Goal: Task Accomplishment & Management: Manage account settings

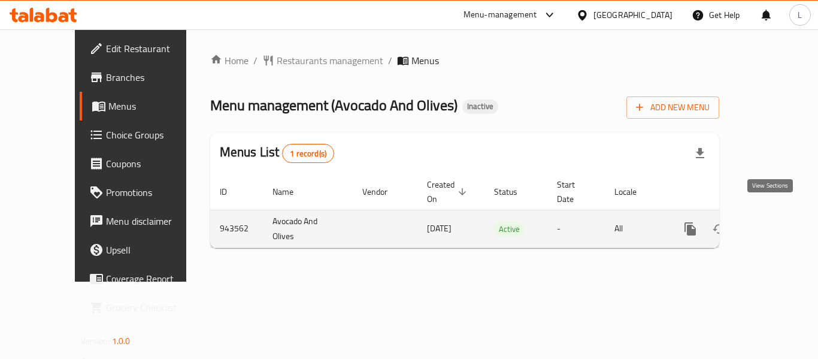
click at [771, 223] on icon "enhanced table" at bounding box center [776, 228] width 11 height 11
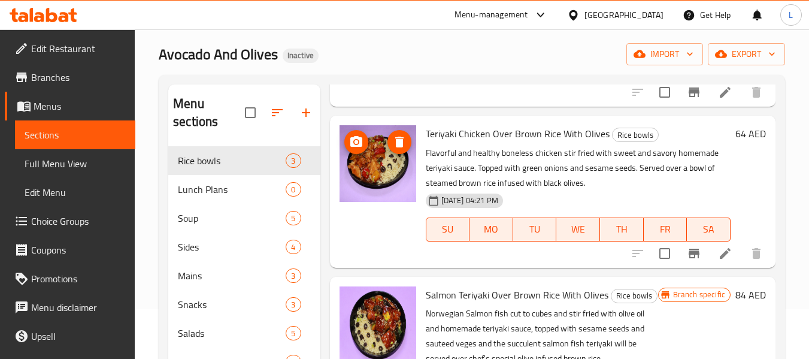
scroll to position [168, 0]
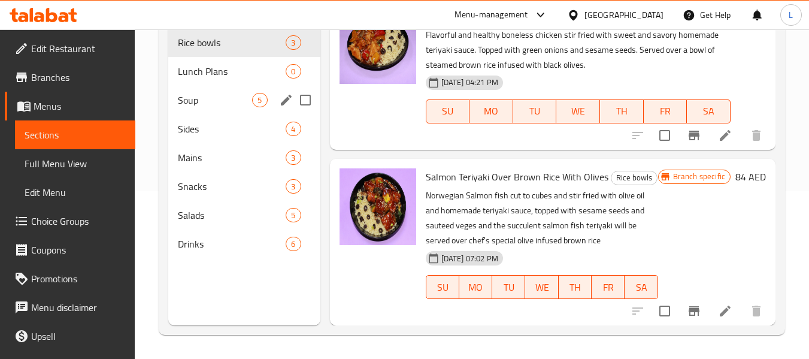
click at [220, 74] on span "Lunch Plans" at bounding box center [232, 71] width 108 height 14
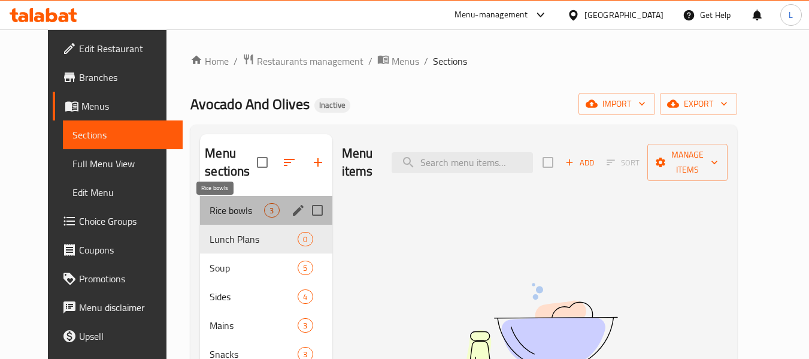
click at [210, 217] on span "Rice bowls" at bounding box center [237, 210] width 54 height 14
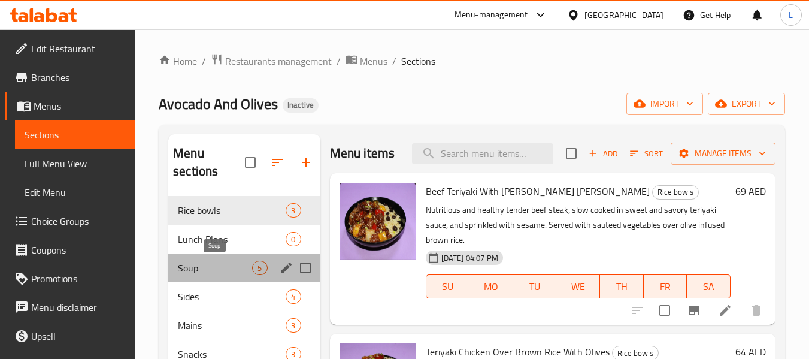
click at [229, 274] on span "Soup" at bounding box center [215, 267] width 74 height 14
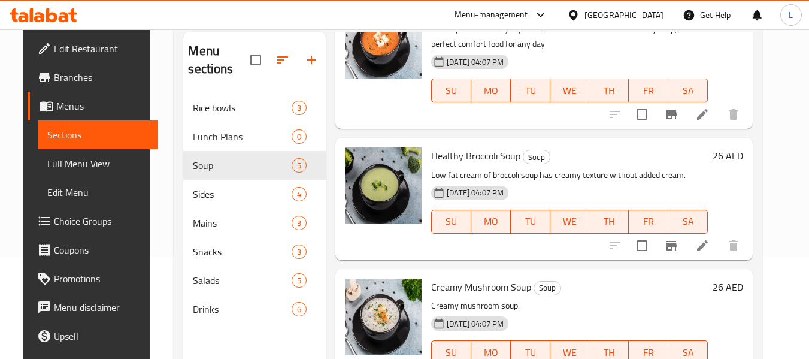
scroll to position [168, 0]
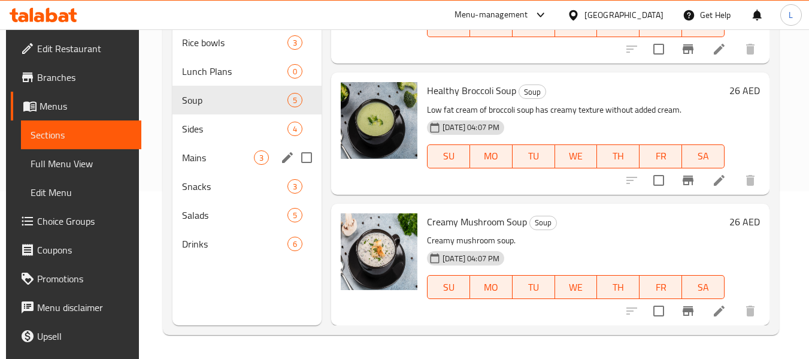
click at [193, 138] on div "Sides 4" at bounding box center [246, 128] width 149 height 29
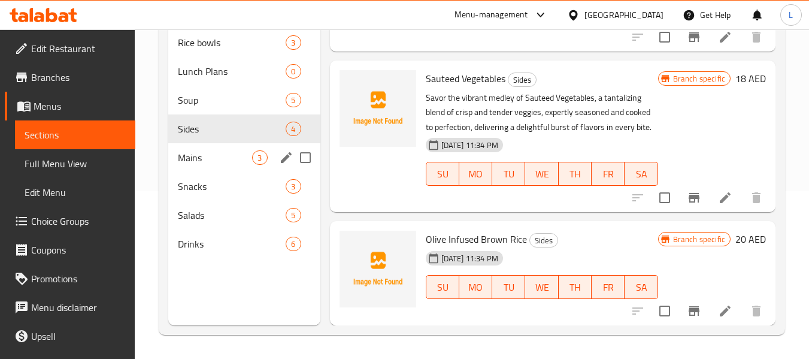
click at [209, 150] on span "Mains" at bounding box center [215, 157] width 74 height 14
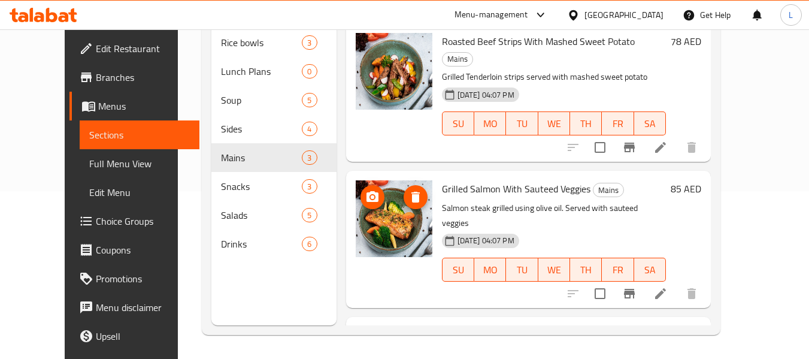
scroll to position [81, 0]
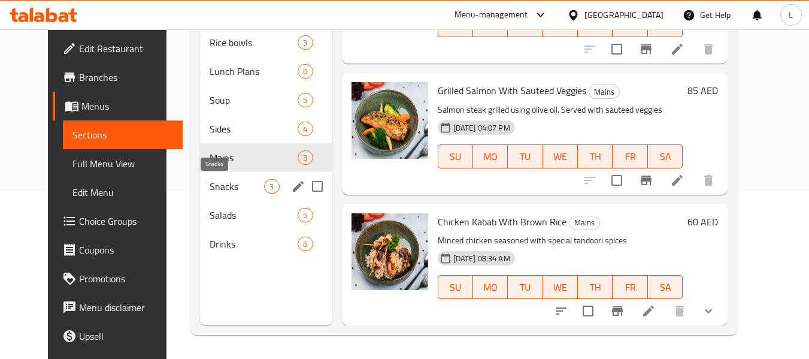
click at [223, 190] on span "Snacks" at bounding box center [237, 186] width 54 height 14
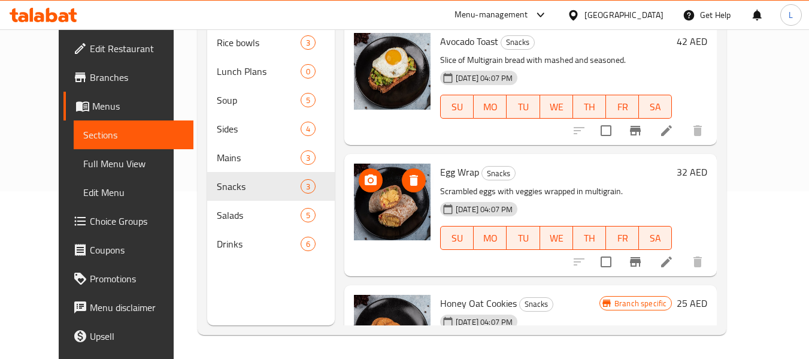
scroll to position [63, 0]
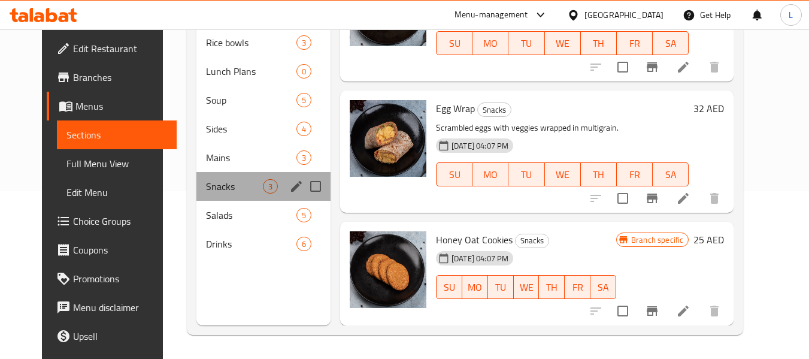
click at [196, 199] on div "Snacks 3" at bounding box center [263, 186] width 134 height 29
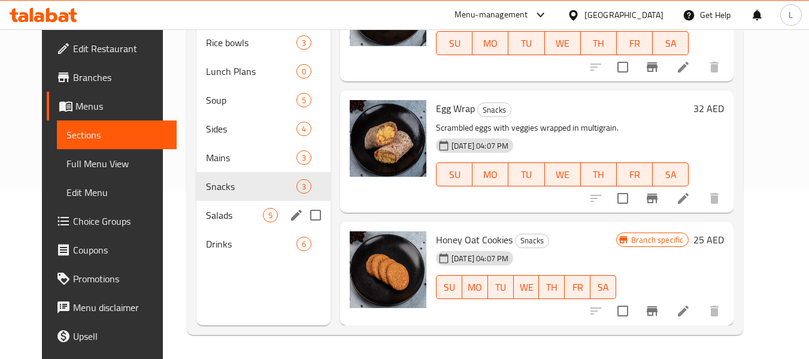
click at [196, 227] on div "Salads 5" at bounding box center [263, 215] width 134 height 29
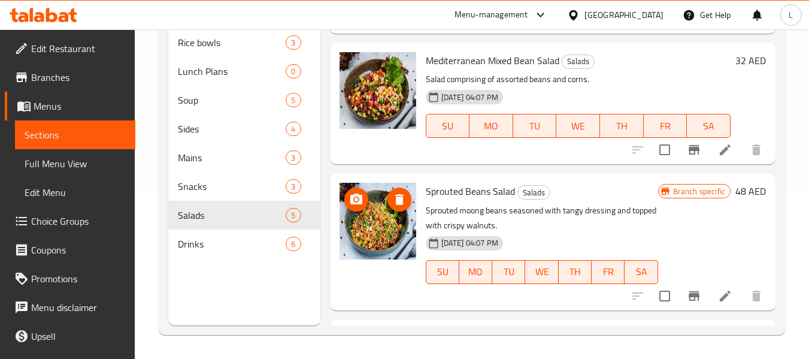
scroll to position [388, 0]
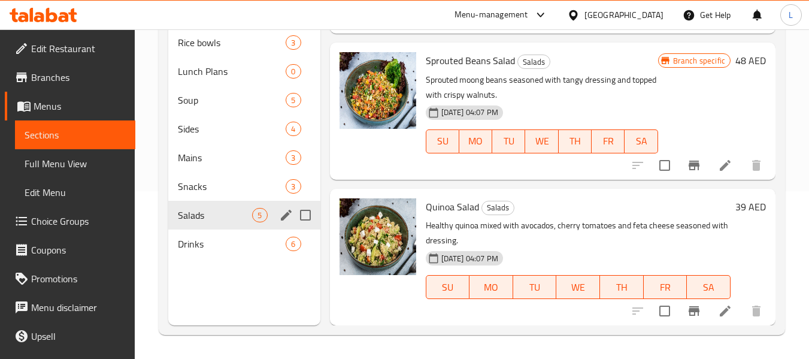
click at [198, 229] on div "Drinks 6" at bounding box center [243, 243] width 151 height 29
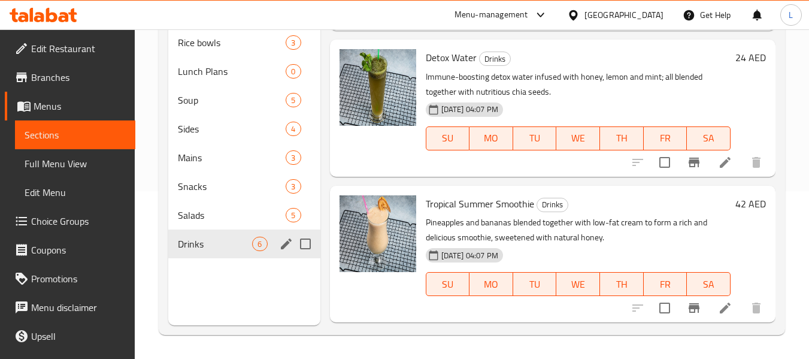
click at [205, 251] on div "Drinks 6" at bounding box center [243, 243] width 151 height 29
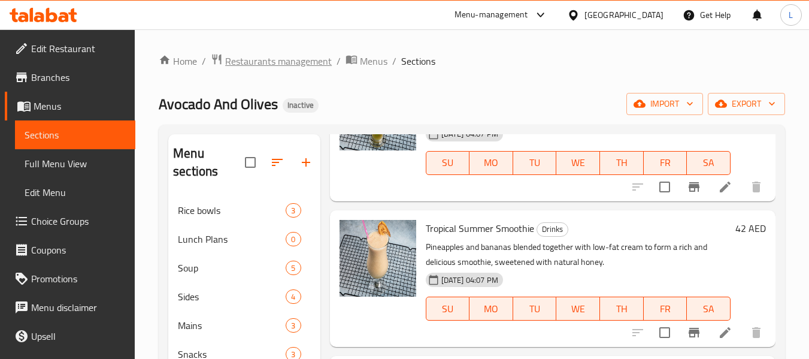
click at [290, 58] on span "Restaurants management" at bounding box center [278, 61] width 107 height 14
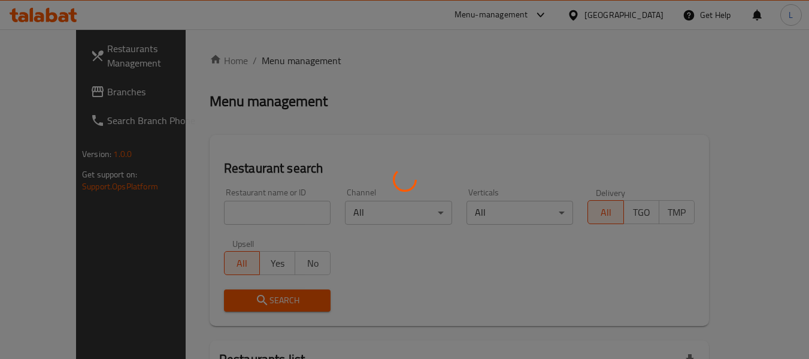
click at [232, 223] on div at bounding box center [404, 179] width 809 height 359
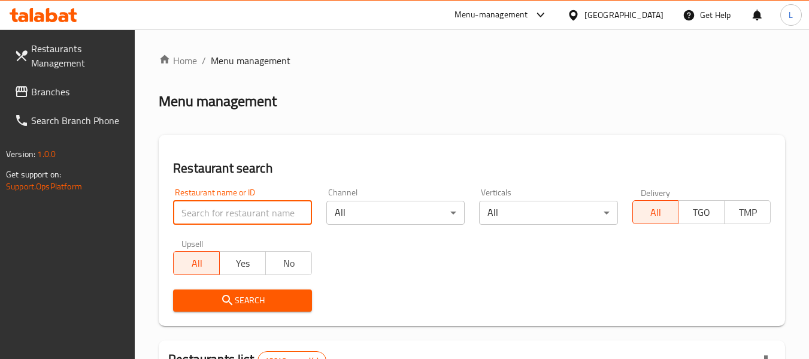
click at [221, 210] on input "search" at bounding box center [242, 213] width 138 height 24
paste input "697161"
type input "697161"
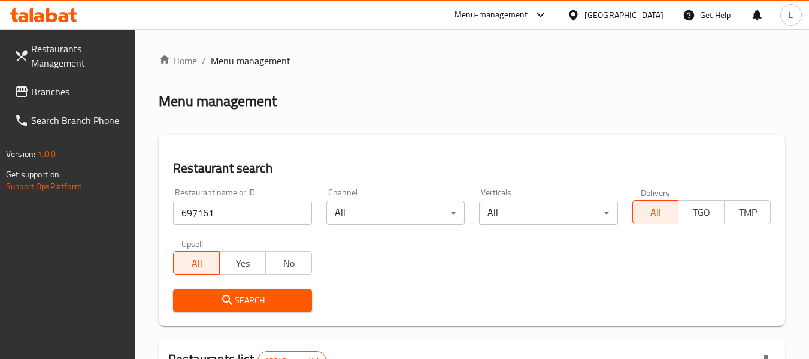
click at [263, 318] on div "Restaurant search Restaurant name or ID 697161 Restaurant name or ID Channel Al…" at bounding box center [472, 230] width 626 height 191
click at [265, 307] on span "Search" at bounding box center [242, 300] width 119 height 15
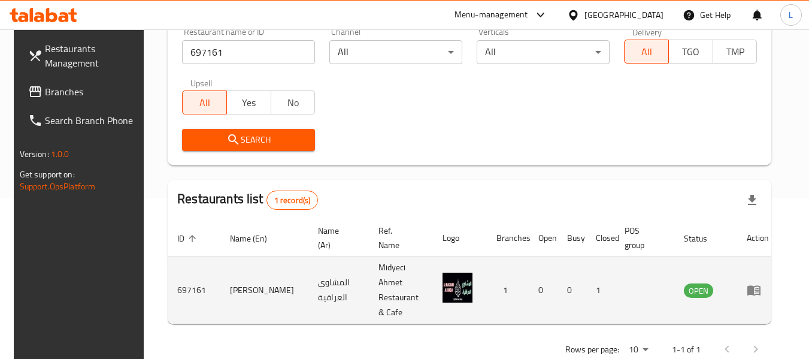
click at [759, 288] on icon "enhanced table" at bounding box center [756, 290] width 4 height 5
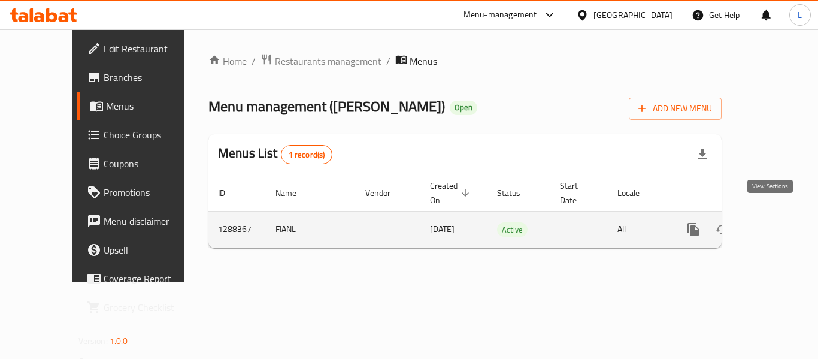
click at [772, 222] on icon "enhanced table" at bounding box center [779, 229] width 14 height 14
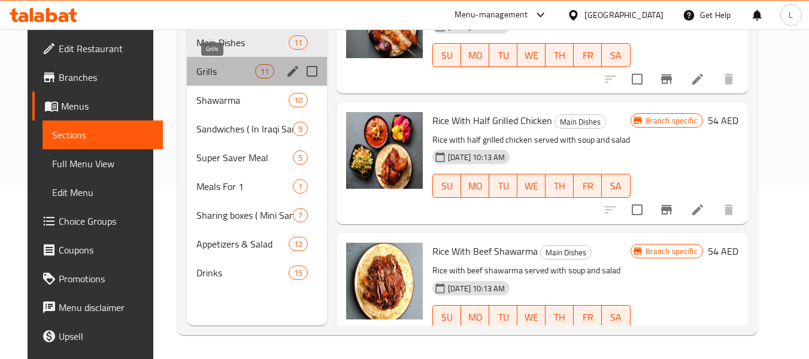
click at [214, 76] on span "Grills" at bounding box center [225, 71] width 59 height 14
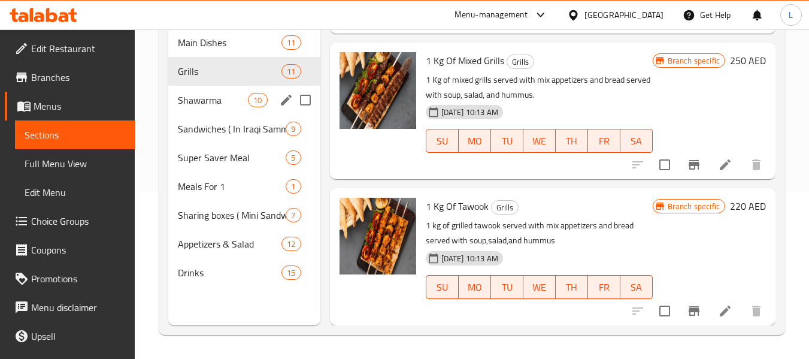
click at [222, 110] on div "Shawarma 10" at bounding box center [243, 100] width 151 height 29
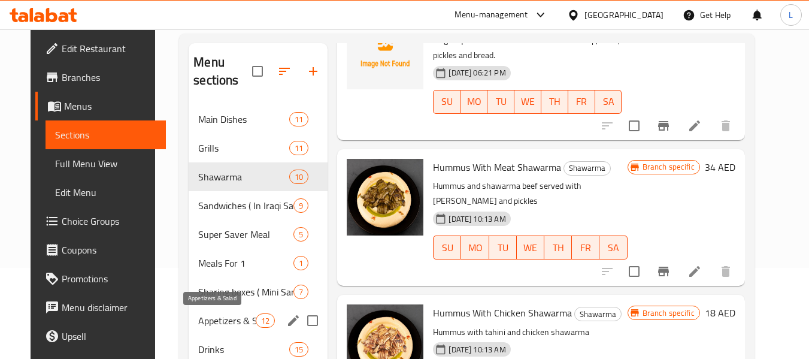
scroll to position [168, 0]
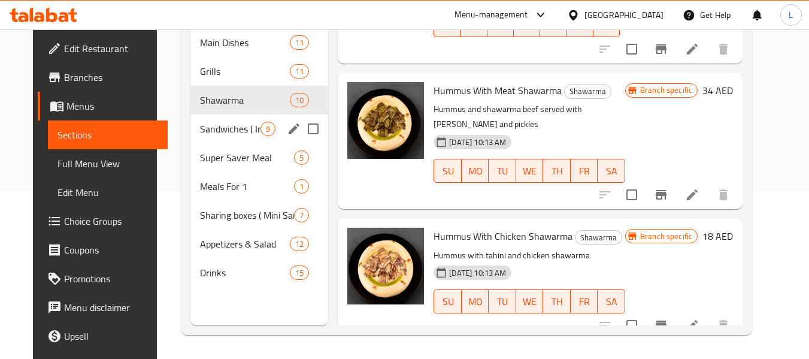
click at [274, 125] on div "Sandwiches ( In Iraqi Sammoun) 9" at bounding box center [259, 128] width 138 height 29
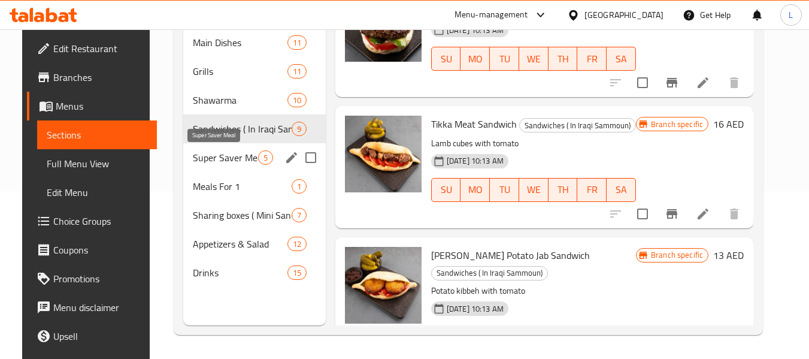
click at [232, 156] on span "Super Saver Meal" at bounding box center [225, 157] width 65 height 14
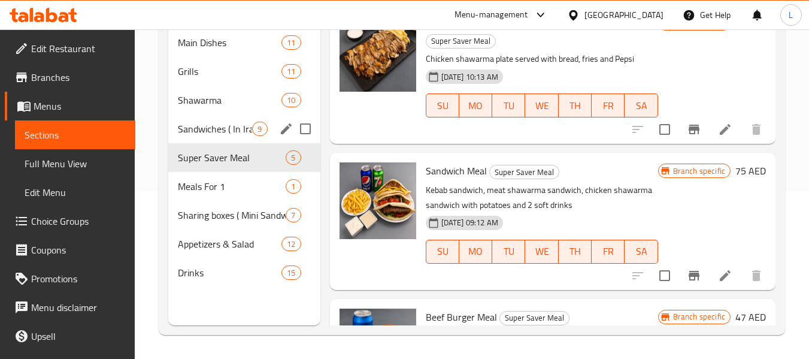
click at [216, 133] on span "Sandwiches ( In Iraqi Sammoun)" at bounding box center [215, 129] width 74 height 14
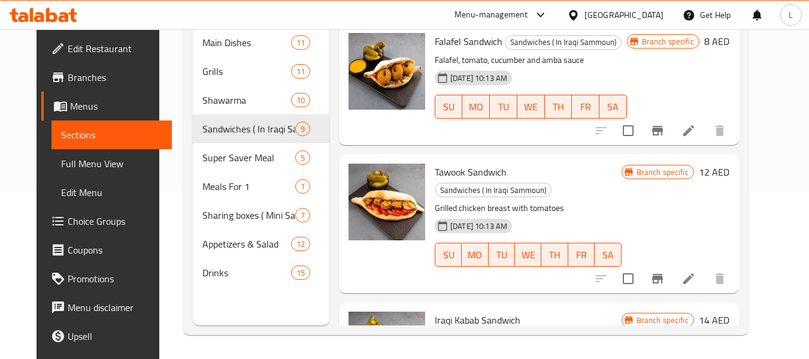
drag, startPoint x: 321, startPoint y: 202, endPoint x: 375, endPoint y: 77, distance: 136.2
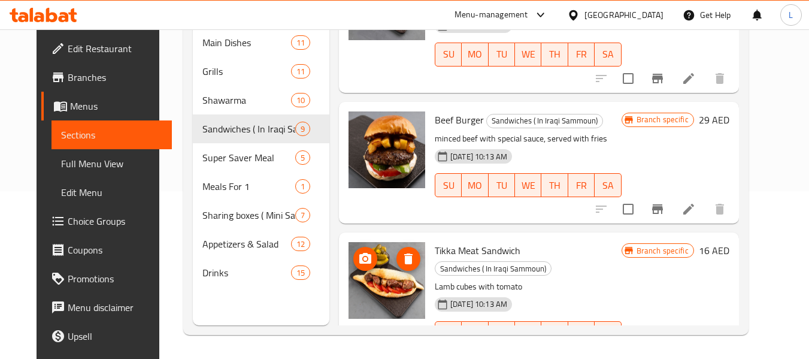
scroll to position [883, 0]
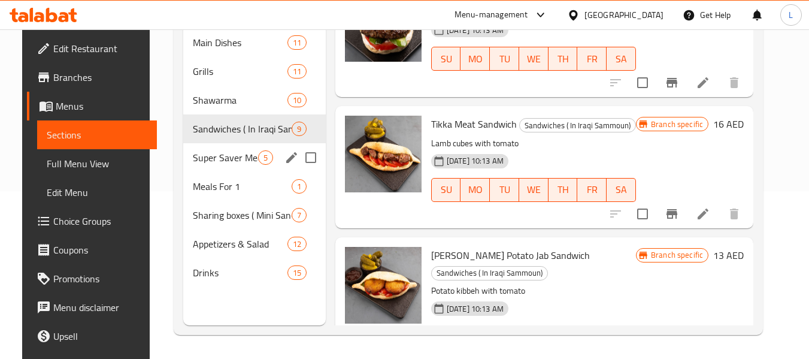
click at [229, 169] on div "Super Saver Meal 5" at bounding box center [254, 157] width 142 height 29
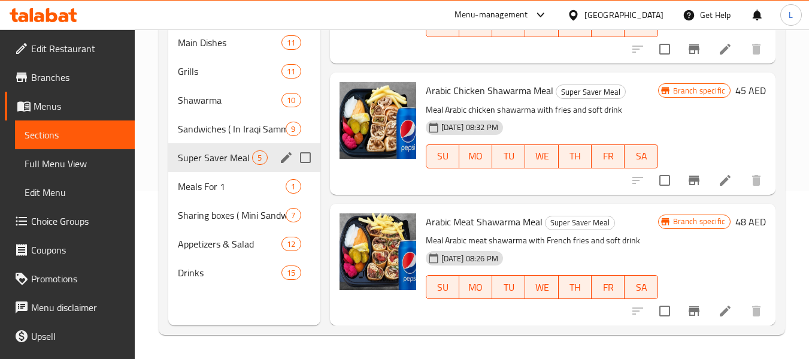
scroll to position [375, 0]
click at [195, 201] on div "Sharing boxes ( Mini Sandwiches ) 7" at bounding box center [243, 215] width 151 height 29
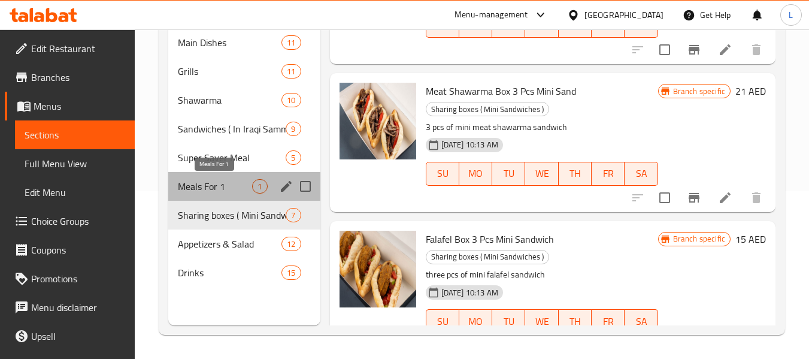
click at [195, 192] on span "Meals For 1" at bounding box center [215, 186] width 74 height 14
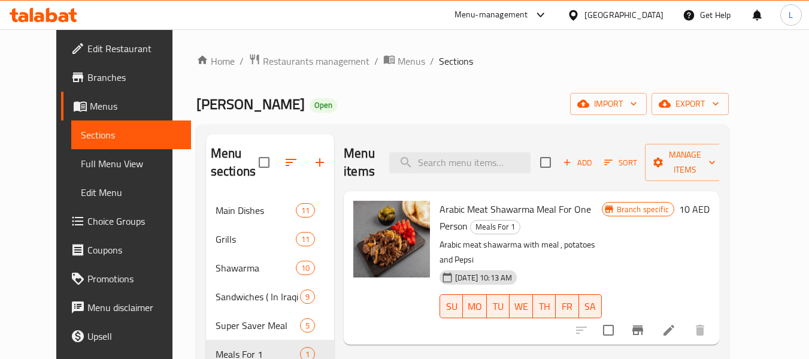
scroll to position [168, 0]
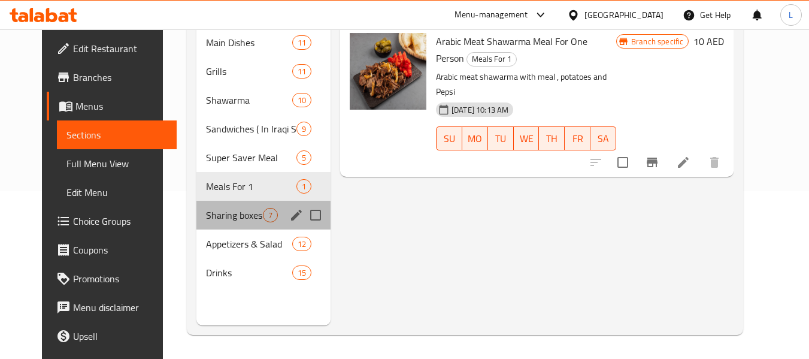
click at [215, 219] on span "Sharing boxes ( Mini Sandwiches )" at bounding box center [234, 215] width 57 height 14
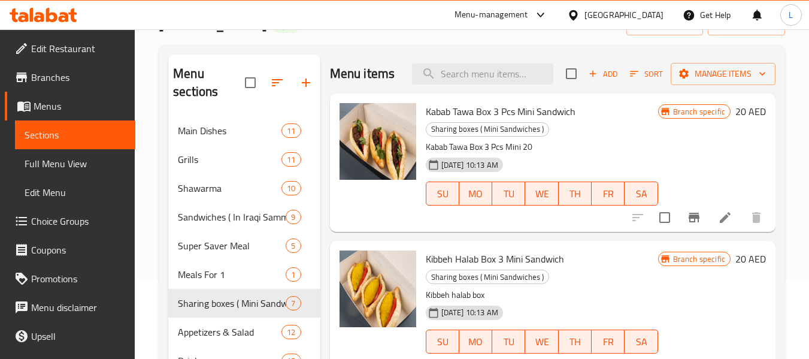
scroll to position [168, 0]
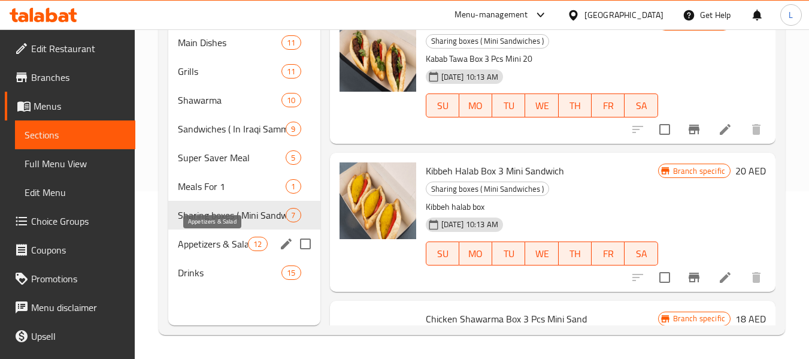
click at [225, 240] on span "Appetizers & Salad" at bounding box center [213, 243] width 70 height 14
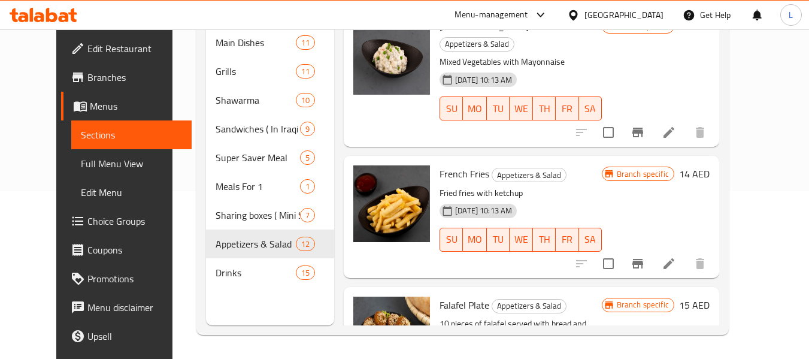
scroll to position [720, 0]
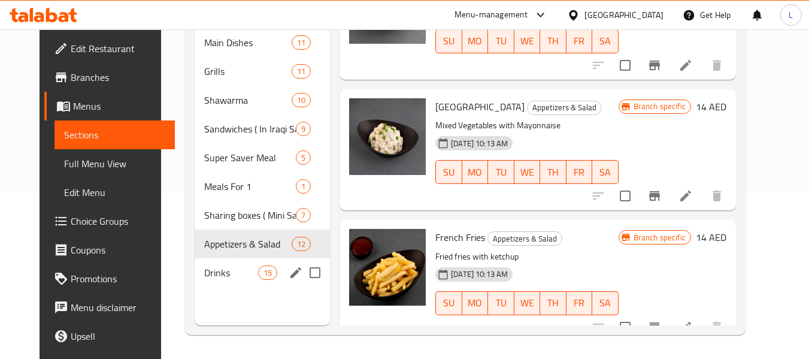
click at [229, 284] on div "Drinks 15" at bounding box center [262, 272] width 135 height 29
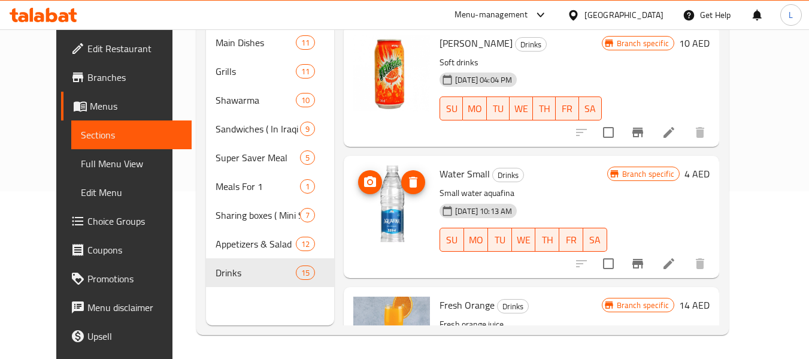
scroll to position [1651, 0]
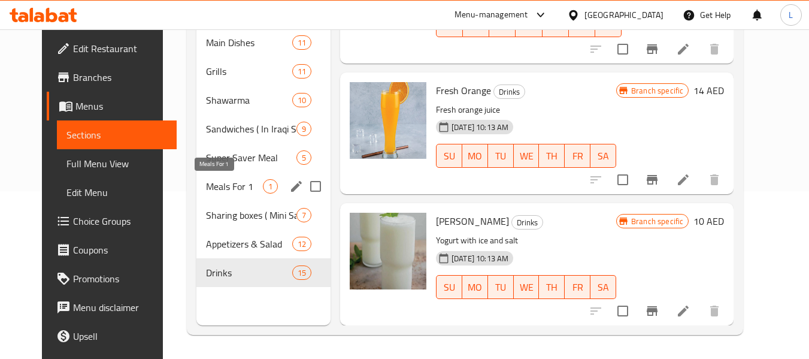
click at [206, 187] on span "Meals For 1" at bounding box center [234, 186] width 57 height 14
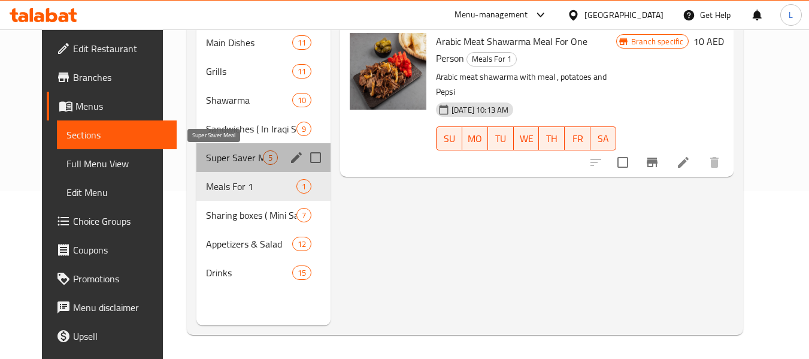
click at [206, 162] on span "Super Saver Meal" at bounding box center [234, 157] width 57 height 14
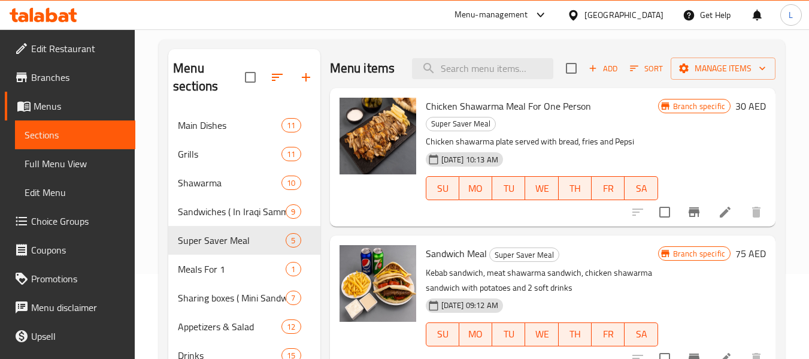
scroll to position [168, 0]
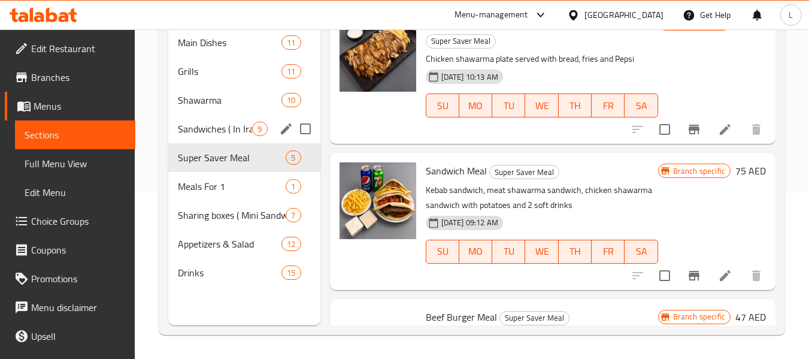
click at [208, 120] on div "Sandwiches ( In Iraqi Sammoun) 9" at bounding box center [243, 128] width 151 height 29
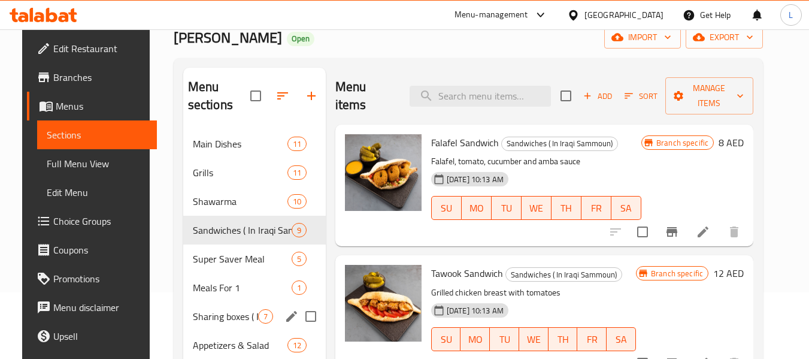
scroll to position [120, 0]
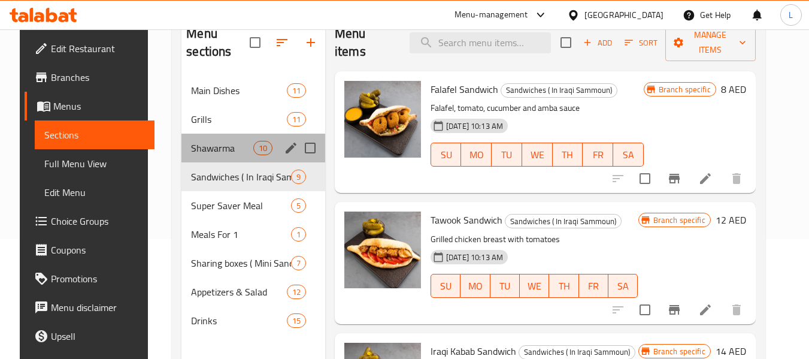
click at [223, 160] on div "Shawarma 10" at bounding box center [253, 148] width 144 height 29
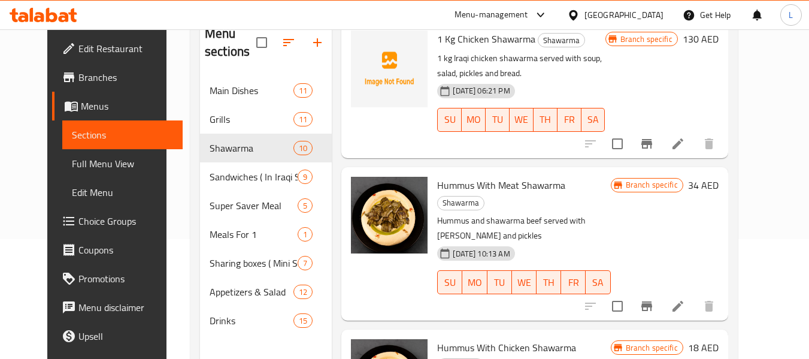
scroll to position [168, 0]
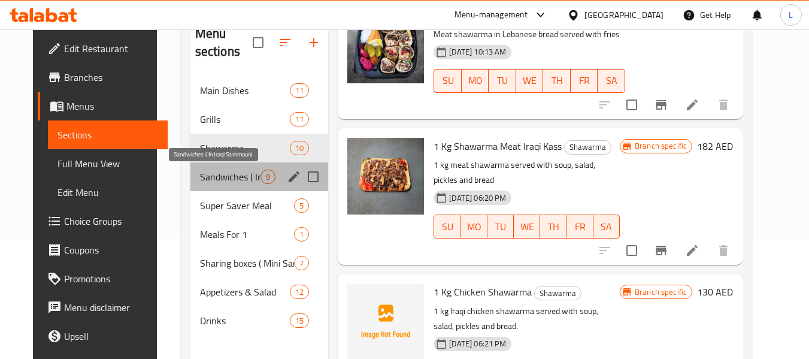
click at [211, 177] on span "Sandwiches ( In Iraqi Sammoun)" at bounding box center [230, 176] width 60 height 14
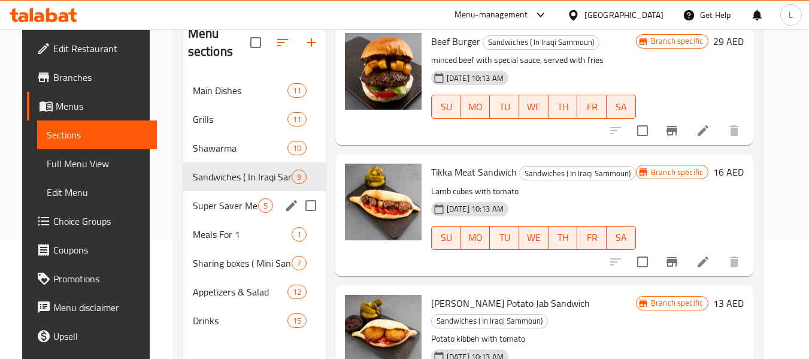
click at [219, 202] on span "Super Saver Meal" at bounding box center [225, 205] width 65 height 14
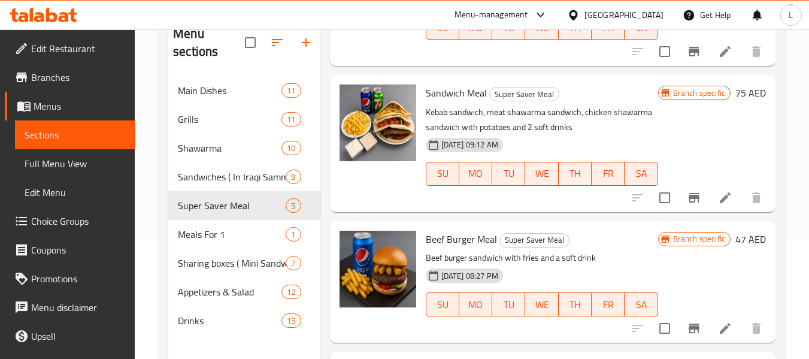
scroll to position [75, 0]
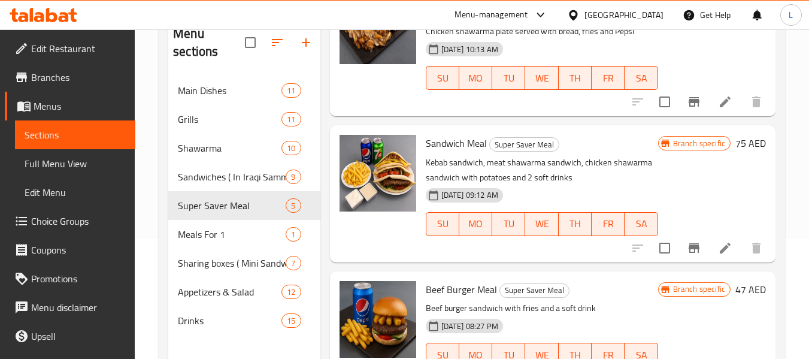
click at [462, 152] on span "Sandwich Meal" at bounding box center [456, 143] width 61 height 18
copy h6 "Sandwich Meal"
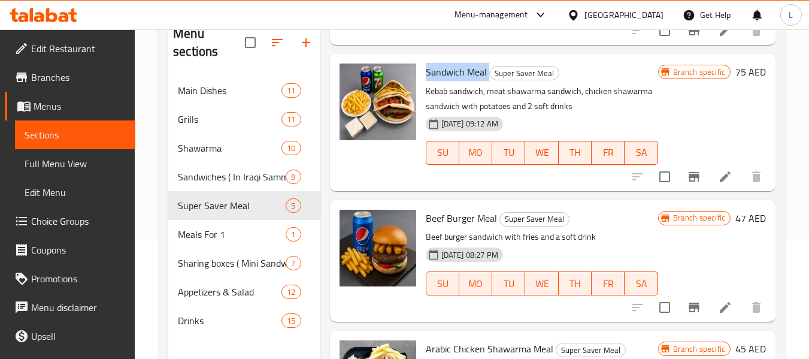
scroll to position [195, 0]
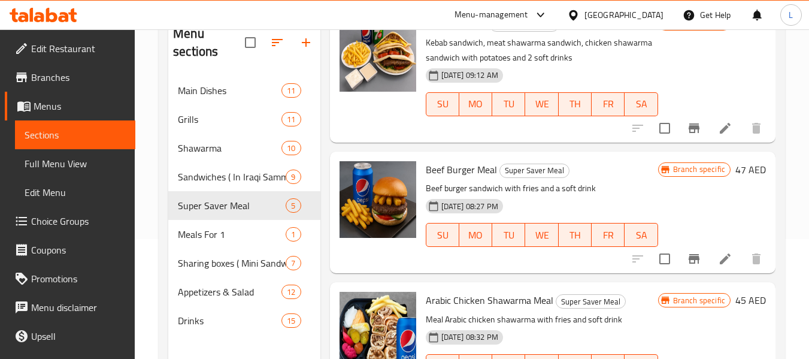
click at [465, 176] on div "Beef Burger Meal Super Saver Meal Beef burger sandwich with fries and a soft dr…" at bounding box center [542, 212] width 242 height 112
copy h6 "Beef Burger Meal"
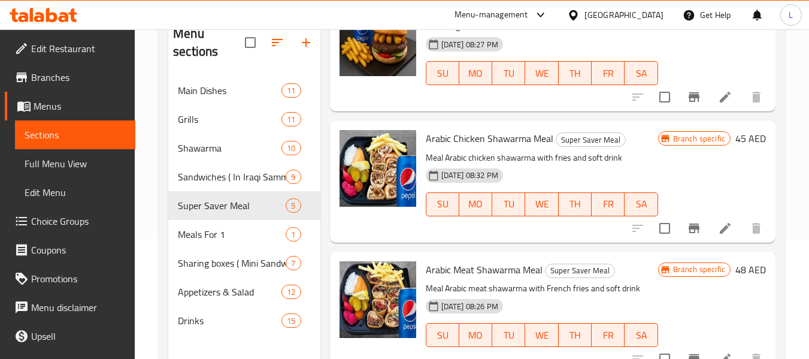
click at [459, 145] on span "Arabic Chicken Shawarma Meal" at bounding box center [490, 138] width 128 height 18
copy h6 "Arabic Chicken Shawarma Meal"
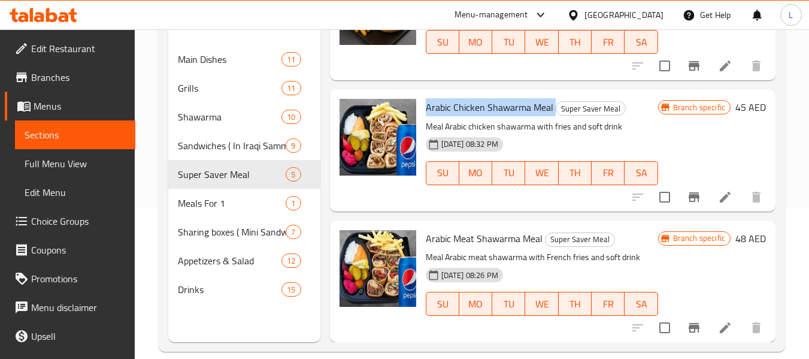
scroll to position [168, 0]
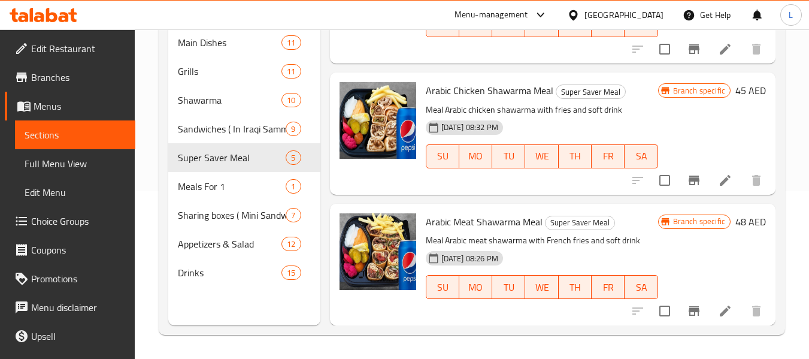
click at [488, 222] on span "Arabic Meat Shawarma Meal" at bounding box center [484, 222] width 117 height 18
copy h6 "Arabic Meat Shawarma Meal"
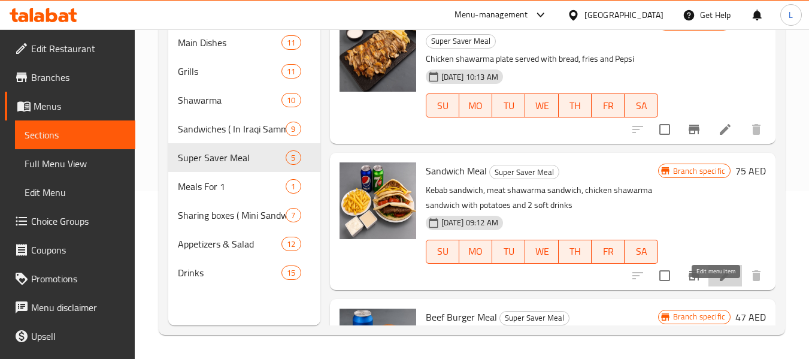
click at [718, 283] on icon at bounding box center [725, 275] width 14 height 14
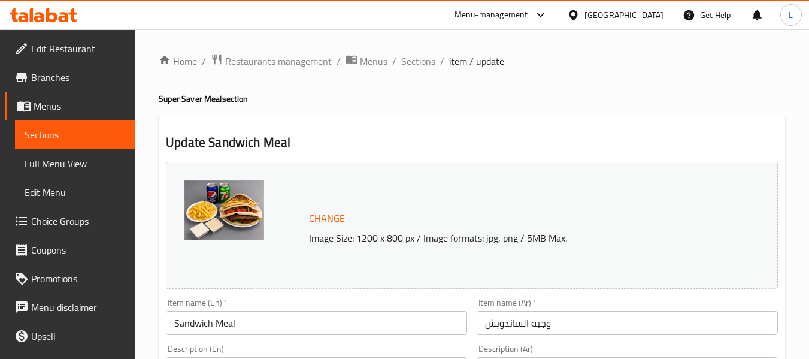
click at [86, 129] on span "Sections" at bounding box center [75, 135] width 101 height 14
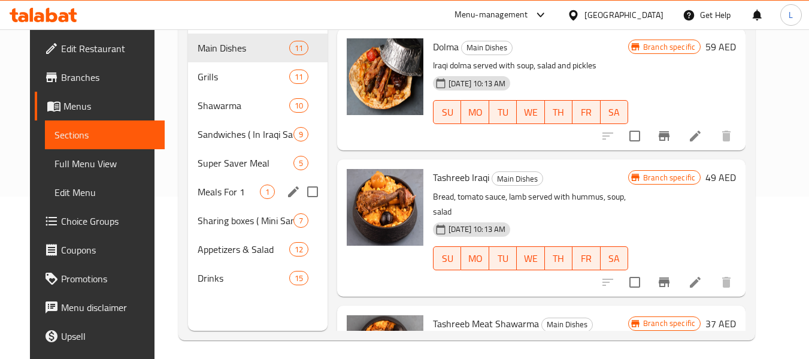
scroll to position [168, 0]
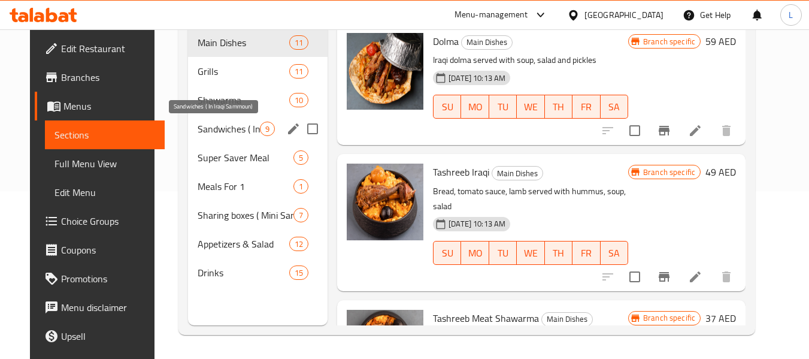
click at [212, 122] on span "Sandwiches ( In Iraqi Sammoun)" at bounding box center [229, 129] width 62 height 14
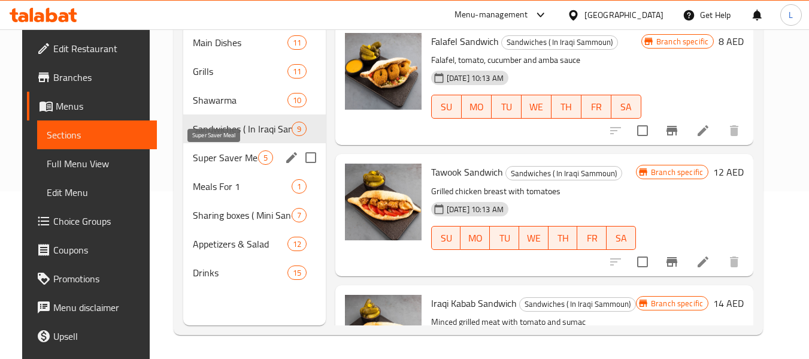
click at [193, 164] on span "Super Saver Meal" at bounding box center [225, 157] width 65 height 14
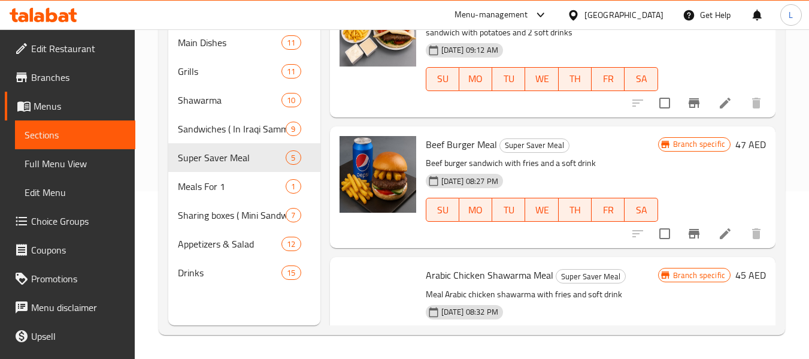
scroll to position [180, 0]
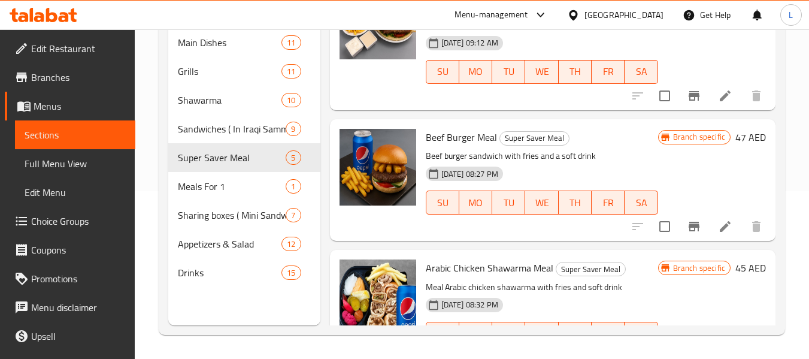
click at [708, 237] on li at bounding box center [725, 227] width 34 height 22
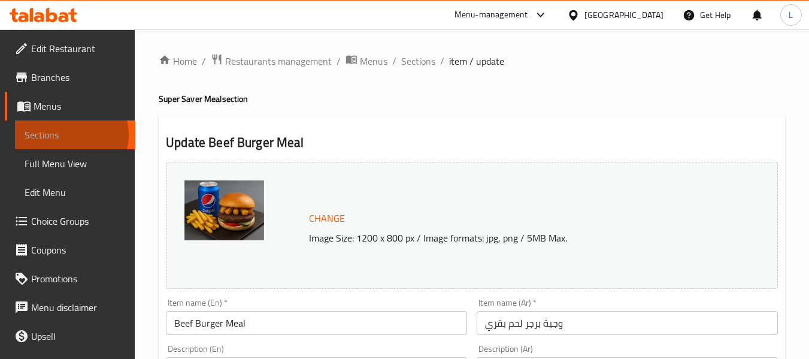
click at [66, 135] on span "Sections" at bounding box center [75, 135] width 101 height 14
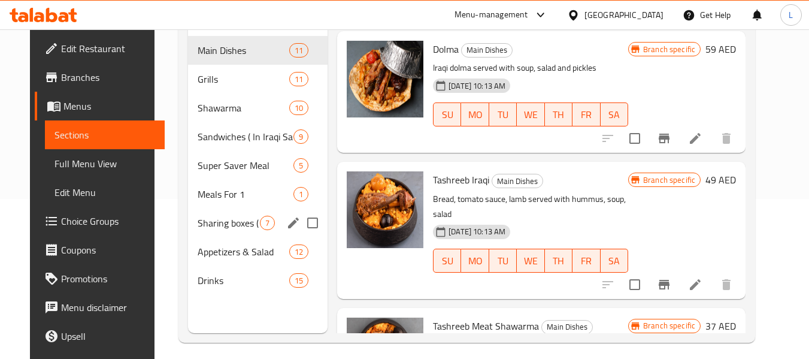
scroll to position [168, 0]
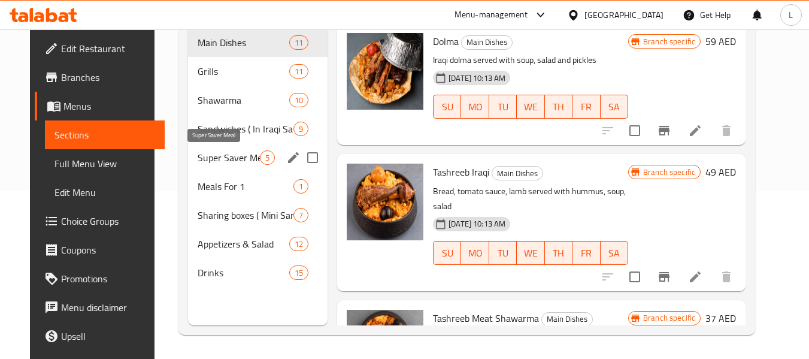
click at [209, 157] on span "Super Saver Meal" at bounding box center [229, 157] width 62 height 14
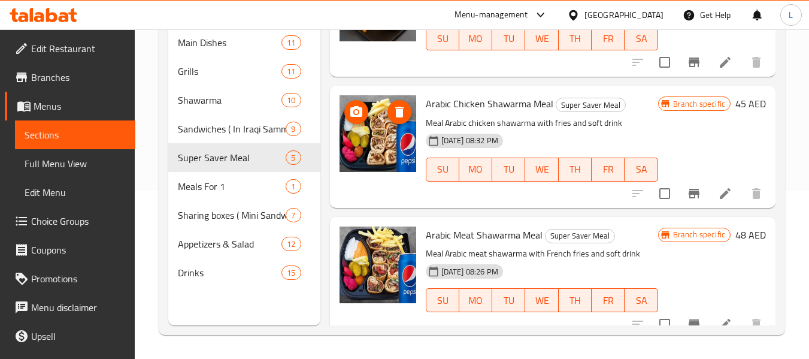
scroll to position [359, 0]
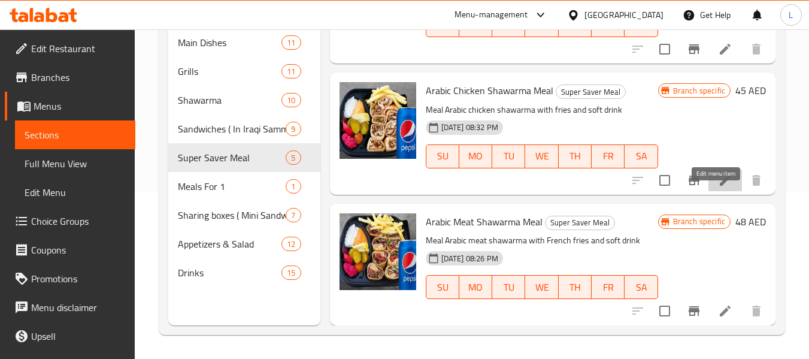
click at [718, 187] on icon at bounding box center [725, 180] width 14 height 14
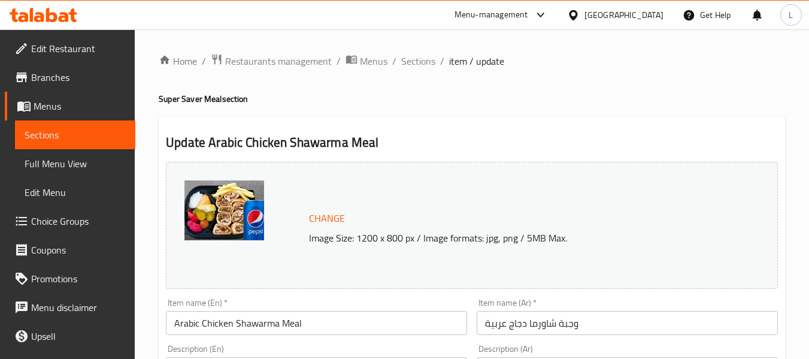
click at [56, 138] on span "Sections" at bounding box center [75, 135] width 101 height 14
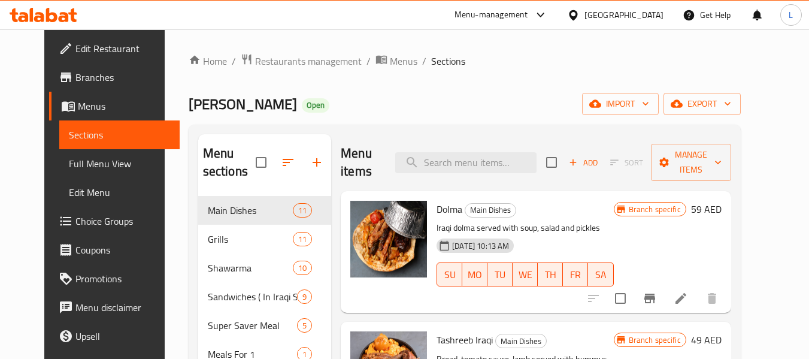
click at [69, 138] on span "Sections" at bounding box center [119, 135] width 101 height 14
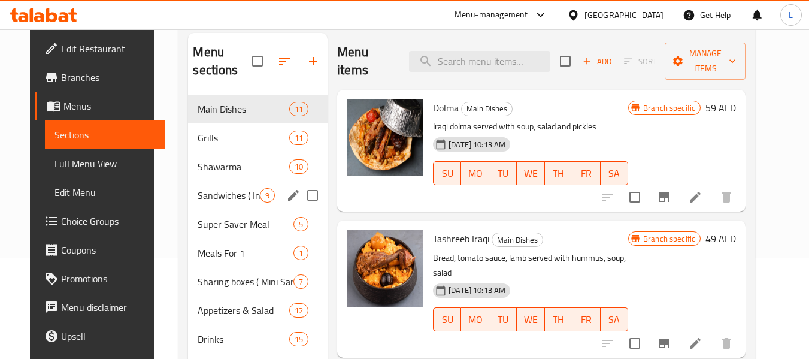
scroll to position [168, 0]
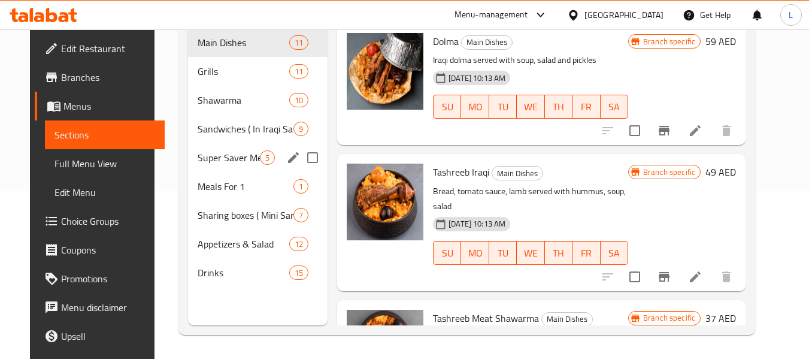
click at [219, 158] on span "Super Saver Meal" at bounding box center [229, 157] width 62 height 14
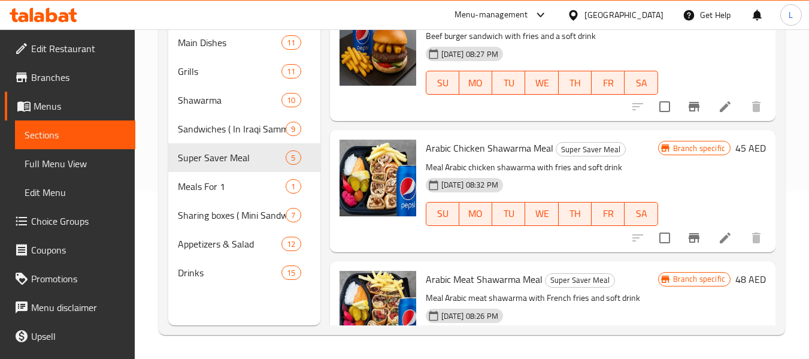
scroll to position [375, 0]
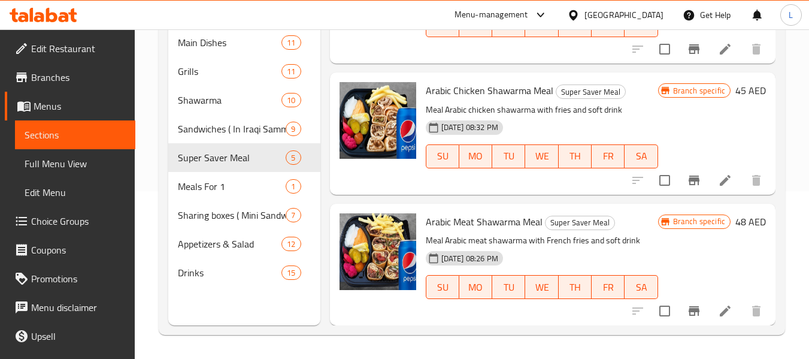
click at [720, 311] on icon at bounding box center [725, 311] width 14 height 14
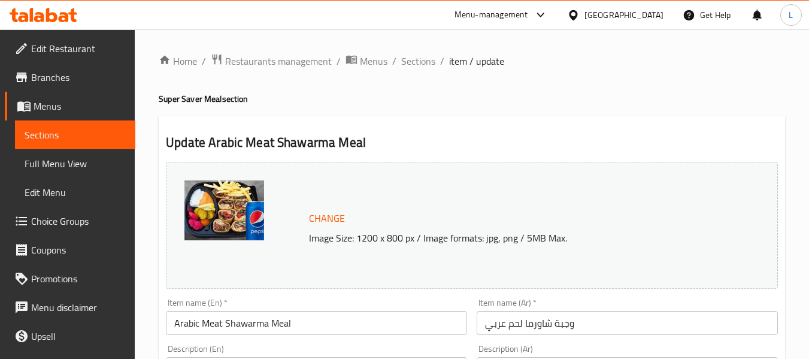
click at [77, 131] on span "Sections" at bounding box center [75, 135] width 101 height 14
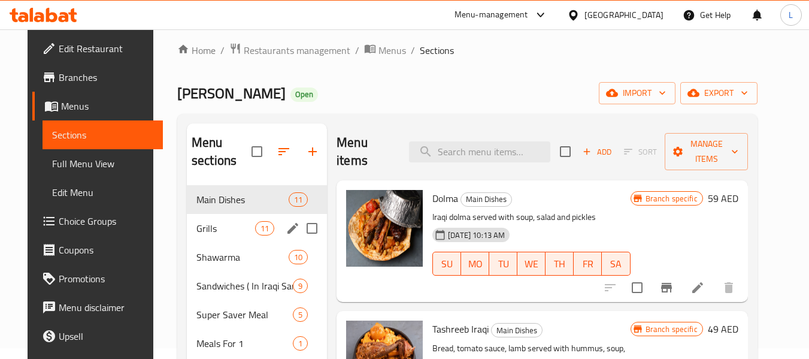
scroll to position [168, 0]
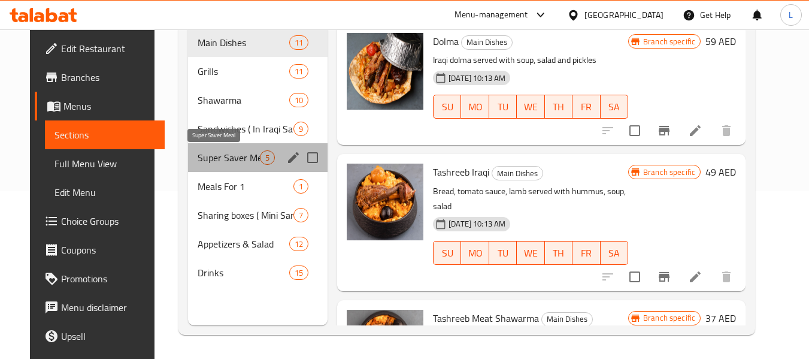
click at [208, 156] on span "Super Saver Meal" at bounding box center [229, 157] width 62 height 14
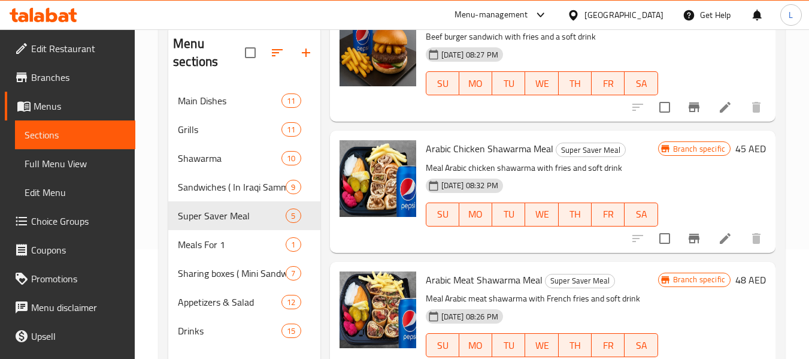
scroll to position [168, 0]
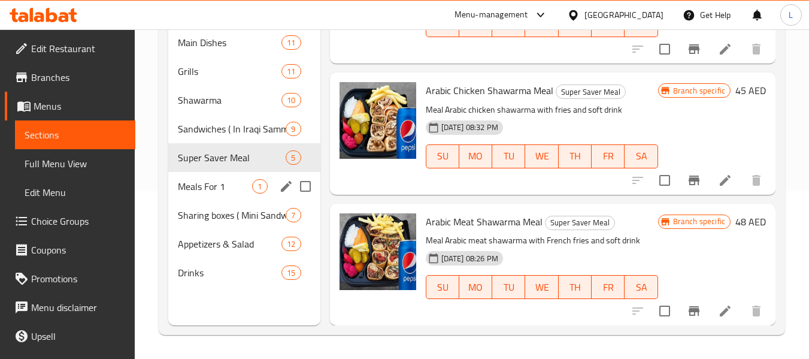
click at [186, 183] on span "Meals For 1" at bounding box center [215, 186] width 74 height 14
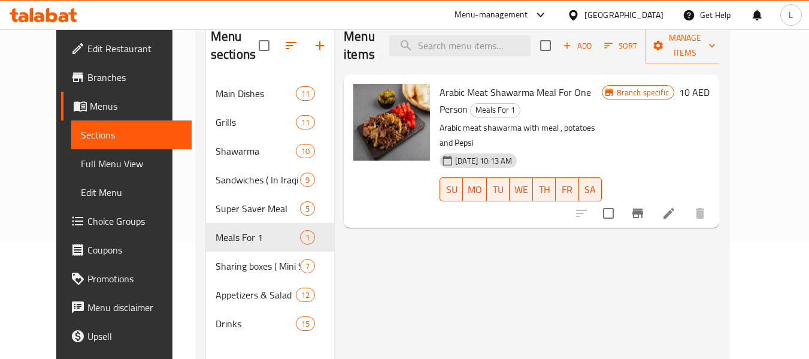
scroll to position [168, 0]
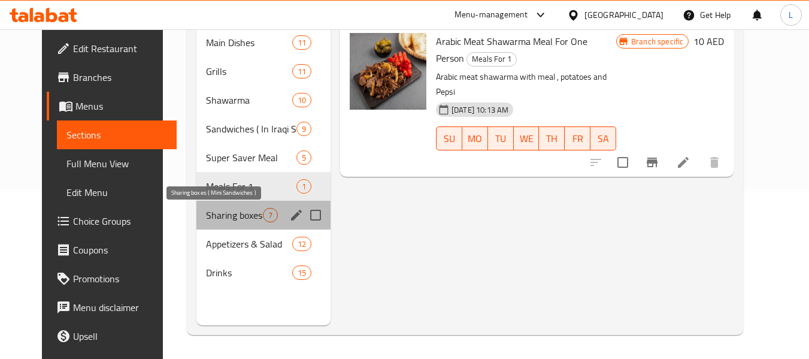
click at [214, 217] on span "Sharing boxes ( Mini Sandwiches )" at bounding box center [234, 215] width 57 height 14
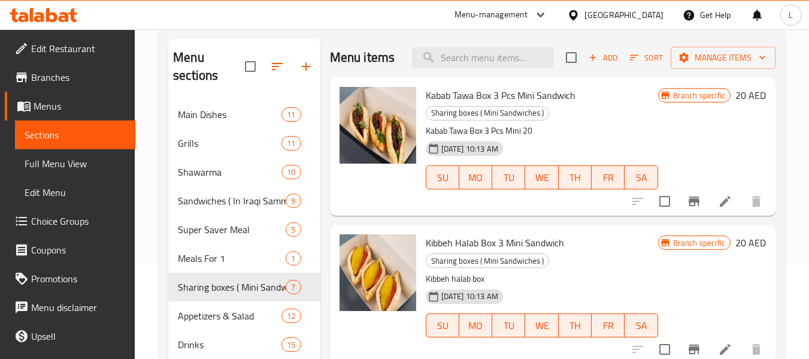
scroll to position [168, 0]
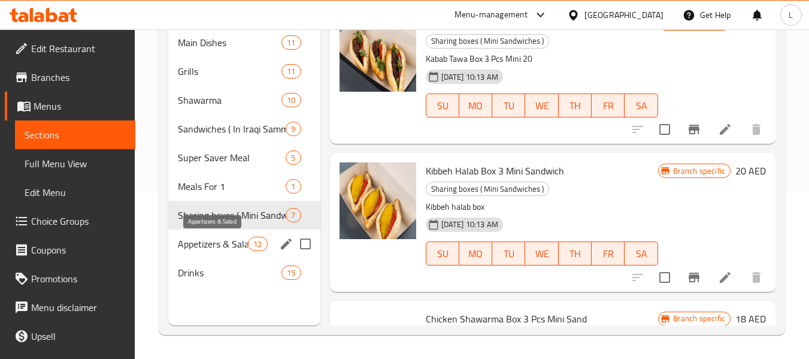
click at [229, 242] on span "Appetizers & Salad" at bounding box center [213, 243] width 70 height 14
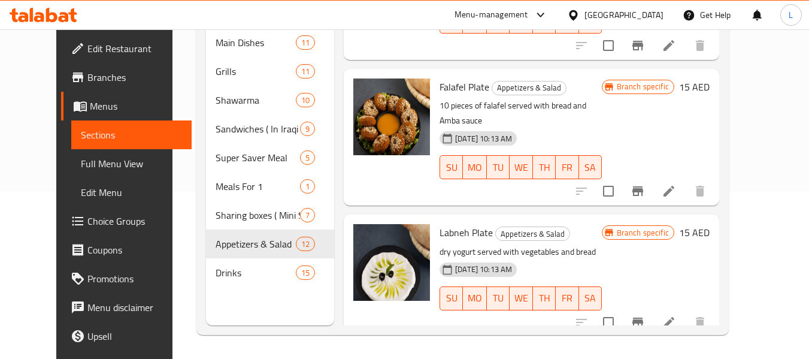
scroll to position [1258, 0]
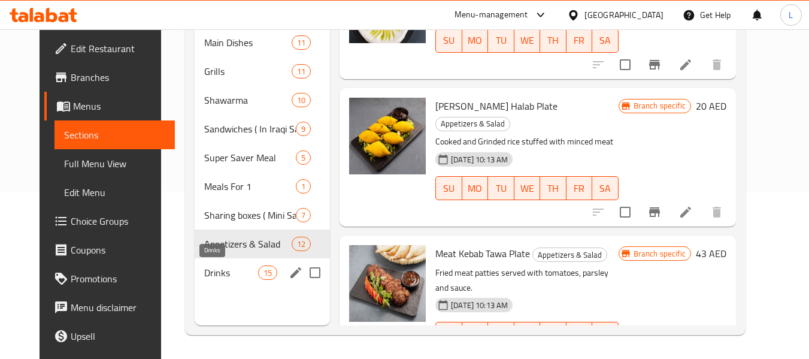
click at [214, 267] on span "Drinks" at bounding box center [231, 272] width 54 height 14
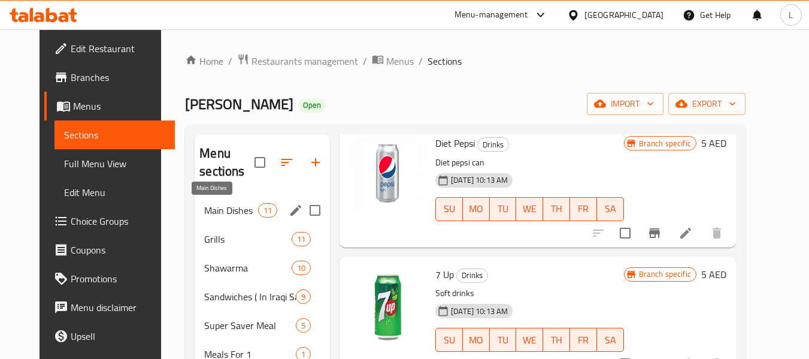
click at [205, 213] on span "Main Dishes" at bounding box center [231, 210] width 54 height 14
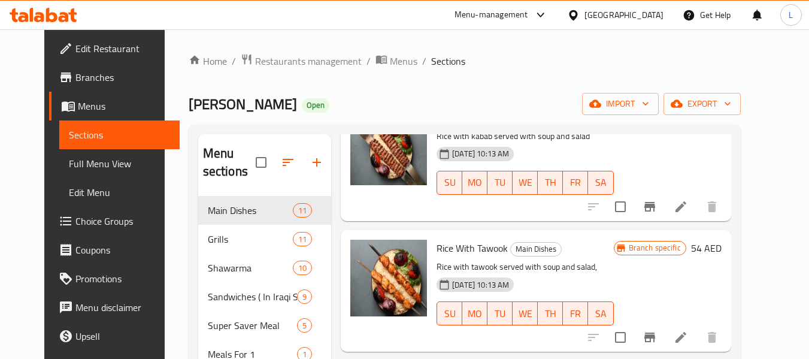
scroll to position [978, 0]
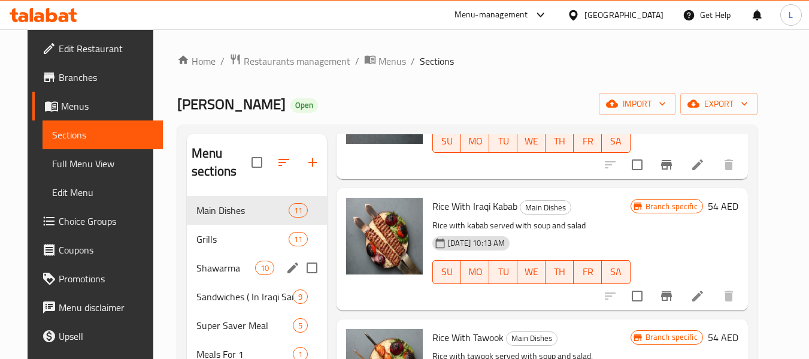
click at [247, 254] on div "Shawarma 10" at bounding box center [257, 267] width 140 height 29
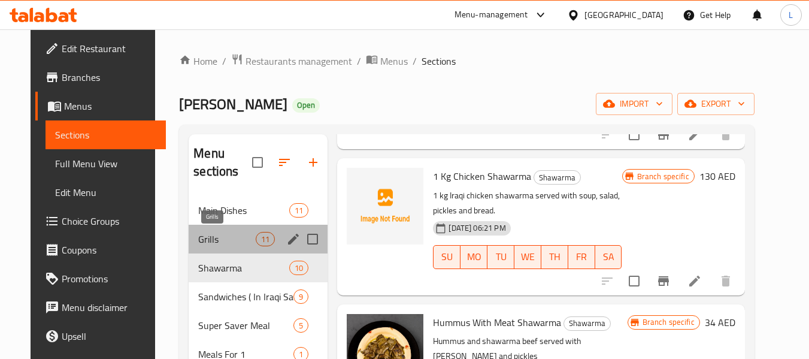
click at [226, 238] on span "Grills" at bounding box center [226, 239] width 57 height 14
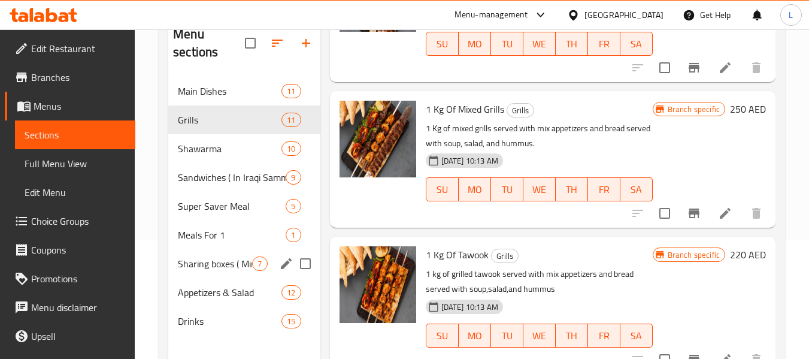
scroll to position [120, 0]
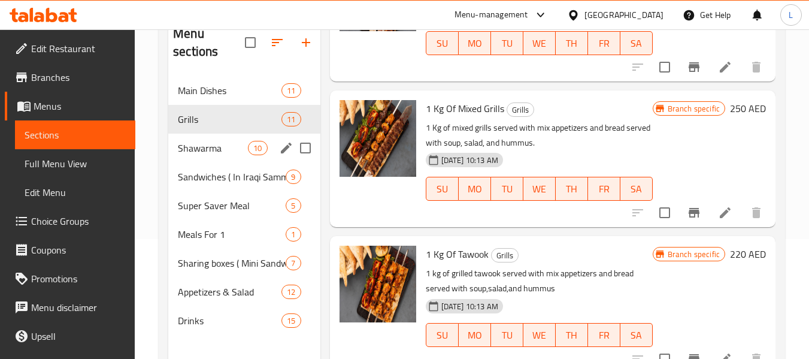
click at [225, 159] on div "Shawarma 10" at bounding box center [243, 148] width 151 height 29
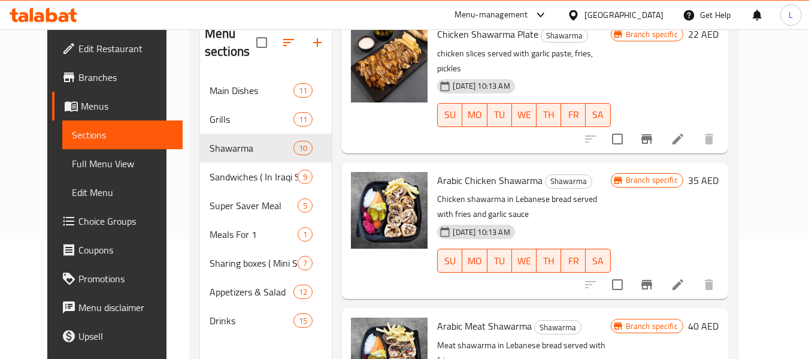
scroll to position [444, 0]
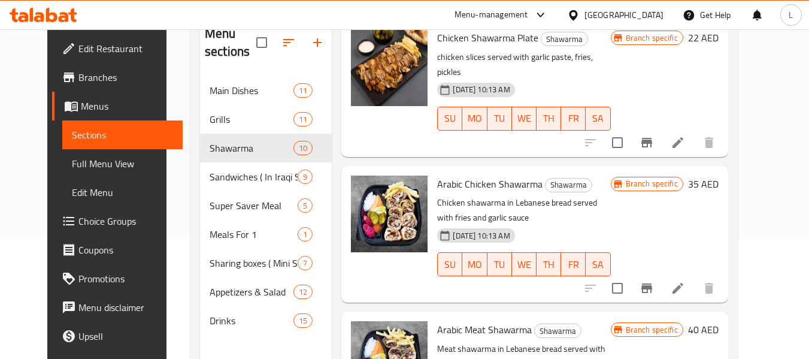
drag, startPoint x: 389, startPoint y: 313, endPoint x: 435, endPoint y: 175, distance: 145.2
click at [437, 175] on span "Arabic Chicken Shawarma" at bounding box center [489, 184] width 105 height 18
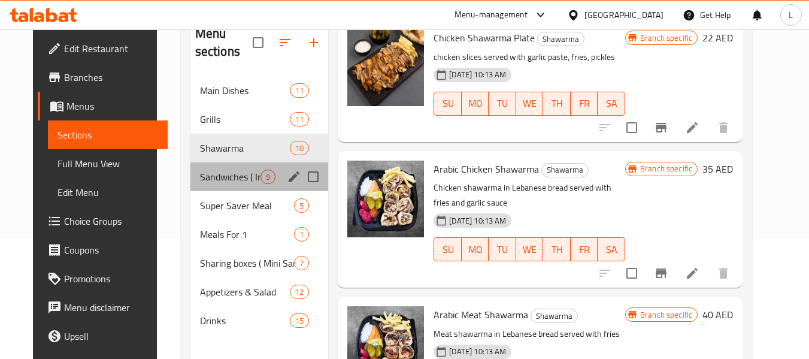
click at [211, 163] on div "Sandwiches ( In Iraqi Sammoun) 9" at bounding box center [259, 176] width 138 height 29
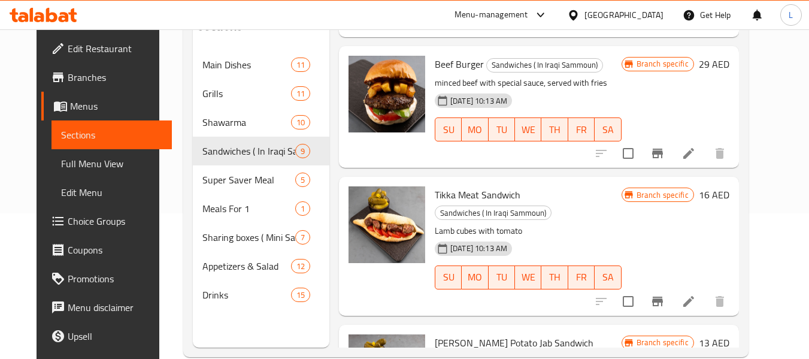
scroll to position [168, 0]
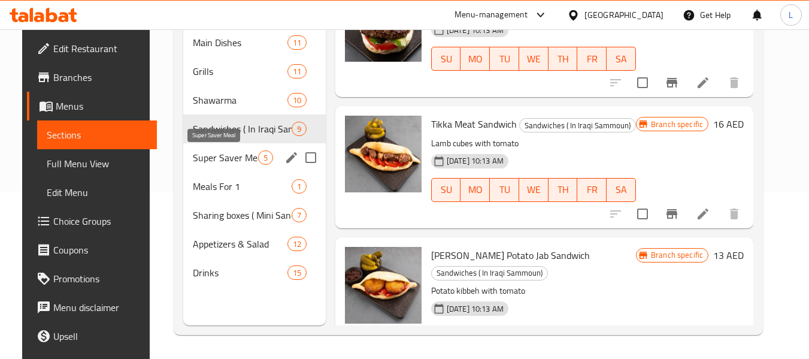
click at [204, 157] on span "Super Saver Meal" at bounding box center [225, 157] width 65 height 14
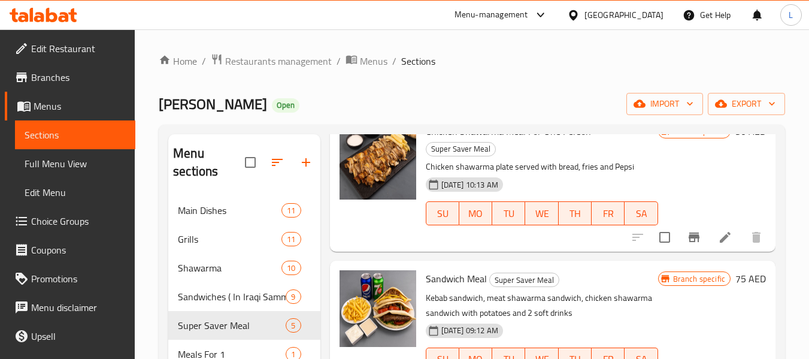
click at [244, 72] on div "Home / Restaurants management / Menus / Sections Al Mashawi Al Iraqia Open impo…" at bounding box center [472, 277] width 626 height 449
click at [261, 51] on div "Home / Restaurants management / Menus / Sections Al Mashawi Al Iraqia Open impo…" at bounding box center [472, 277] width 674 height 497
click at [260, 62] on span "Restaurants management" at bounding box center [278, 61] width 107 height 14
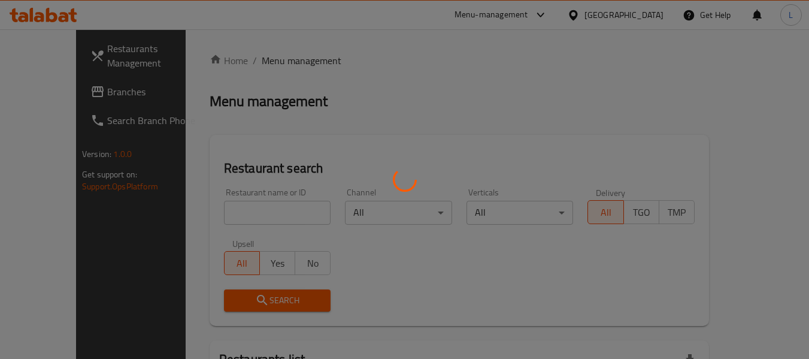
click at [257, 217] on div at bounding box center [404, 179] width 809 height 359
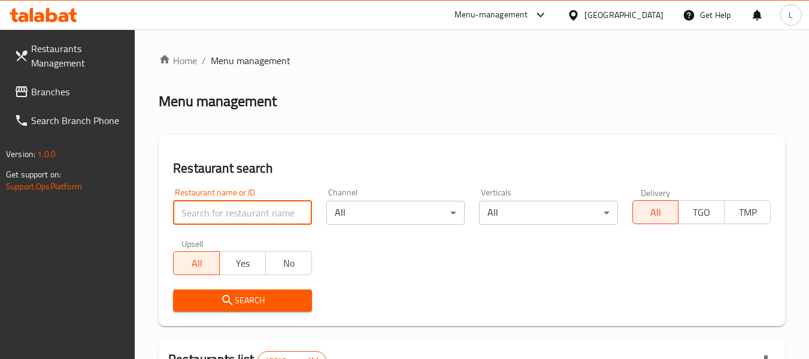
click at [257, 217] on input "search" at bounding box center [242, 213] width 138 height 24
paste input "697163"
type input "697163"
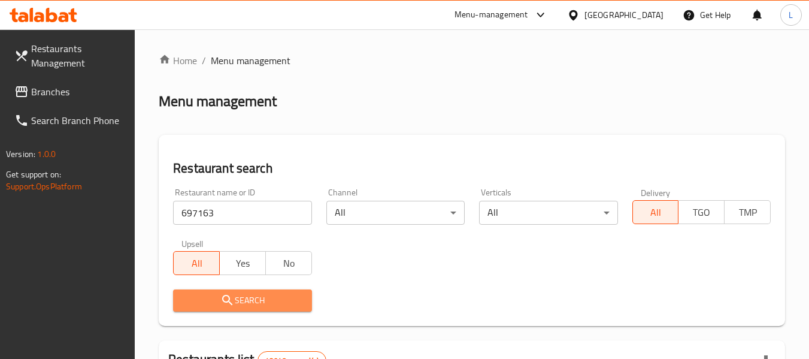
click at [269, 299] on span "Search" at bounding box center [242, 300] width 119 height 15
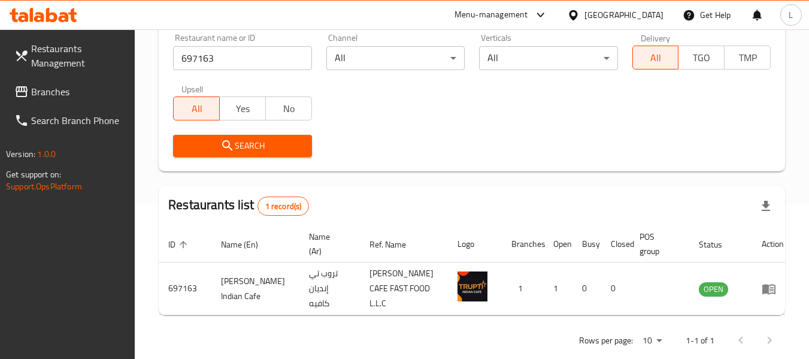
scroll to position [165, 0]
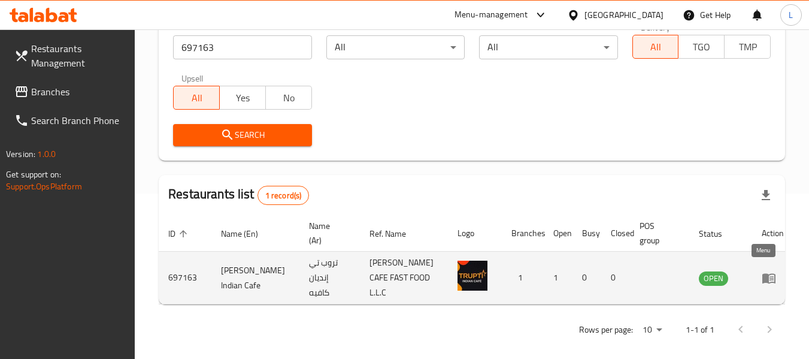
click at [764, 272] on icon "enhanced table" at bounding box center [769, 278] width 14 height 14
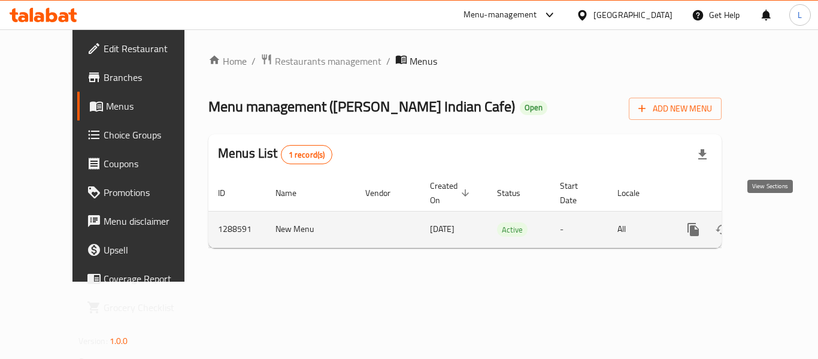
click at [778, 215] on link "enhanced table" at bounding box center [779, 229] width 29 height 29
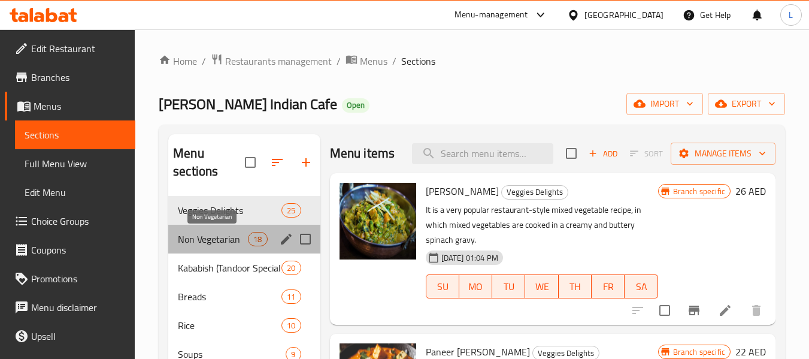
click at [202, 237] on span "Non Vegetarian" at bounding box center [213, 239] width 70 height 14
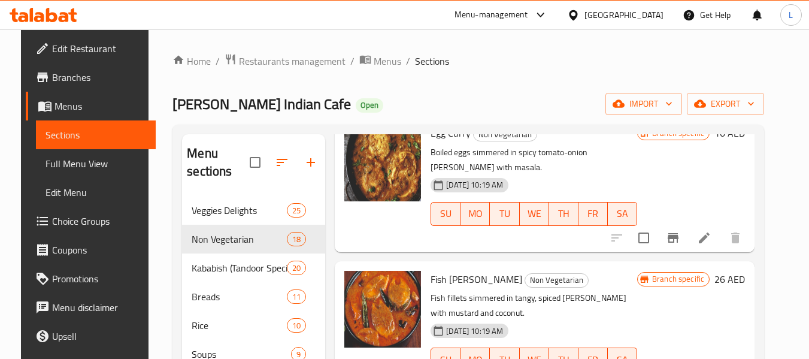
scroll to position [1840, 0]
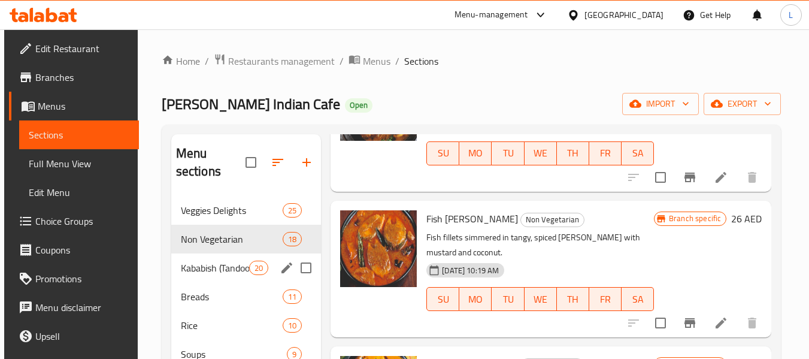
click at [206, 265] on span "Kababish (Tandoor Special)" at bounding box center [215, 267] width 68 height 14
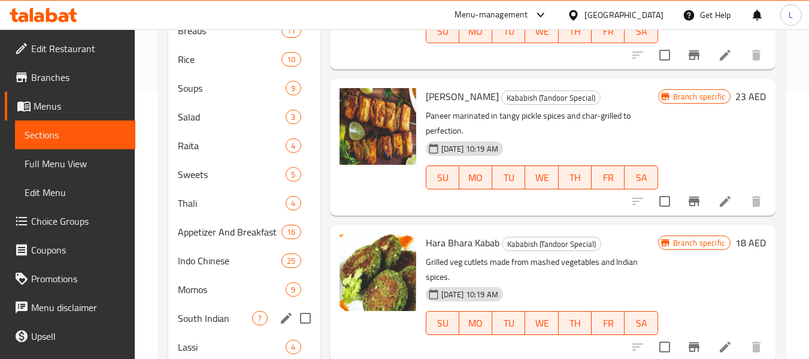
scroll to position [146, 0]
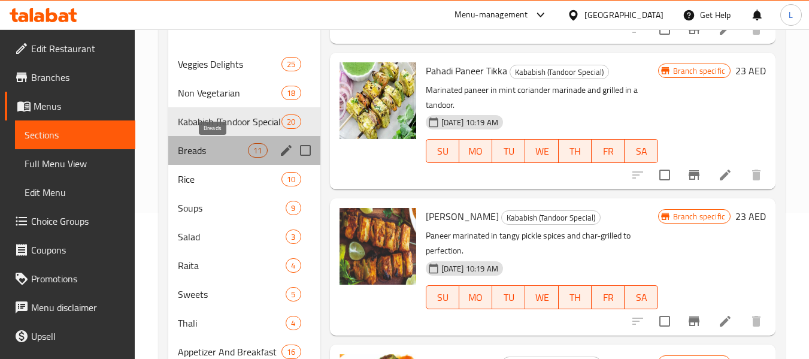
click at [216, 145] on span "Breads" at bounding box center [213, 150] width 70 height 14
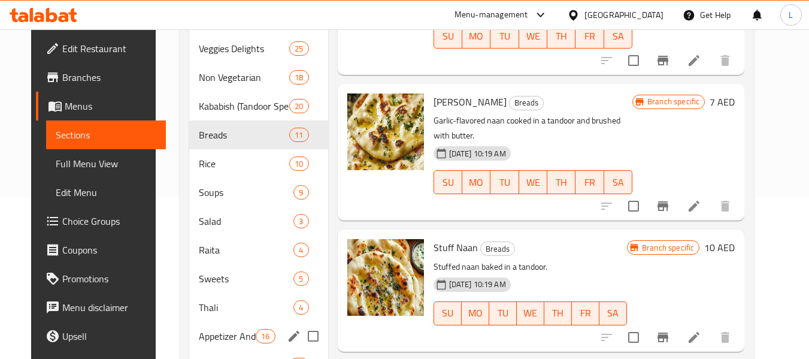
scroll to position [146, 0]
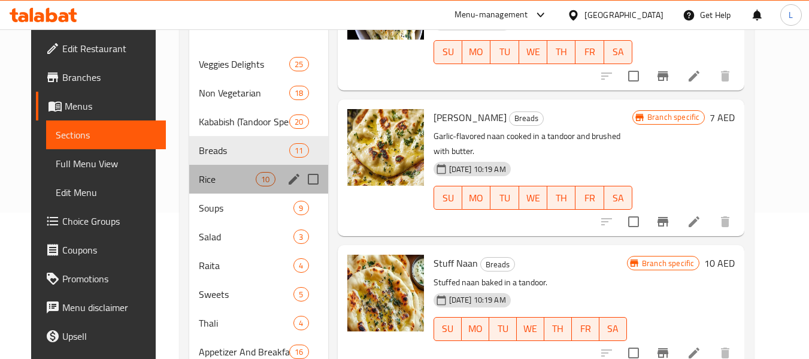
click at [198, 186] on div "Rice 10" at bounding box center [258, 179] width 139 height 29
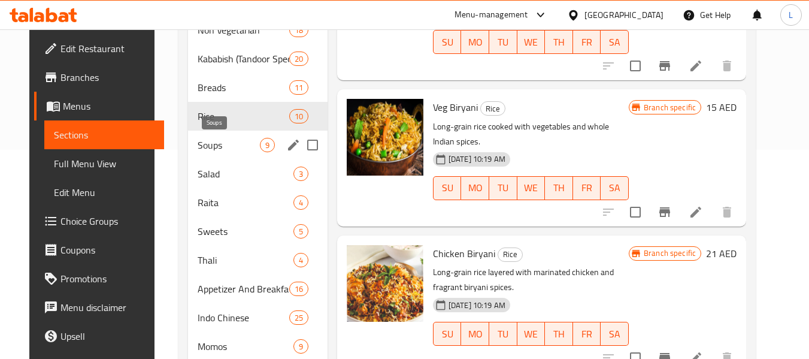
scroll to position [206, 0]
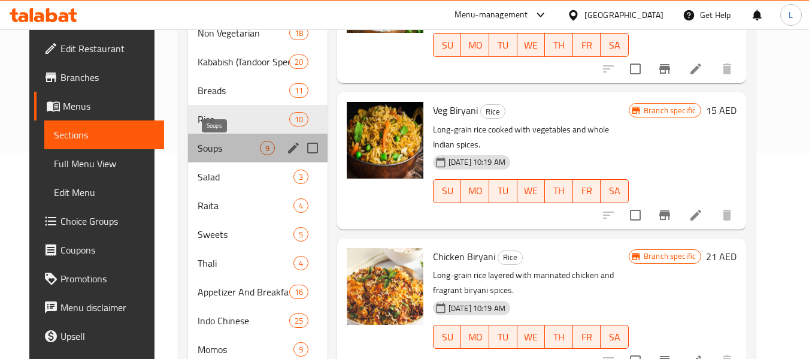
click at [201, 144] on span "Soups" at bounding box center [229, 148] width 62 height 14
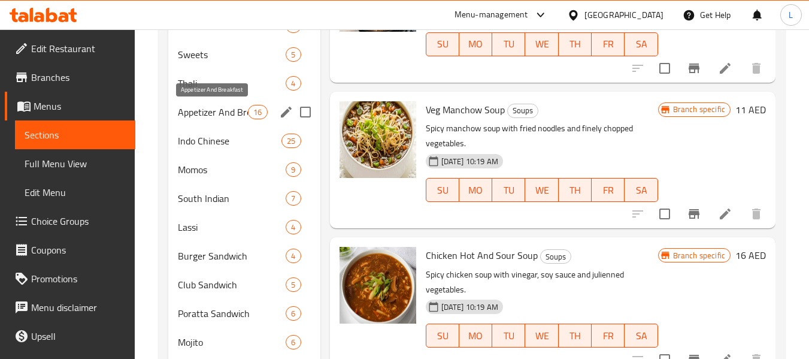
scroll to position [266, 0]
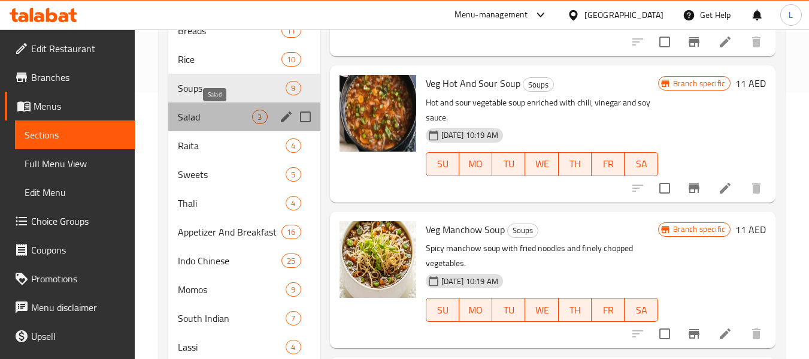
click at [213, 119] on span "Salad" at bounding box center [215, 117] width 74 height 14
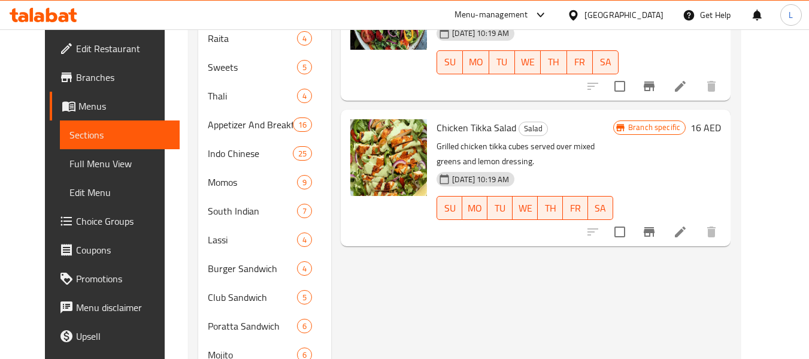
scroll to position [206, 0]
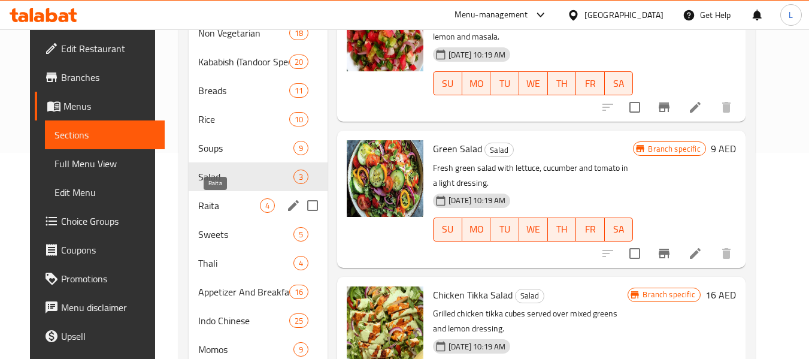
click at [218, 199] on span "Raita" at bounding box center [229, 205] width 62 height 14
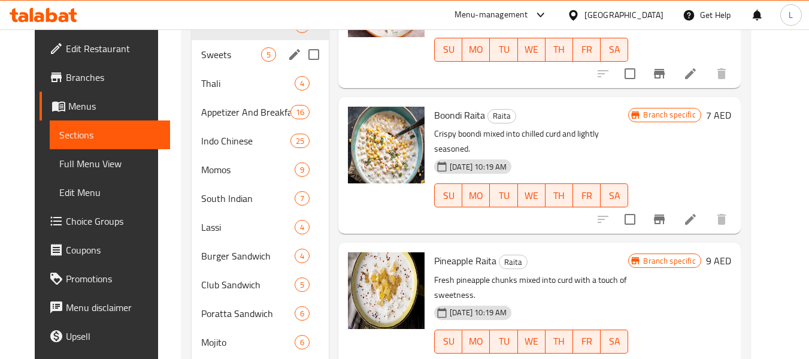
click at [202, 60] on span "Sweets" at bounding box center [231, 54] width 60 height 14
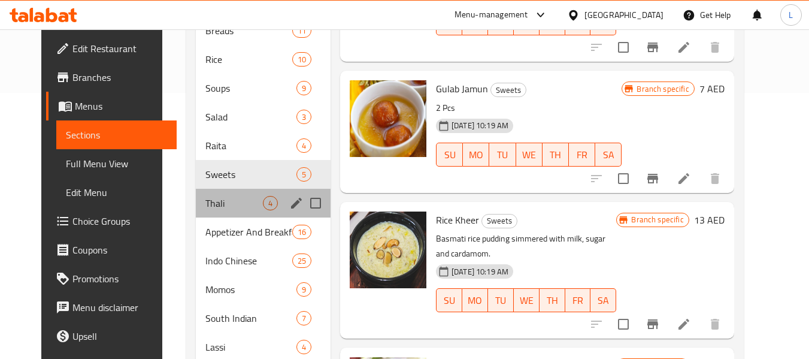
click at [208, 210] on div "Thali 4" at bounding box center [263, 203] width 135 height 29
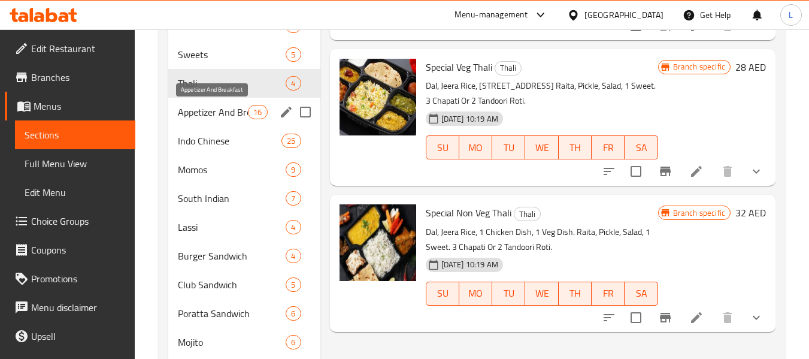
click at [198, 99] on div "Appetizer And Breakfast 16" at bounding box center [243, 112] width 151 height 29
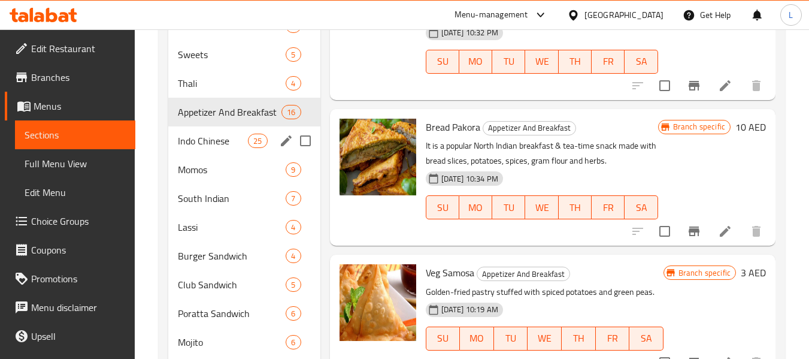
click at [208, 147] on span "Indo Chinese" at bounding box center [213, 141] width 70 height 14
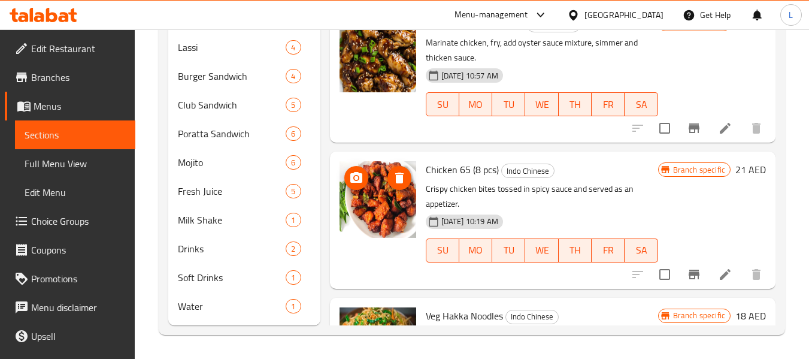
scroll to position [1708, 0]
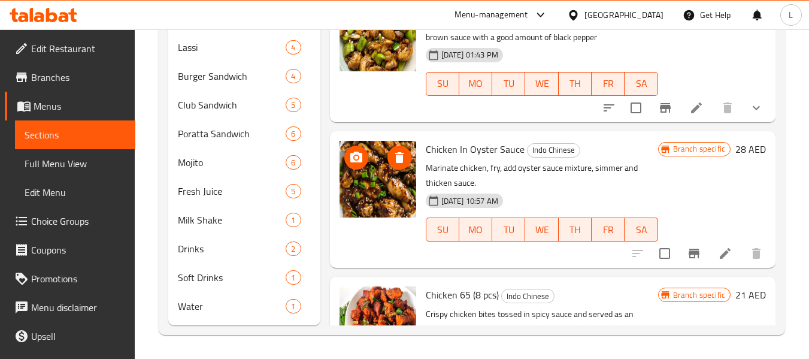
drag, startPoint x: 384, startPoint y: 181, endPoint x: 400, endPoint y: 185, distance: 16.7
click at [400, 185] on img at bounding box center [377, 179] width 77 height 77
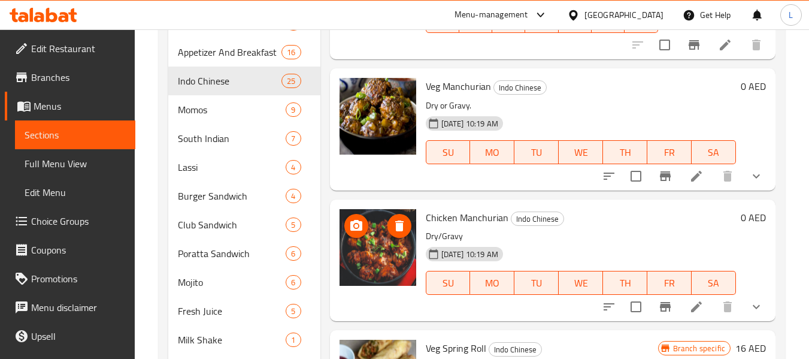
scroll to position [2486, 0]
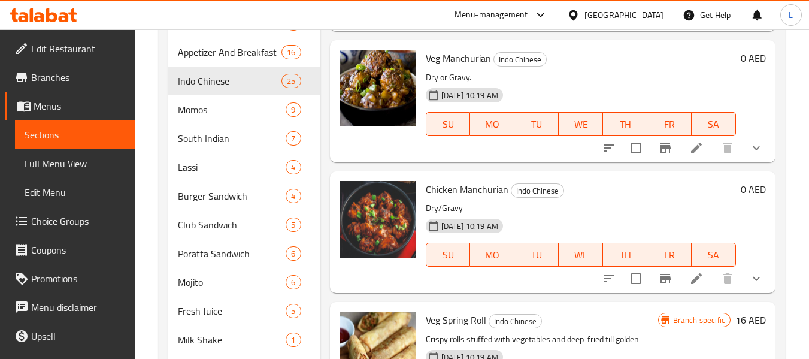
click at [475, 190] on span "Chicken Manchurian" at bounding box center [467, 189] width 83 height 18
copy h6 "Chicken Manchurian"
click at [692, 283] on icon at bounding box center [696, 278] width 14 height 14
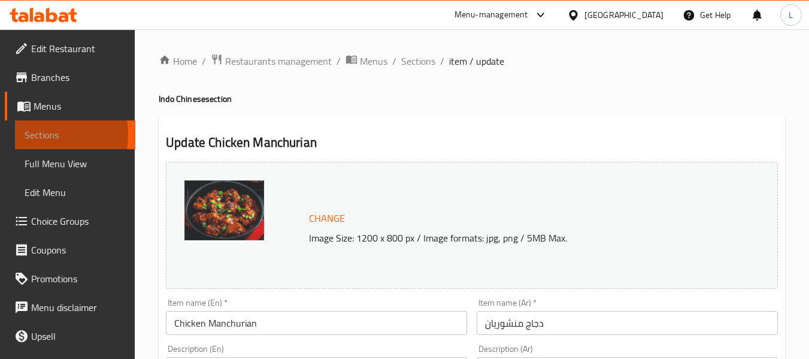
click at [34, 134] on span "Sections" at bounding box center [75, 135] width 101 height 14
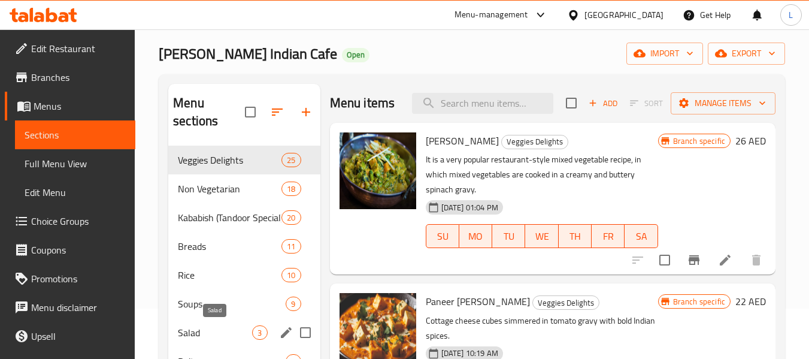
scroll to position [120, 0]
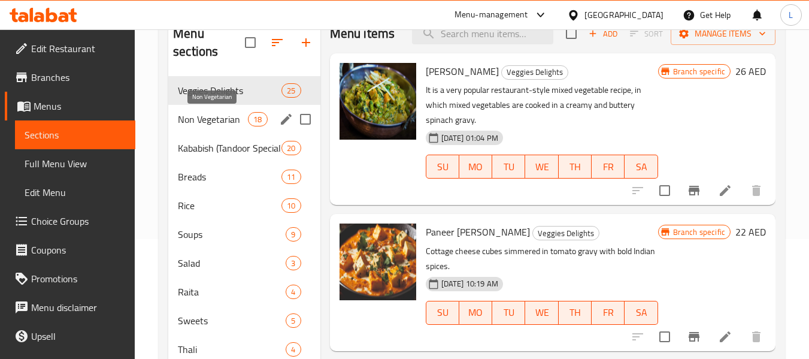
click at [190, 122] on span "Non Vegetarian" at bounding box center [213, 119] width 70 height 14
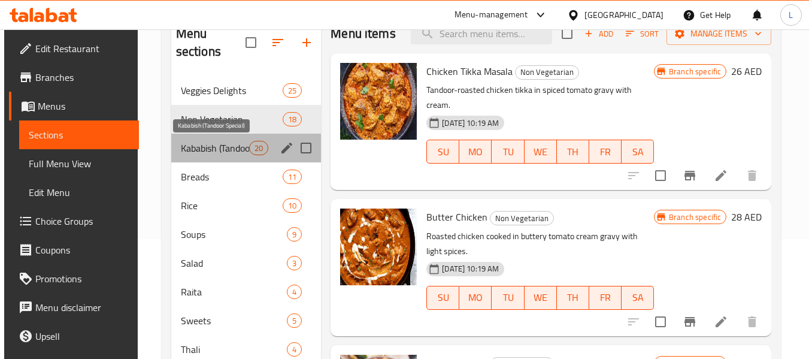
click at [210, 150] on span "Kababish (Tandoor Special)" at bounding box center [215, 148] width 68 height 14
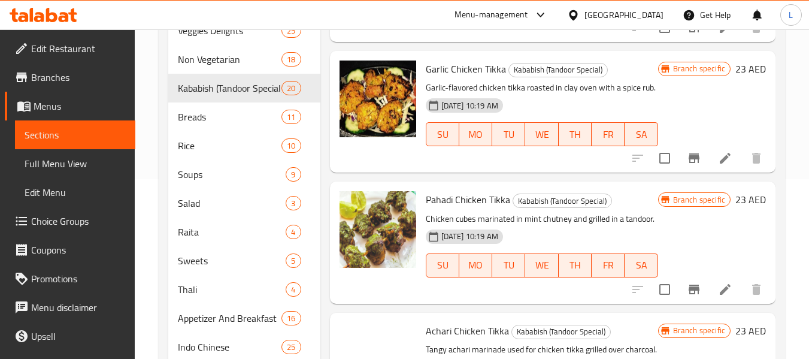
scroll to position [2192, 0]
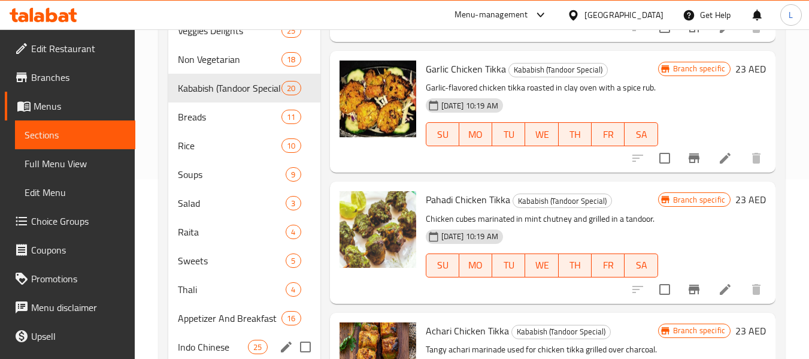
click at [222, 345] on span "Indo Chinese" at bounding box center [213, 346] width 70 height 14
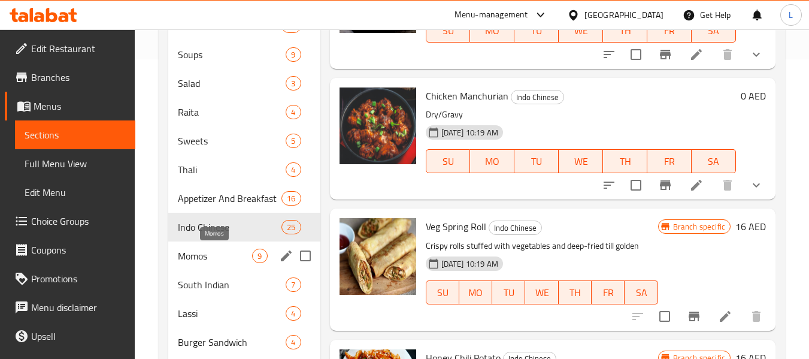
scroll to position [359, 0]
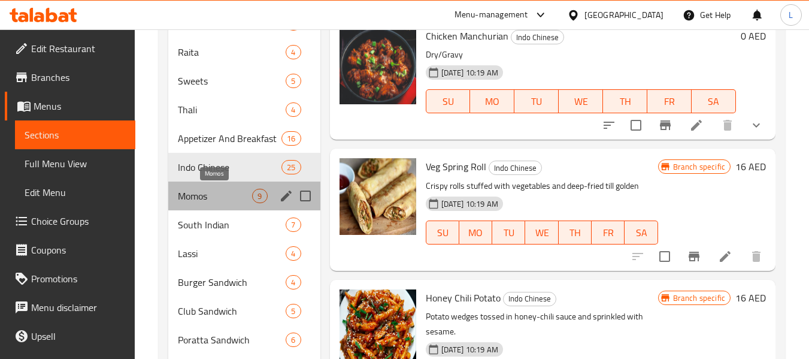
click at [188, 198] on span "Momos" at bounding box center [215, 196] width 74 height 14
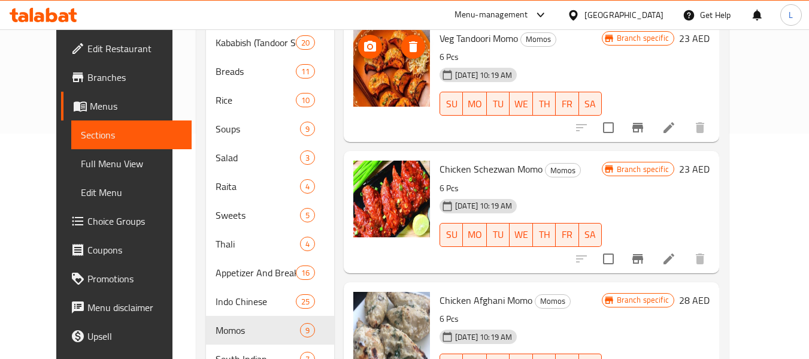
scroll to position [239, 0]
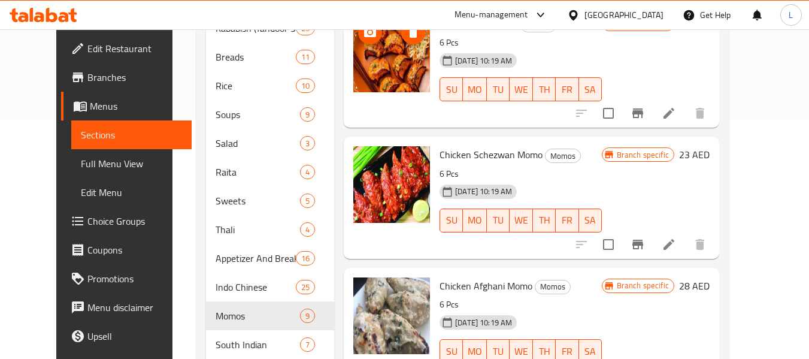
drag, startPoint x: 368, startPoint y: 20, endPoint x: 345, endPoint y: 68, distance: 52.2
drag, startPoint x: 345, startPoint y: 68, endPoint x: 371, endPoint y: 57, distance: 27.4
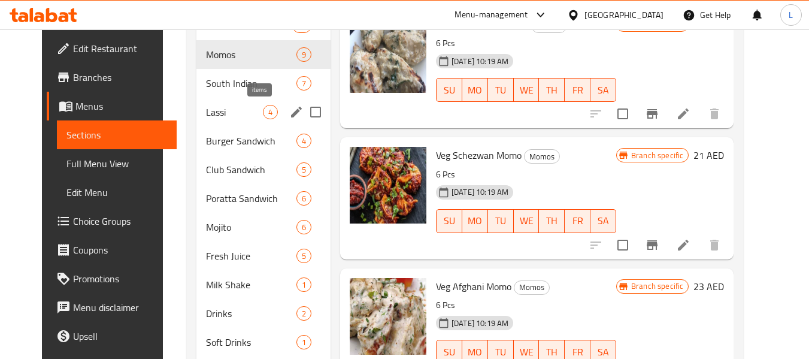
scroll to position [445, 0]
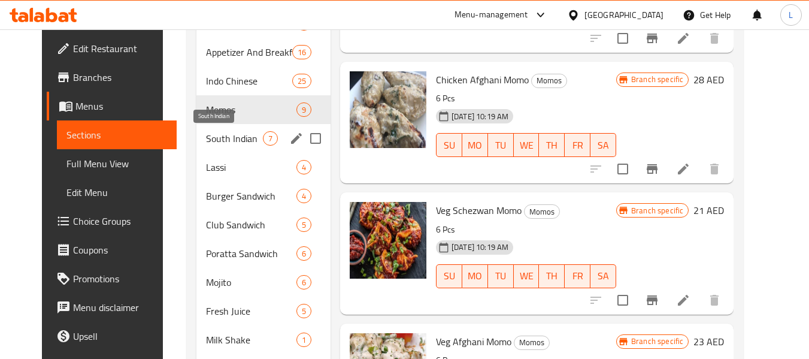
click at [206, 137] on span "South Indian" at bounding box center [234, 138] width 57 height 14
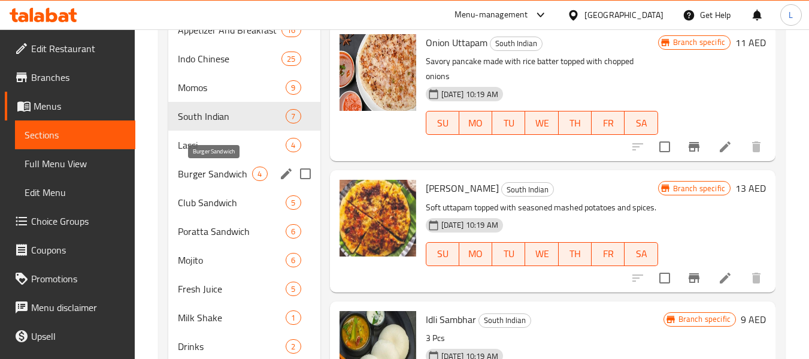
scroll to position [386, 0]
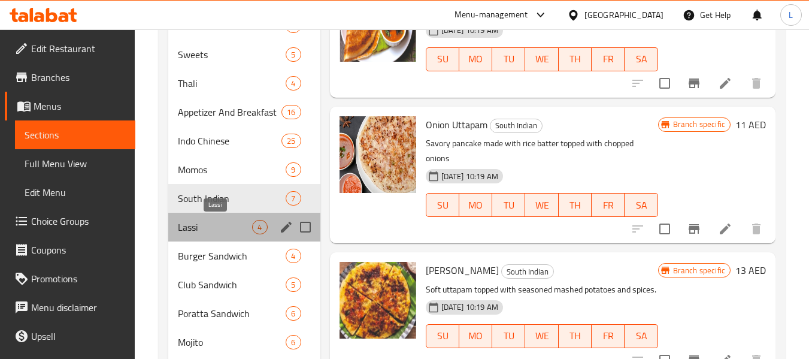
click at [209, 223] on span "Lassi" at bounding box center [215, 227] width 74 height 14
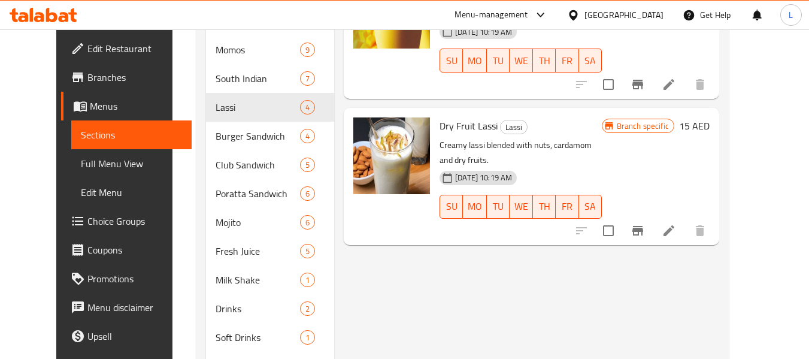
scroll to position [565, 0]
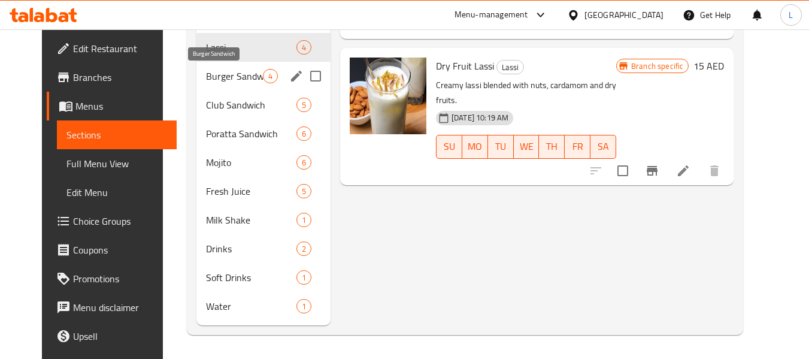
click at [217, 74] on span "Burger Sandwich" at bounding box center [234, 76] width 57 height 14
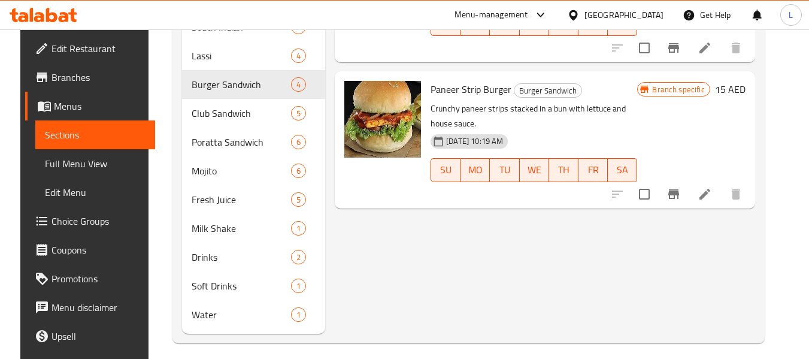
scroll to position [565, 0]
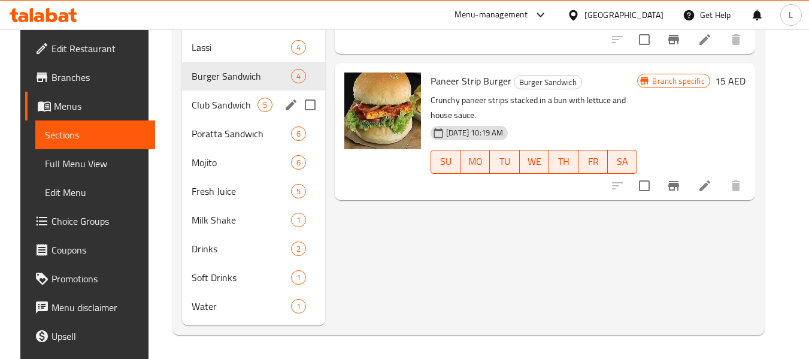
click at [214, 122] on div "Poratta Sandwich 6" at bounding box center [253, 133] width 143 height 29
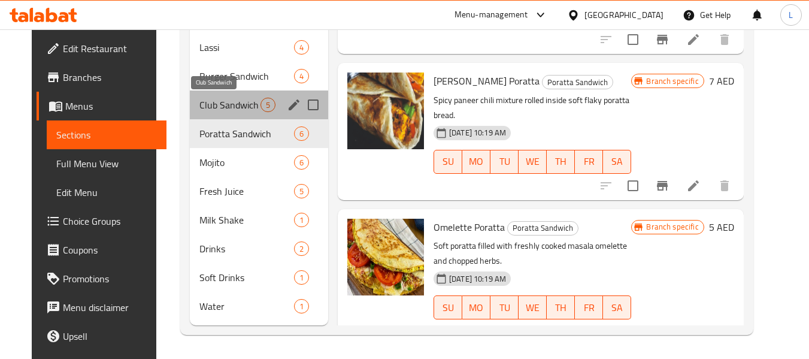
click at [214, 104] on span "Club Sandwich" at bounding box center [229, 105] width 61 height 14
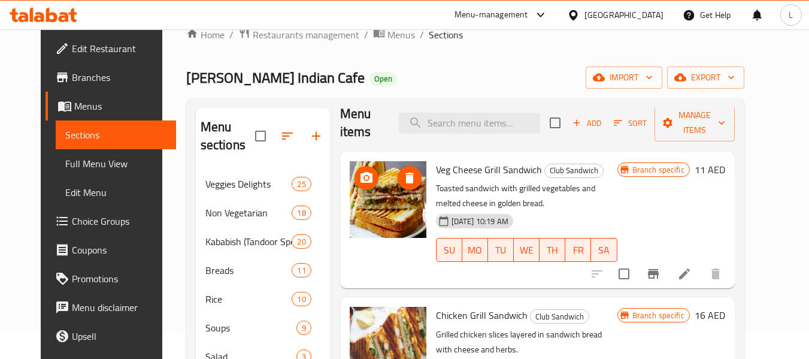
scroll to position [20, 0]
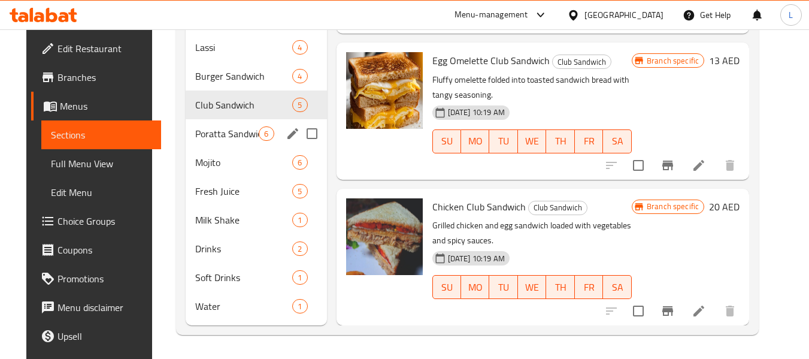
click at [222, 147] on div "Poratta Sandwich 6" at bounding box center [256, 133] width 141 height 29
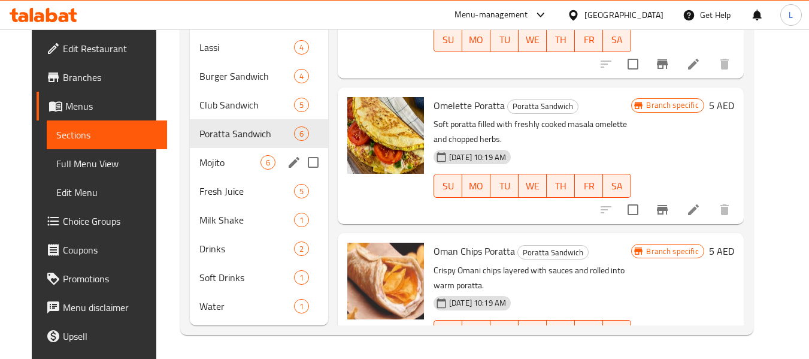
click at [190, 154] on div "Mojito 6" at bounding box center [259, 162] width 138 height 29
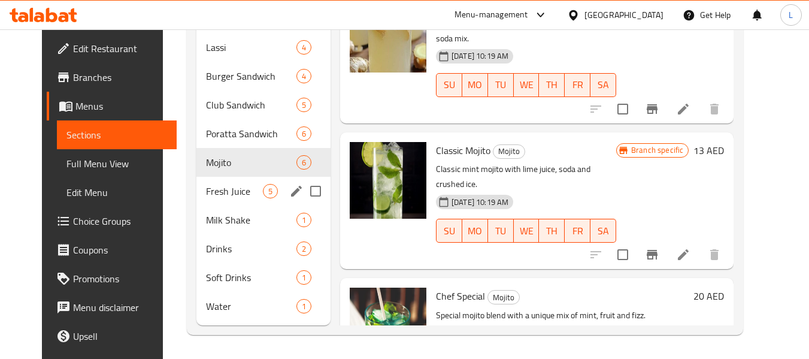
click at [222, 195] on span "Fresh Juice" at bounding box center [234, 191] width 57 height 14
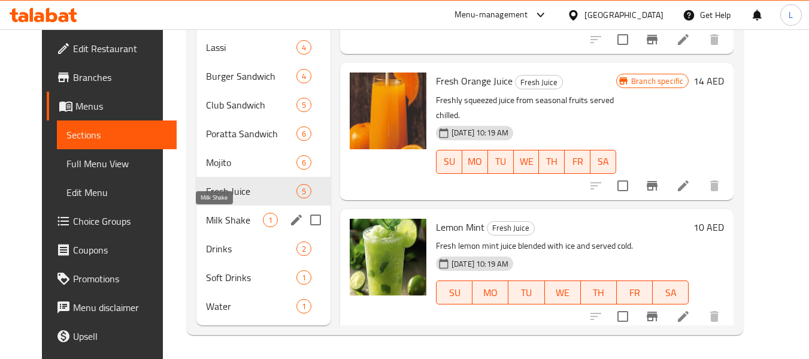
click at [241, 217] on span "Milk Shake" at bounding box center [234, 220] width 57 height 14
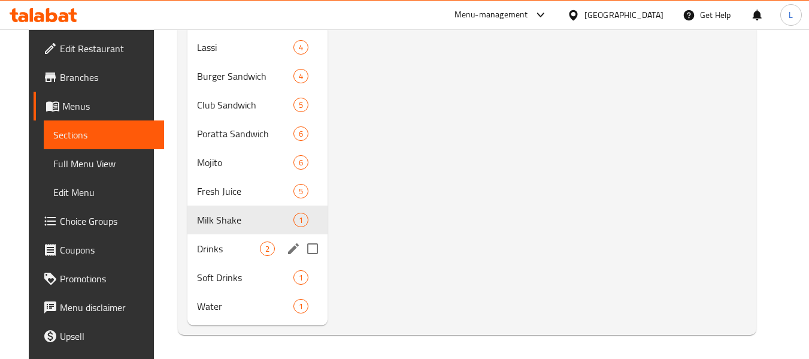
click at [197, 244] on span "Drinks" at bounding box center [228, 248] width 62 height 14
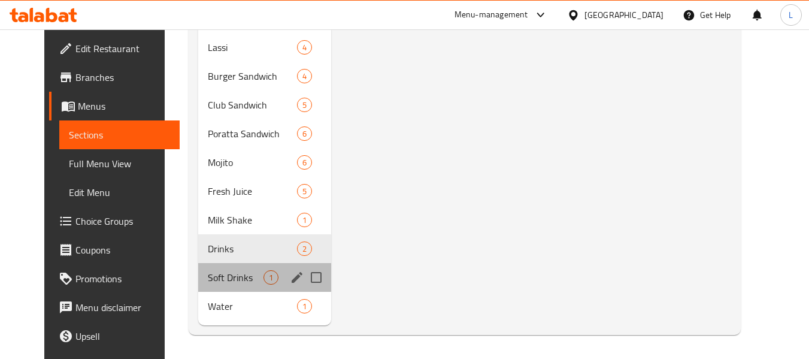
click at [233, 285] on div "Soft Drinks 1" at bounding box center [265, 277] width 134 height 29
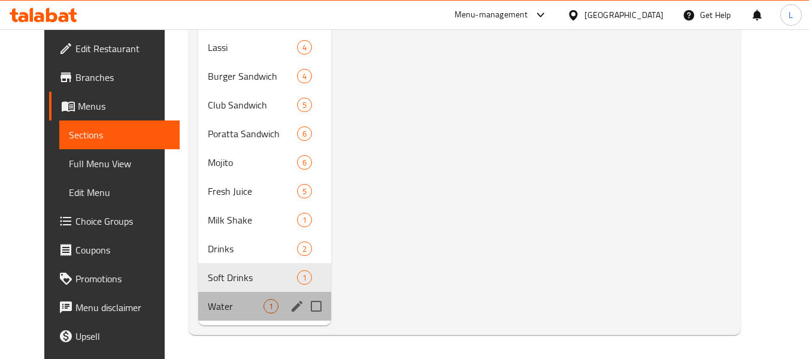
click at [209, 296] on div "Water 1" at bounding box center [265, 306] width 134 height 29
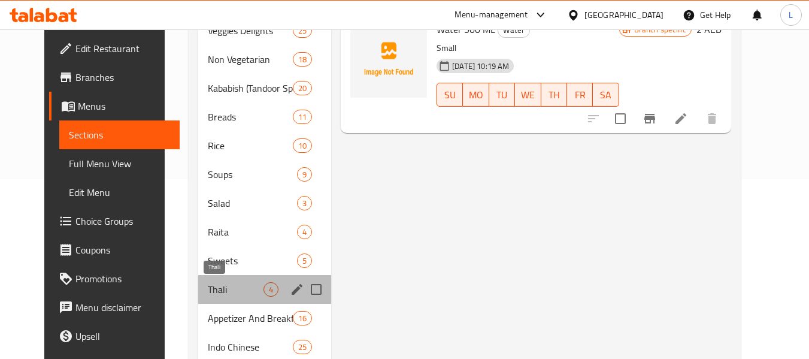
click at [211, 292] on span "Thali" at bounding box center [236, 289] width 56 height 14
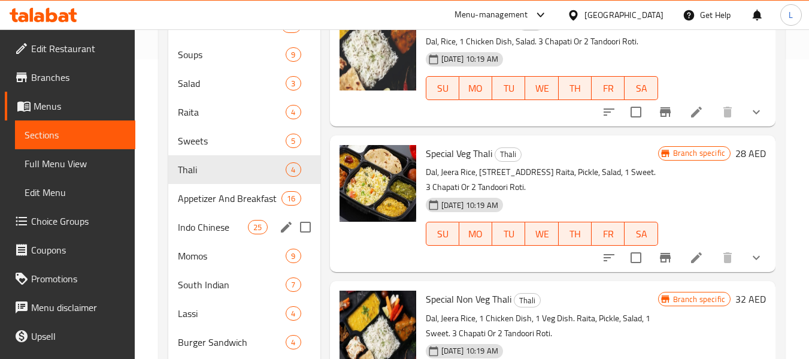
click at [211, 238] on div "Indo Chinese 25" at bounding box center [243, 227] width 151 height 29
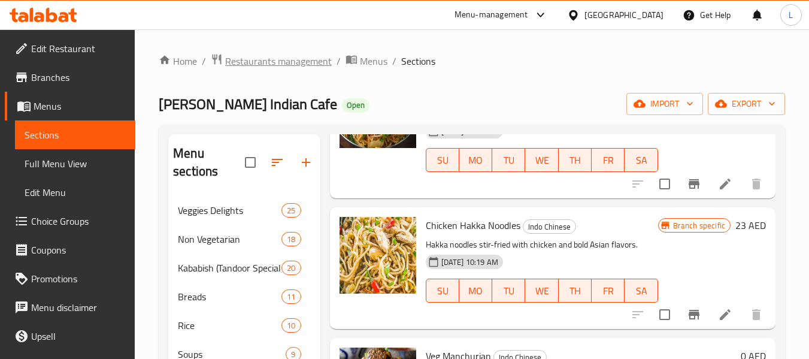
click at [244, 60] on span "Restaurants management" at bounding box center [278, 61] width 107 height 14
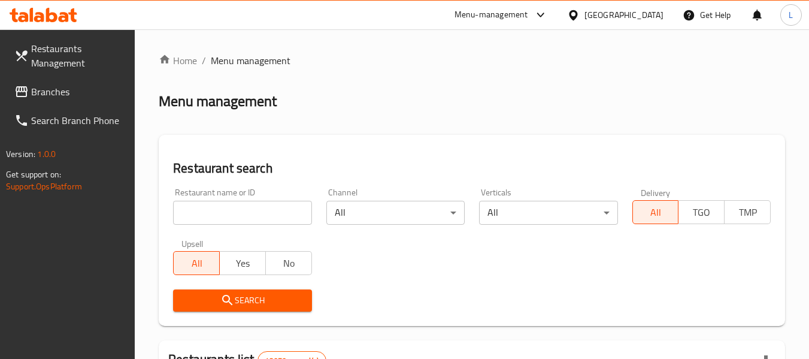
click at [235, 205] on div at bounding box center [404, 179] width 809 height 359
click at [235, 205] on input "search" at bounding box center [242, 213] width 138 height 24
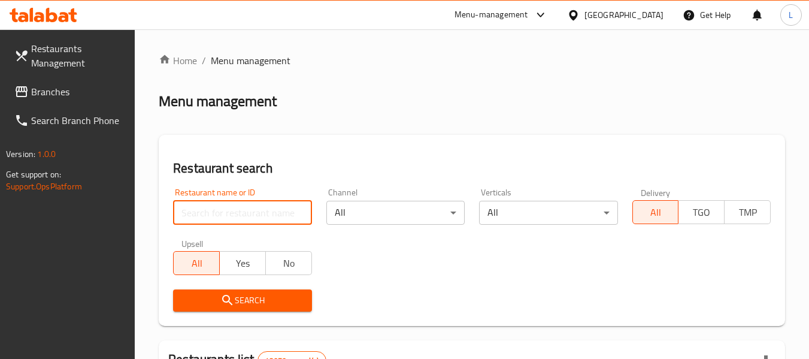
paste input "697167"
type input "697167"
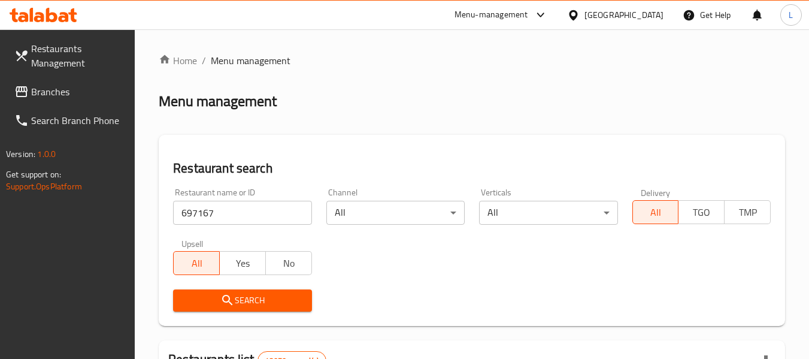
click at [247, 304] on span "Search" at bounding box center [242, 300] width 119 height 15
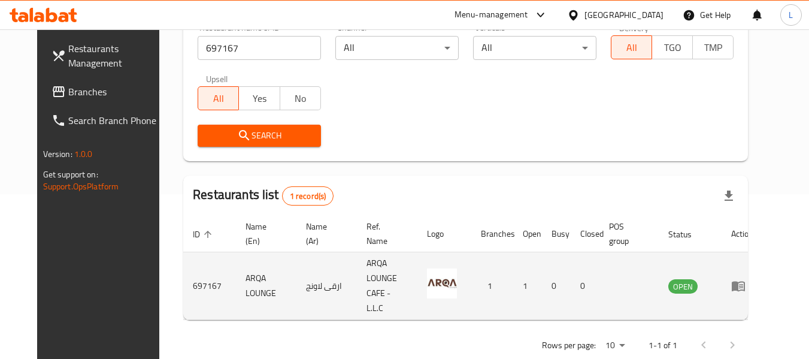
scroll to position [165, 0]
click at [745, 278] on icon "enhanced table" at bounding box center [738, 285] width 14 height 14
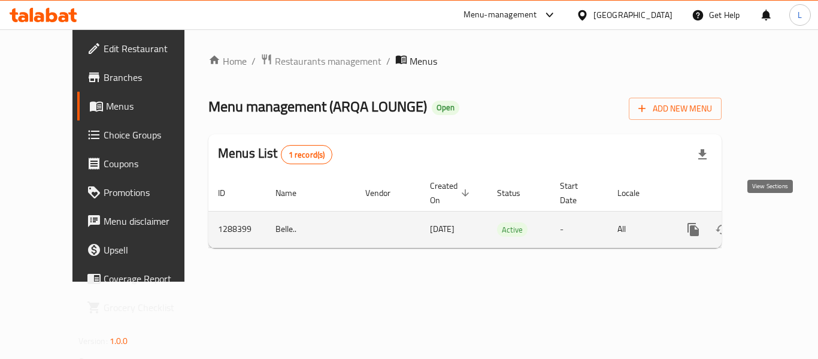
click at [774, 224] on icon "enhanced table" at bounding box center [779, 229] width 11 height 11
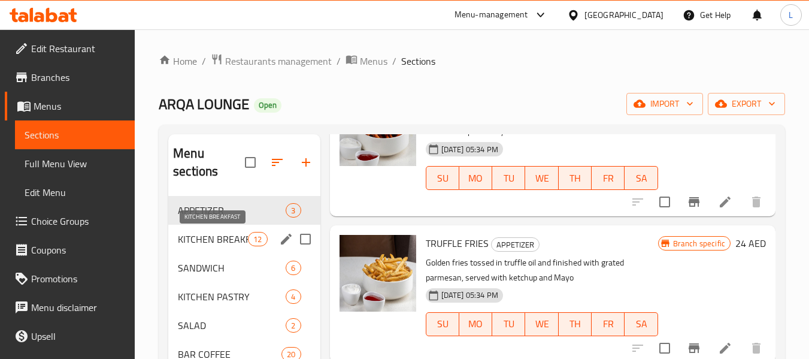
click at [219, 245] on span "KITCHEN BREAKFAST" at bounding box center [213, 239] width 70 height 14
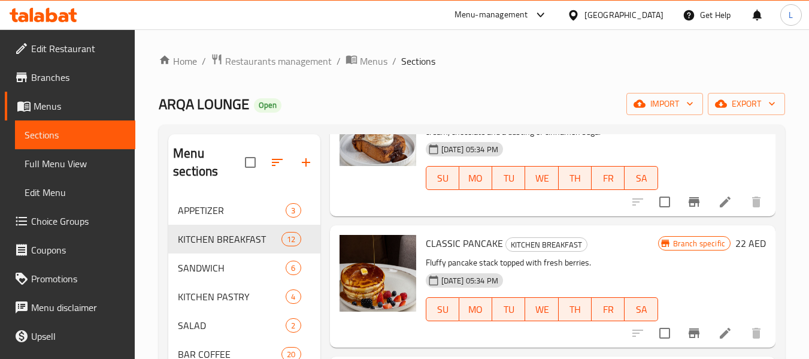
scroll to position [1408, 0]
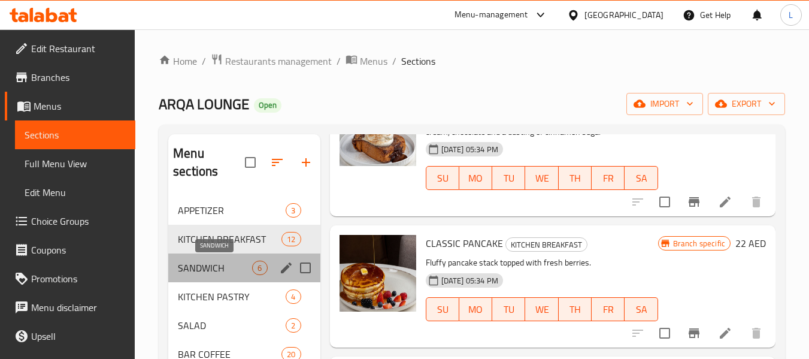
click at [233, 266] on span "SANDWICH" at bounding box center [215, 267] width 74 height 14
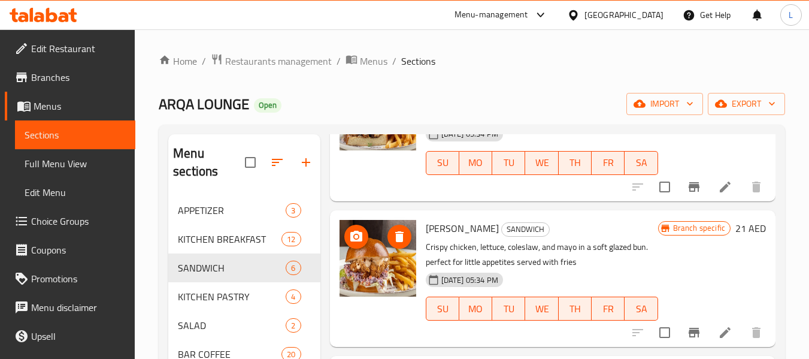
scroll to position [168, 0]
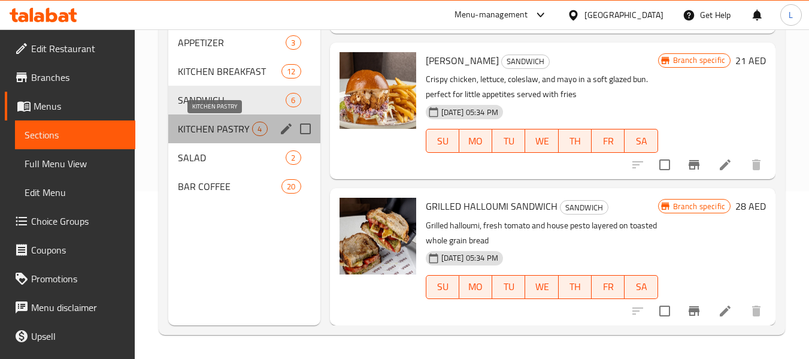
click at [214, 131] on span "KITCHEN PASTRY" at bounding box center [215, 129] width 74 height 14
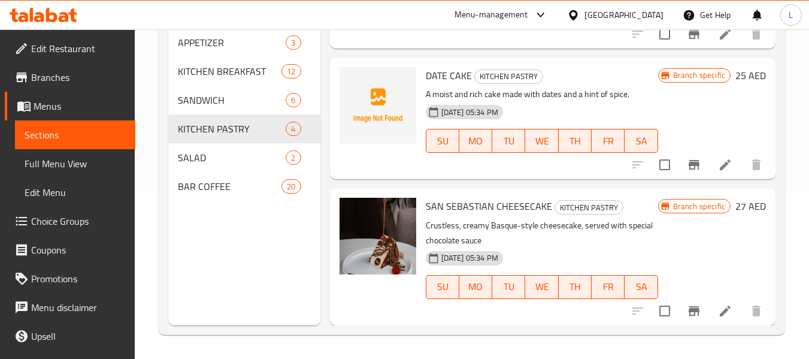
scroll to position [257, 0]
click at [189, 161] on span "SALAD" at bounding box center [215, 157] width 74 height 14
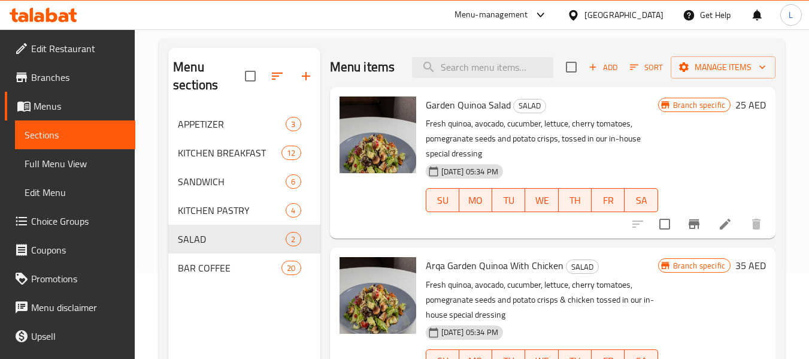
scroll to position [168, 0]
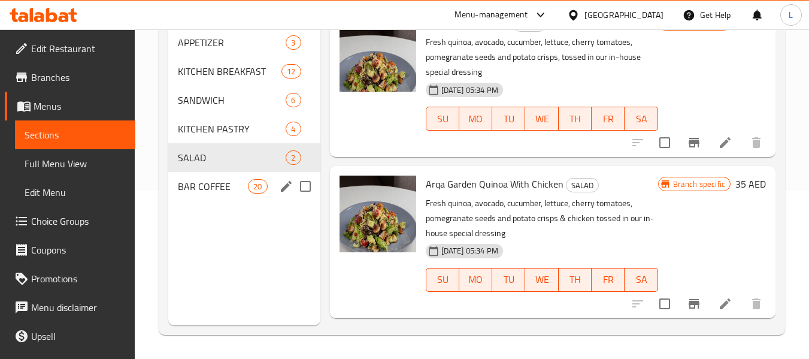
click at [216, 181] on span "BAR COFFEE" at bounding box center [213, 186] width 70 height 14
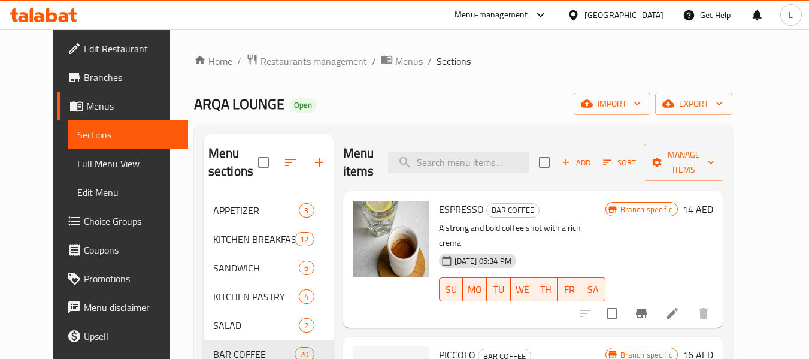
click at [281, 50] on div "Home / Restaurants management / Menus / Sections ARQA LOUNGE Open import export…" at bounding box center [463, 277] width 586 height 497
click at [283, 65] on span "Restaurants management" at bounding box center [313, 61] width 107 height 14
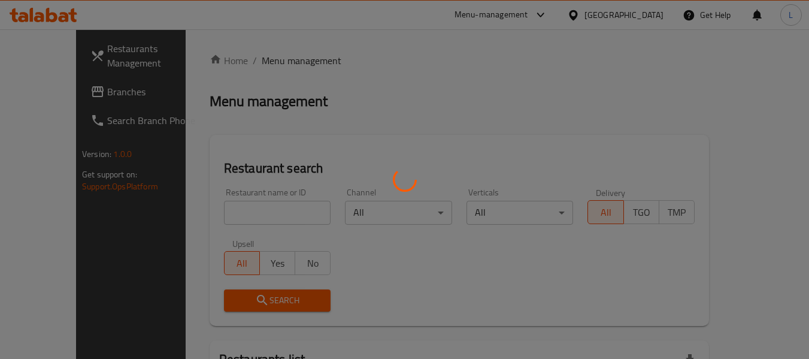
click at [247, 229] on div at bounding box center [404, 179] width 809 height 359
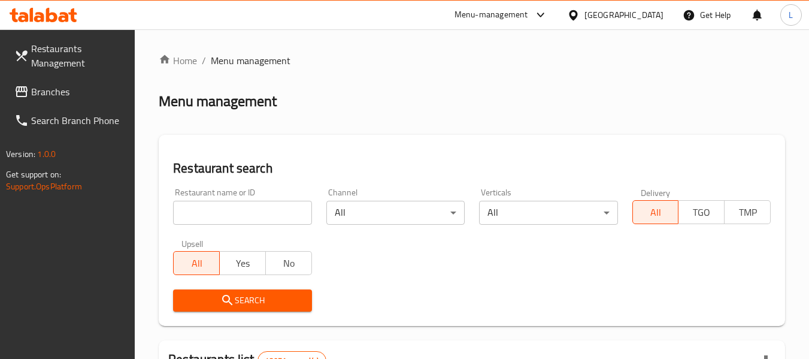
click at [244, 213] on input "search" at bounding box center [242, 213] width 138 height 24
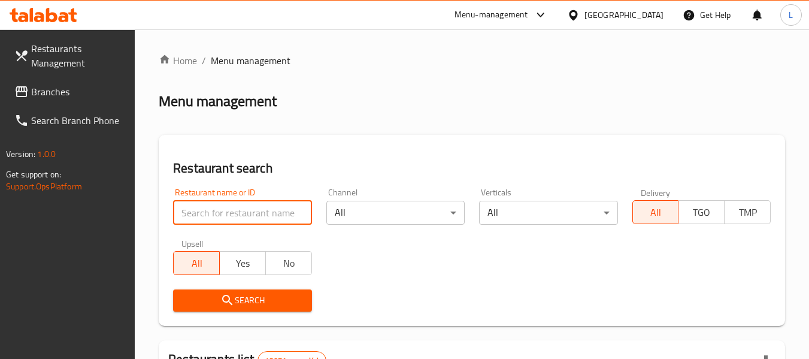
click at [244, 213] on input "search" at bounding box center [242, 213] width 138 height 24
paste input "697169"
type input "697169"
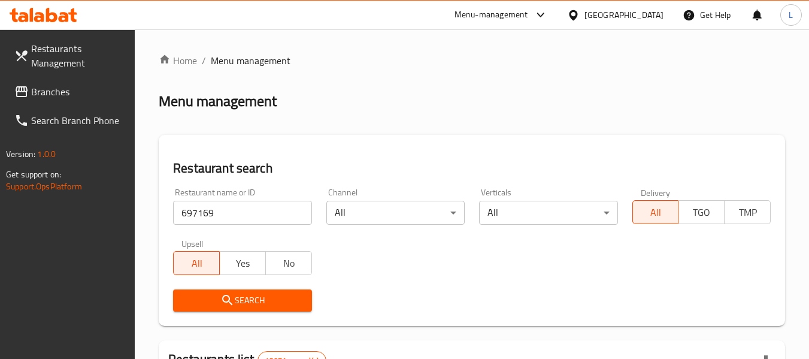
click at [263, 294] on span "Search" at bounding box center [242, 300] width 119 height 15
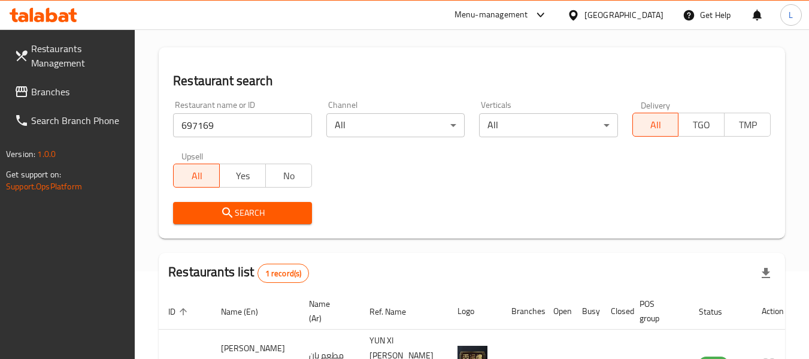
scroll to position [160, 0]
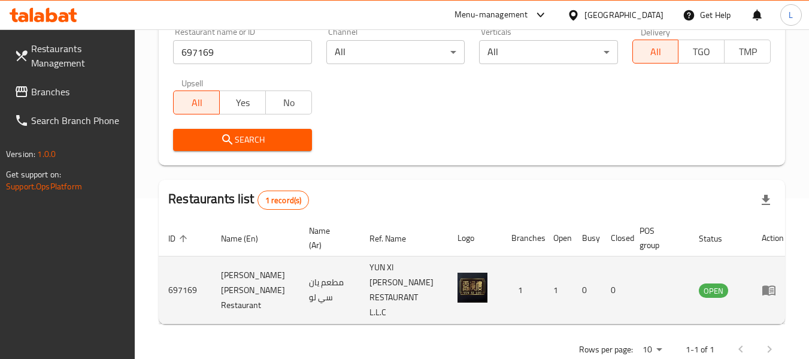
click at [762, 286] on icon "enhanced table" at bounding box center [768, 291] width 13 height 10
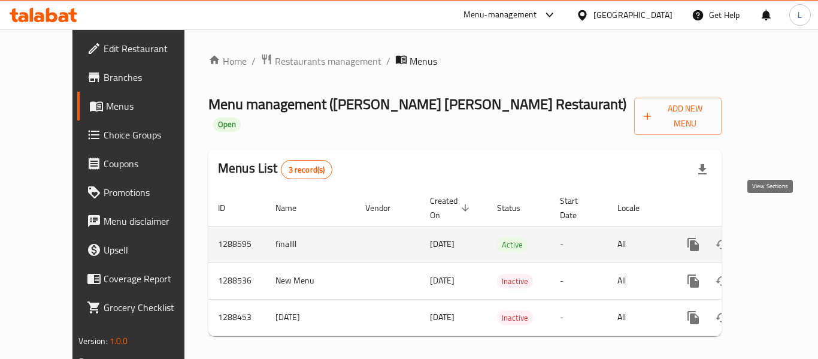
click at [772, 237] on icon "enhanced table" at bounding box center [779, 244] width 14 height 14
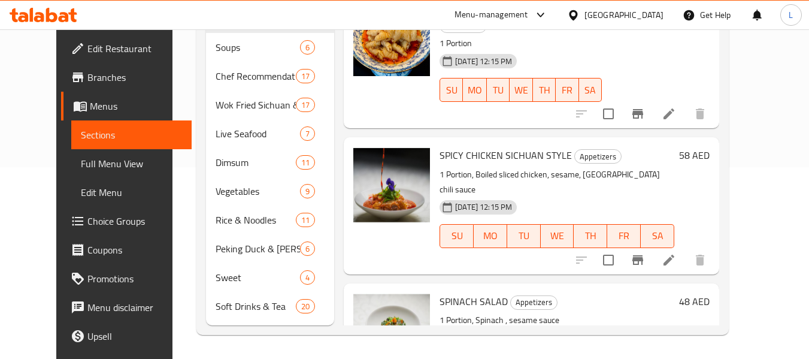
scroll to position [532, 0]
click at [446, 147] on span "SPICY CHICKEN SICHUAN STYLE" at bounding box center [505, 156] width 132 height 18
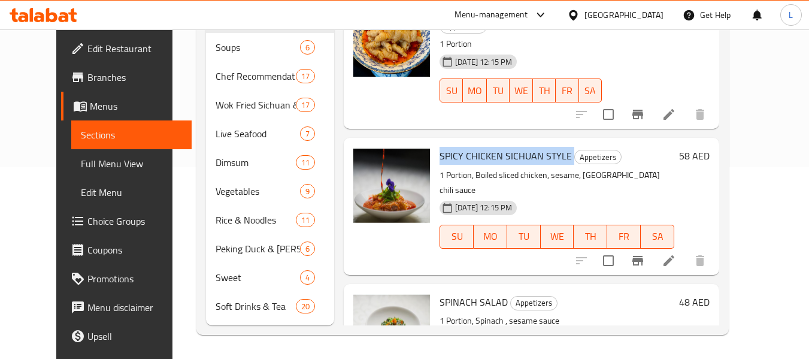
click at [446, 147] on span "SPICY CHICKEN SICHUAN STYLE" at bounding box center [505, 156] width 132 height 18
copy h6 "SPICY CHICKEN SICHUAN STYLE"
click at [676, 253] on icon at bounding box center [669, 260] width 14 height 14
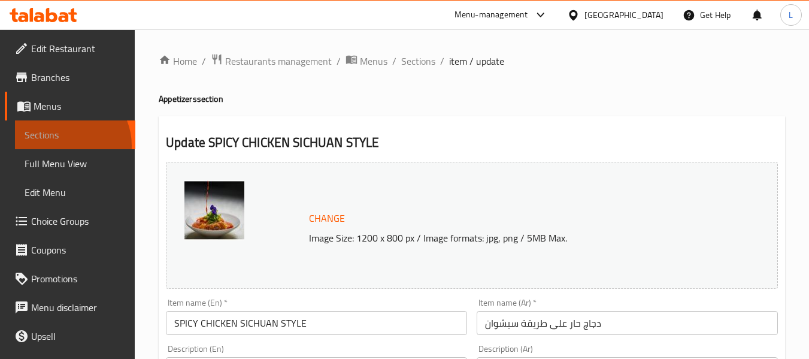
click at [63, 145] on link "Sections" at bounding box center [75, 134] width 120 height 29
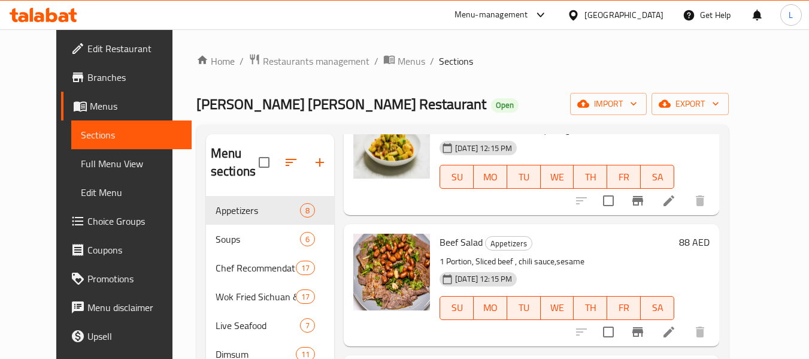
scroll to position [299, 0]
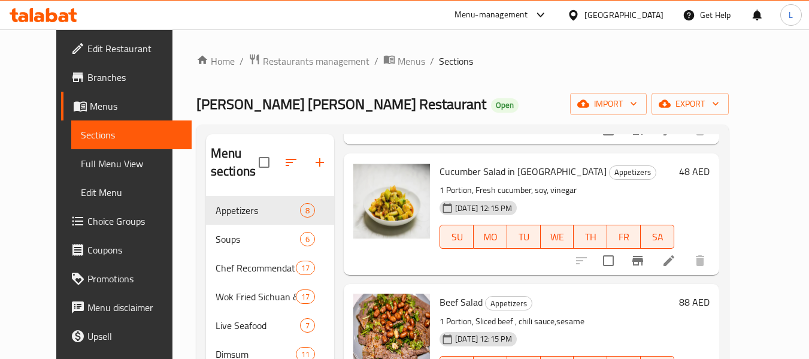
drag, startPoint x: 381, startPoint y: 244, endPoint x: 359, endPoint y: 214, distance: 37.6
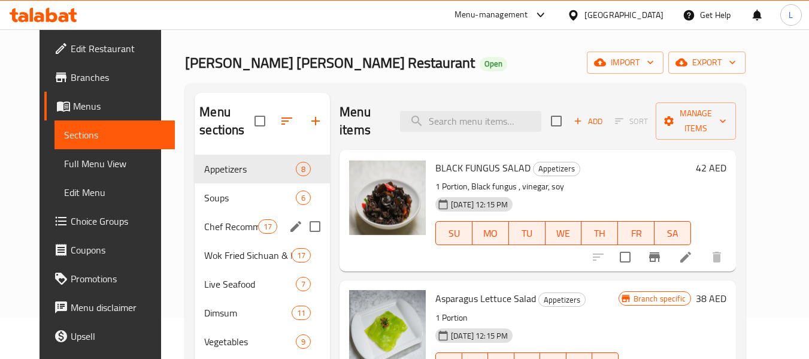
scroll to position [192, 0]
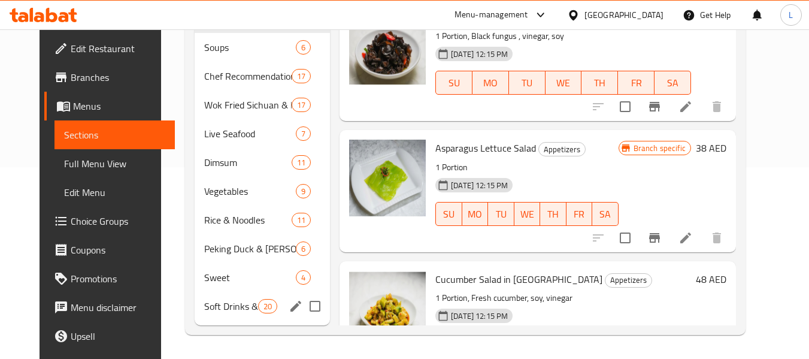
click at [240, 298] on div "Soft Drinks & Tea 20" at bounding box center [262, 306] width 135 height 29
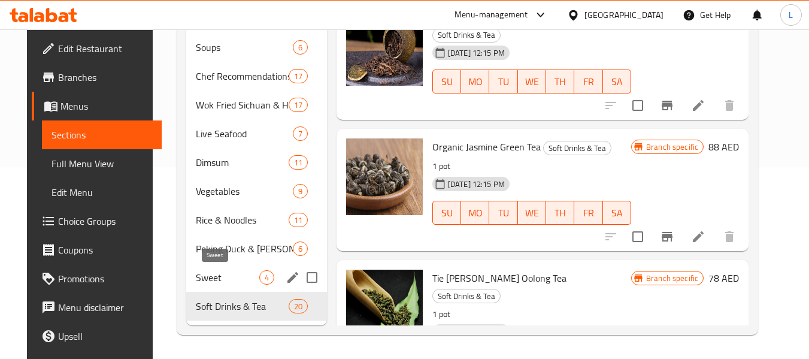
click at [219, 279] on span "Sweet" at bounding box center [227, 277] width 63 height 14
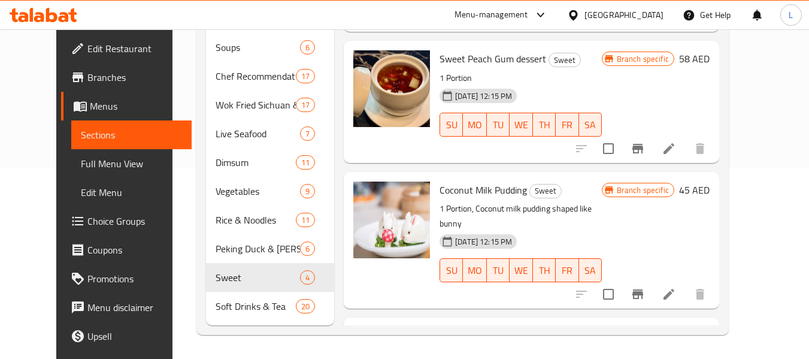
scroll to position [69, 0]
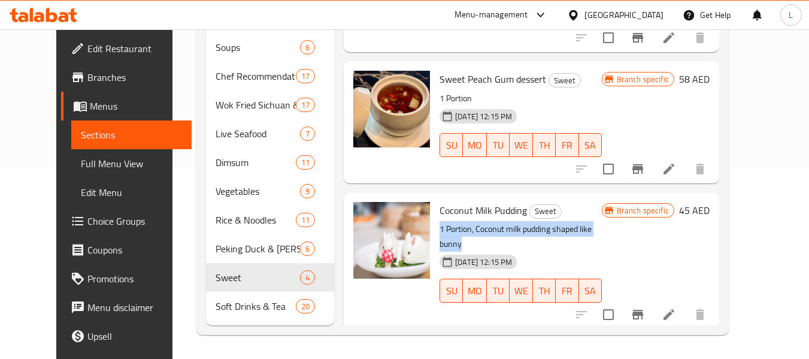
drag, startPoint x: 420, startPoint y: 228, endPoint x: 612, endPoint y: 233, distance: 191.6
click at [606, 233] on div "Coconut Milk Pudding Sweet 1 Portion, Coconut milk pudding shaped like bunny [D…" at bounding box center [521, 260] width 172 height 127
click at [602, 233] on p "1 Portion, Coconut milk pudding shaped like bunny" at bounding box center [520, 237] width 162 height 30
drag, startPoint x: 612, startPoint y: 233, endPoint x: 426, endPoint y: 228, distance: 185.7
click at [439, 228] on p "1 Portion, Coconut milk pudding shaped like bunny" at bounding box center [520, 237] width 162 height 30
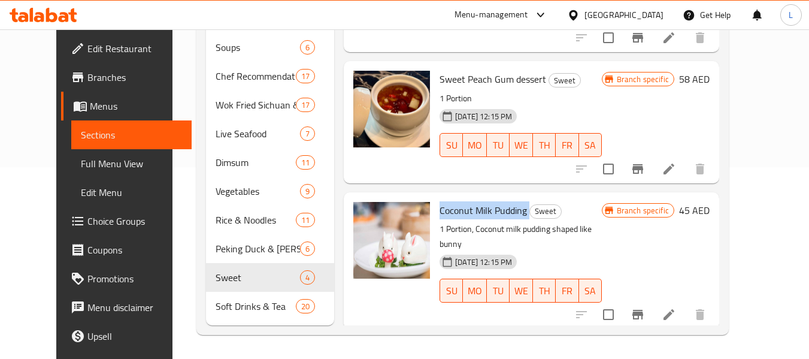
drag, startPoint x: 426, startPoint y: 206, endPoint x: 518, endPoint y: 201, distance: 91.7
click at [518, 202] on h6 "Coconut Milk Pudding Sweet" at bounding box center [520, 210] width 162 height 17
click at [602, 205] on h6 "Coconut Milk Pudding Sweet" at bounding box center [520, 210] width 162 height 17
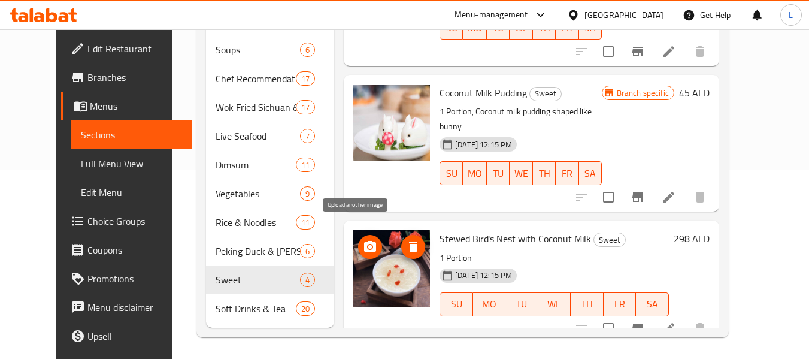
scroll to position [192, 0]
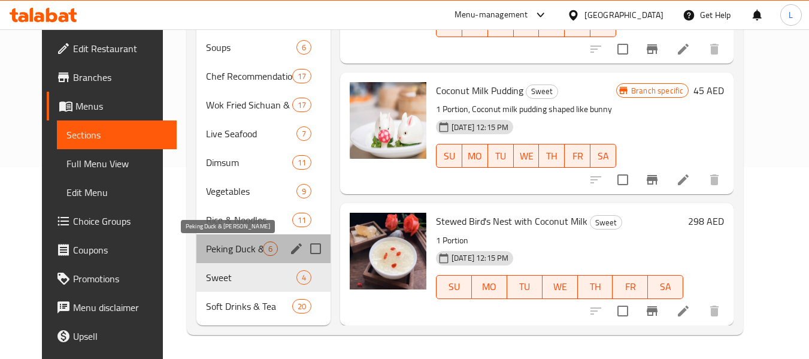
click at [206, 252] on span "Peking Duck & [PERSON_NAME]" at bounding box center [234, 248] width 57 height 14
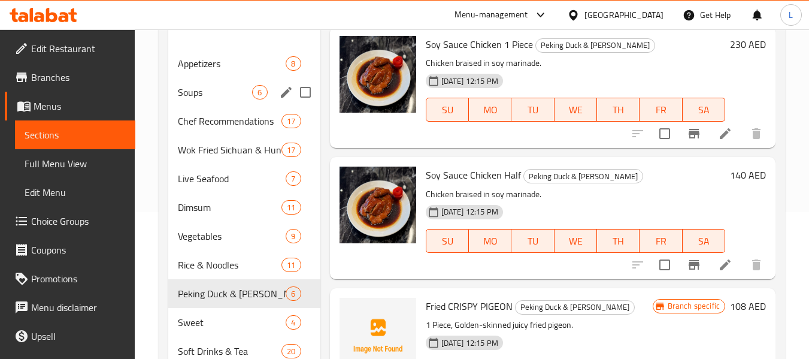
scroll to position [180, 0]
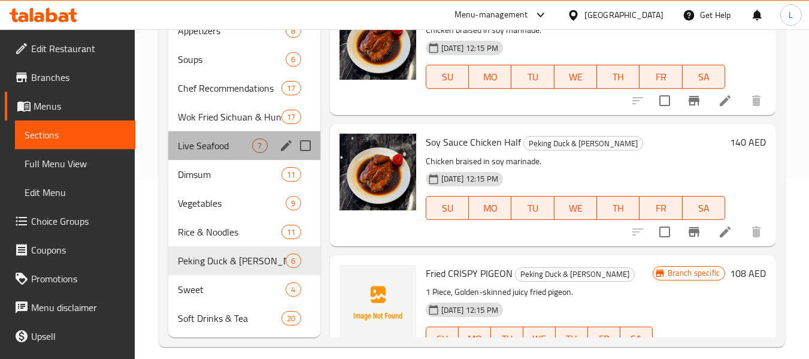
click at [202, 154] on div "Live Seafood 7" at bounding box center [243, 145] width 151 height 29
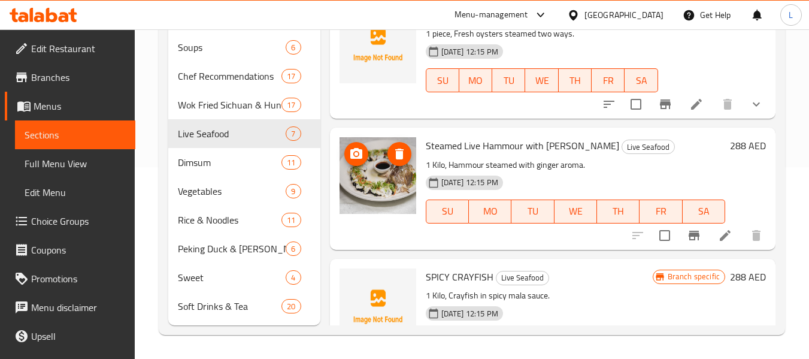
scroll to position [611, 0]
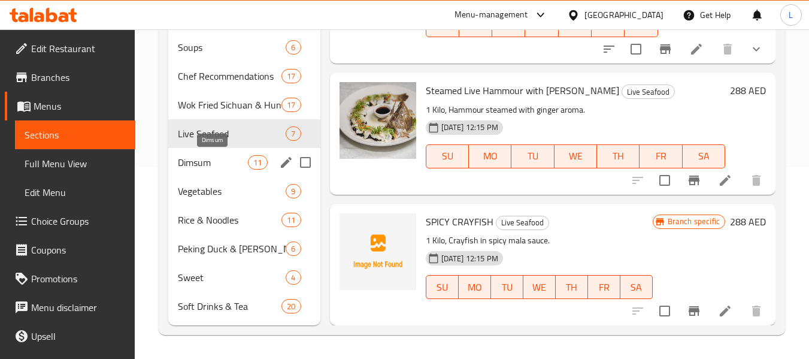
click at [215, 162] on span "Dimsum" at bounding box center [213, 162] width 70 height 14
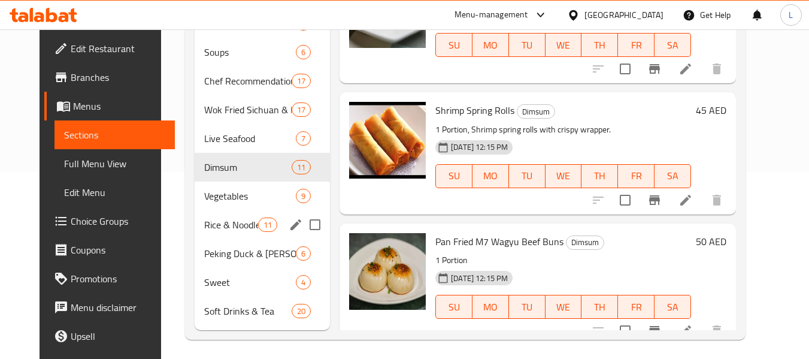
scroll to position [192, 0]
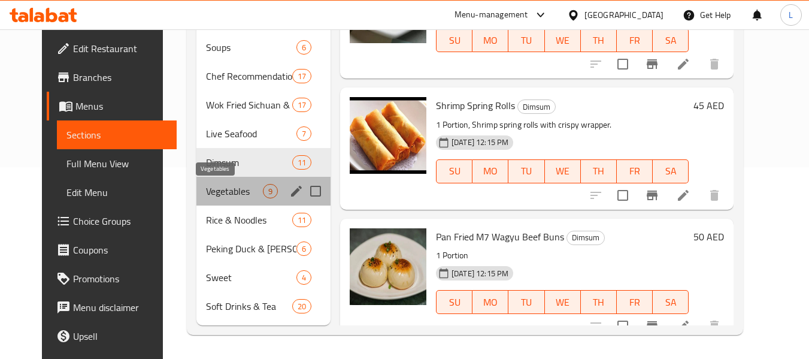
click at [206, 194] on span "Vegetables" at bounding box center [234, 191] width 57 height 14
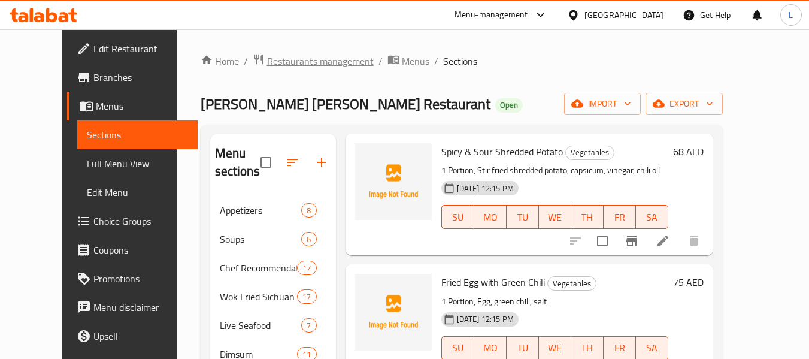
click at [275, 57] on span "Restaurants management" at bounding box center [320, 61] width 107 height 14
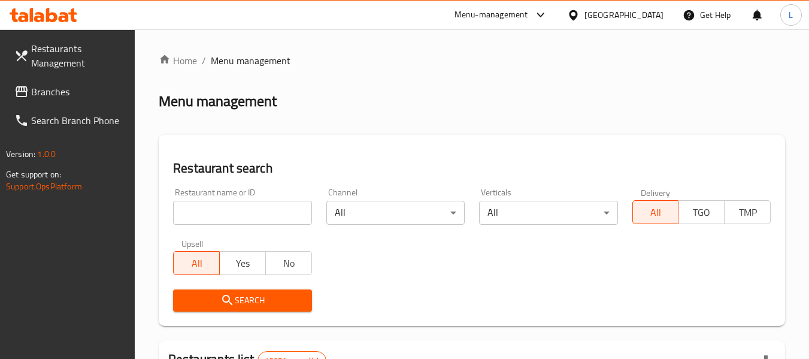
click at [272, 217] on input "search" at bounding box center [242, 213] width 138 height 24
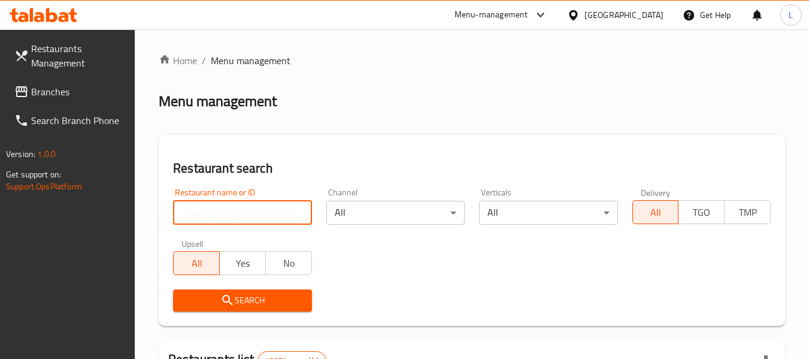
paste input "697171"
type input "697171"
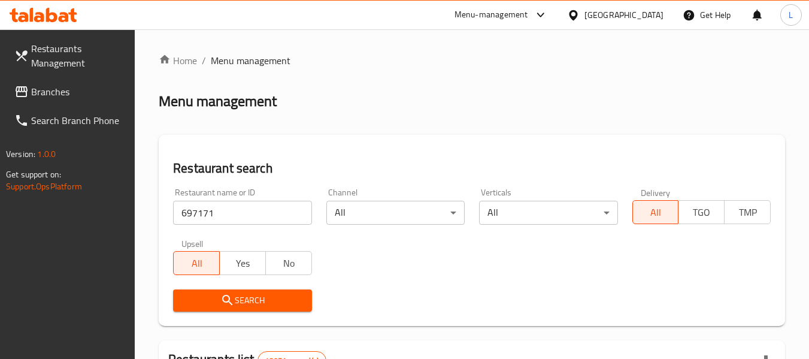
click at [283, 295] on span "Search" at bounding box center [242, 300] width 119 height 15
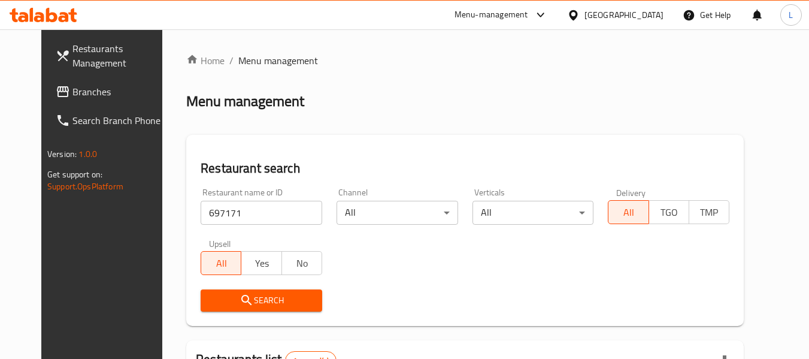
scroll to position [160, 0]
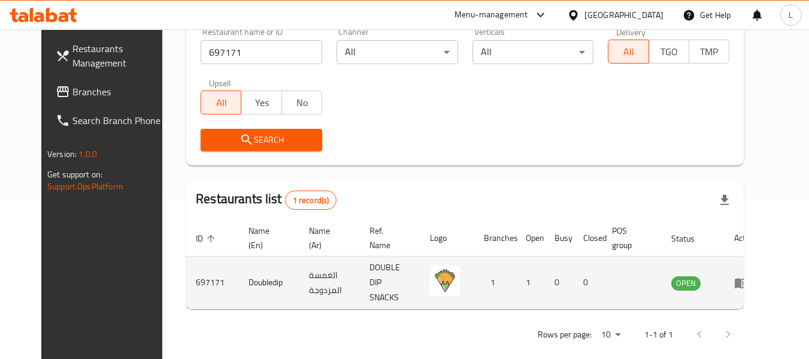
click at [748, 275] on icon "enhanced table" at bounding box center [741, 282] width 14 height 14
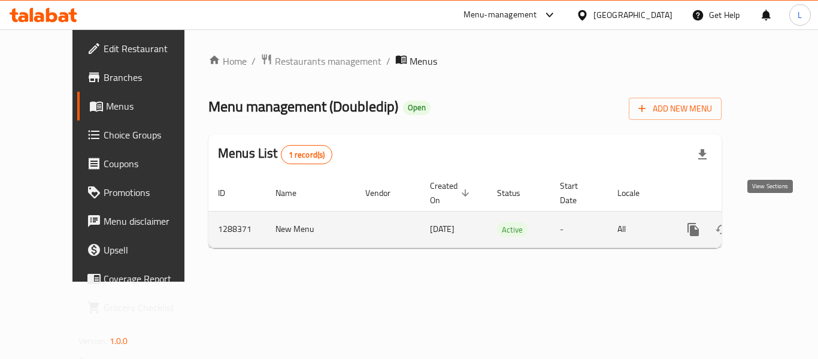
click at [772, 222] on icon "enhanced table" at bounding box center [779, 229] width 14 height 14
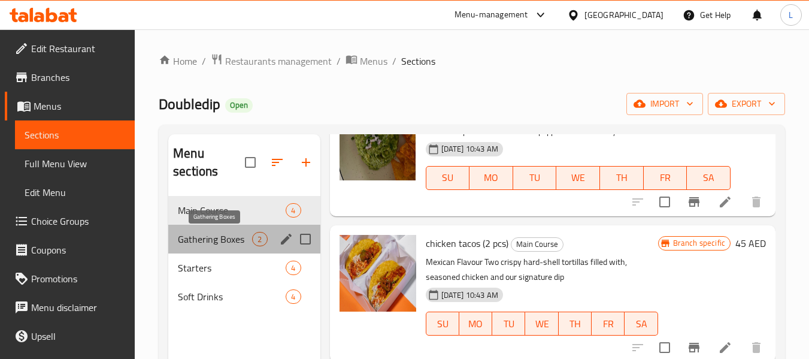
click at [234, 240] on span "Gathering Boxes" at bounding box center [215, 239] width 74 height 14
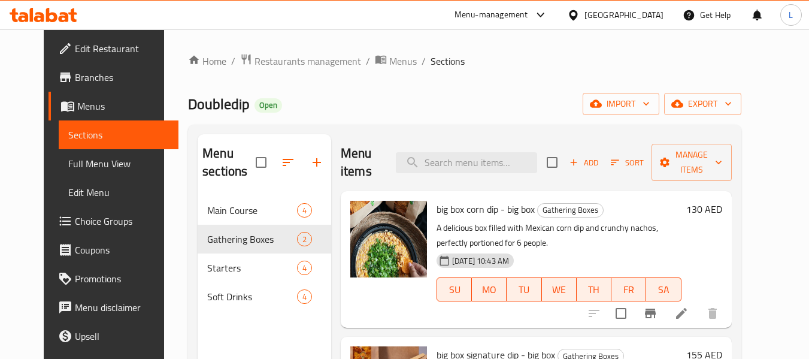
scroll to position [168, 0]
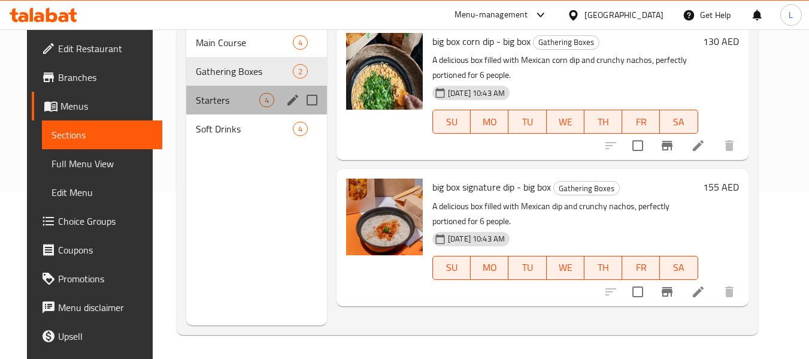
click at [241, 107] on span "Starters" at bounding box center [227, 100] width 63 height 14
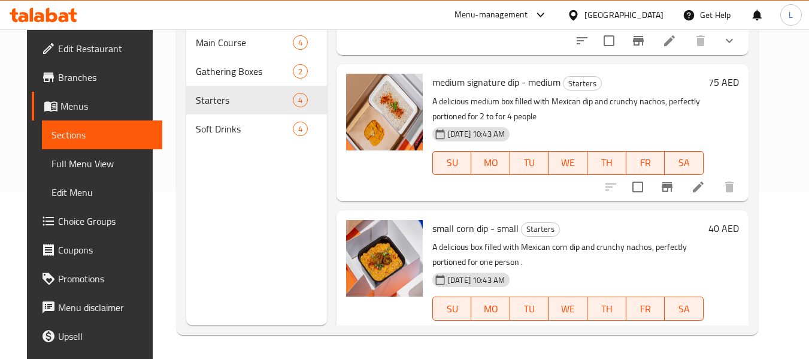
scroll to position [257, 0]
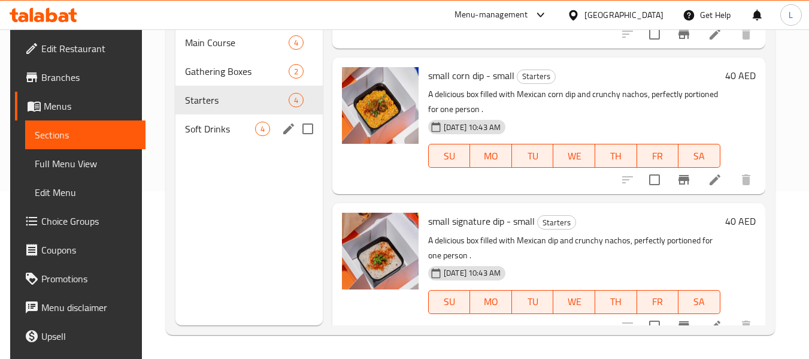
click at [211, 137] on div "Soft Drinks 4" at bounding box center [248, 128] width 147 height 29
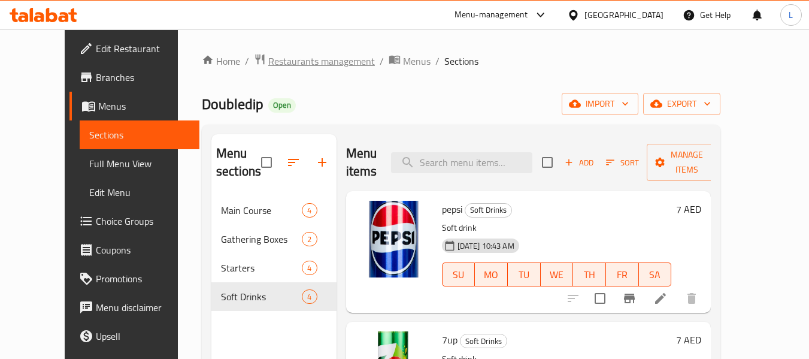
click at [271, 61] on span "Restaurants management" at bounding box center [321, 61] width 107 height 14
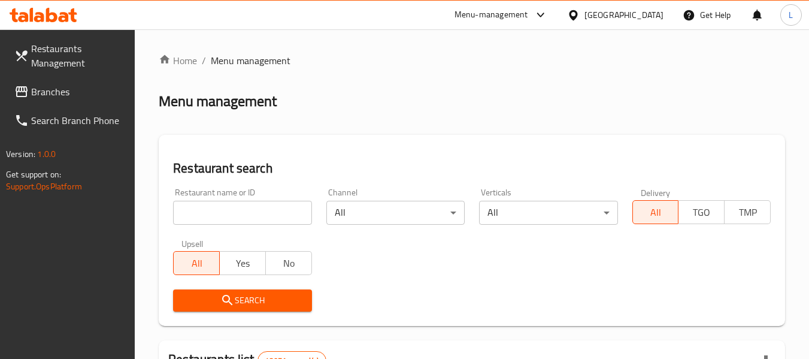
click at [232, 235] on div "Upsell All Yes No" at bounding box center [242, 257] width 153 height 50
click at [230, 217] on input "search" at bounding box center [242, 213] width 138 height 24
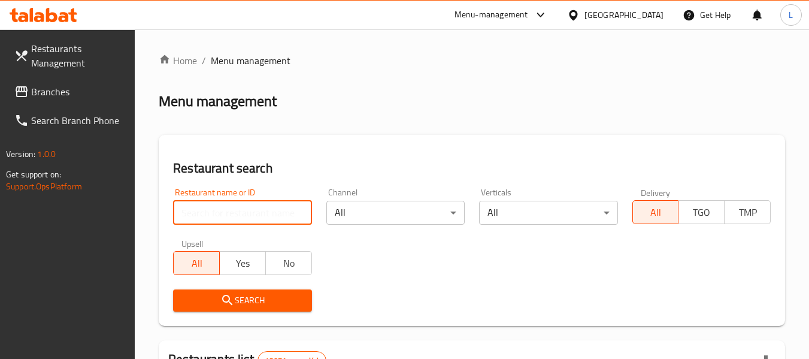
paste input "697172"
type input "697172"
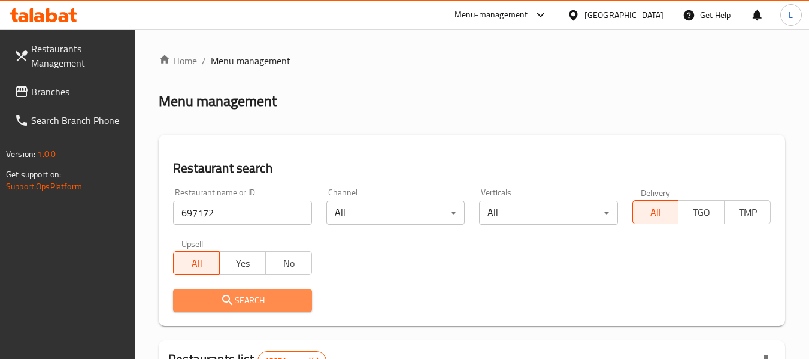
click at [261, 305] on span "Search" at bounding box center [242, 300] width 119 height 15
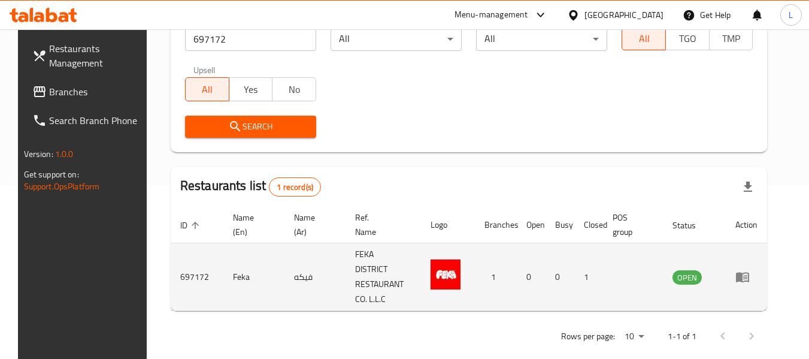
scroll to position [175, 0]
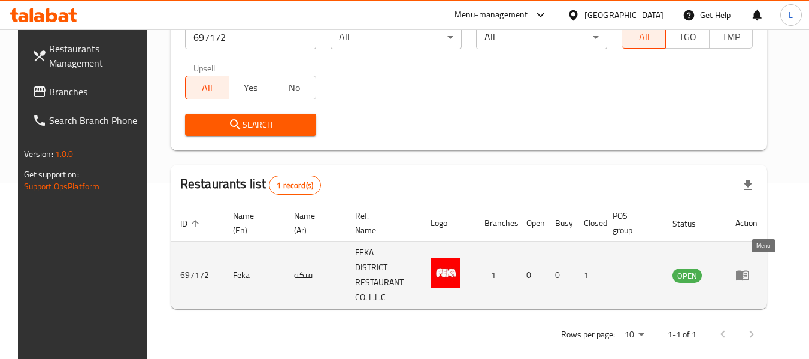
click at [757, 268] on link "enhanced table" at bounding box center [746, 275] width 22 height 14
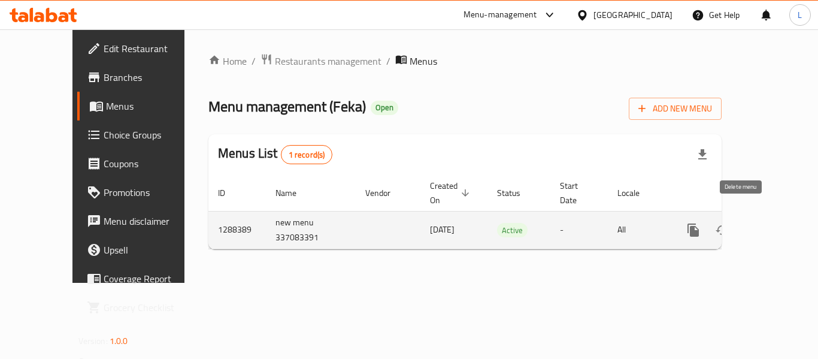
click at [765, 218] on link "enhanced table" at bounding box center [779, 230] width 29 height 29
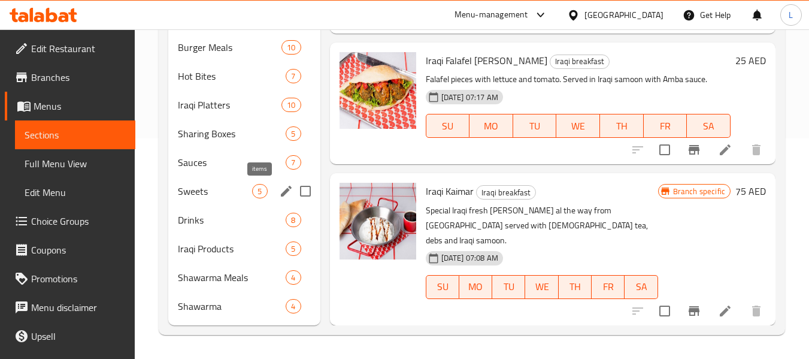
scroll to position [41, 0]
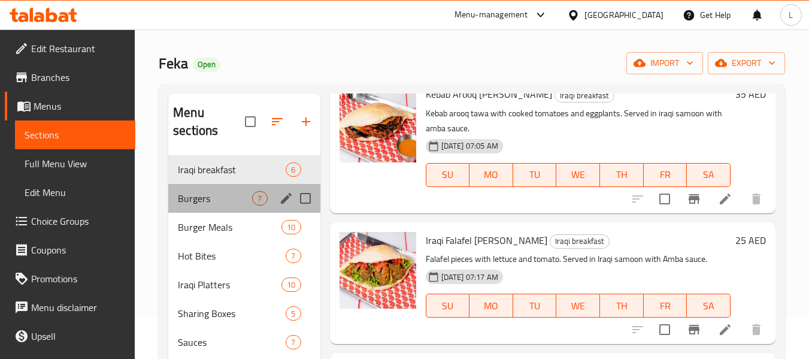
click at [230, 208] on div "Burgers 7" at bounding box center [243, 198] width 151 height 29
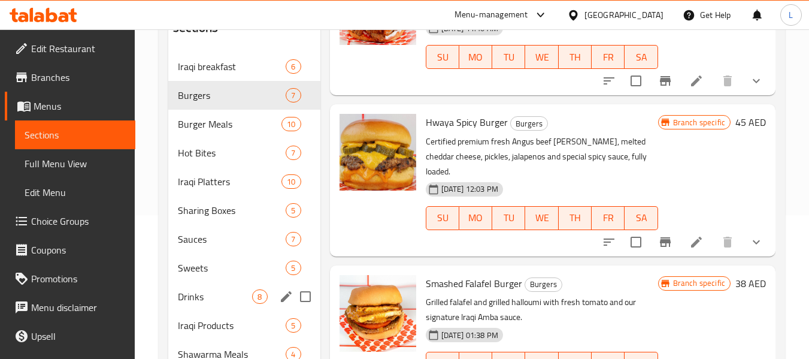
scroll to position [41, 0]
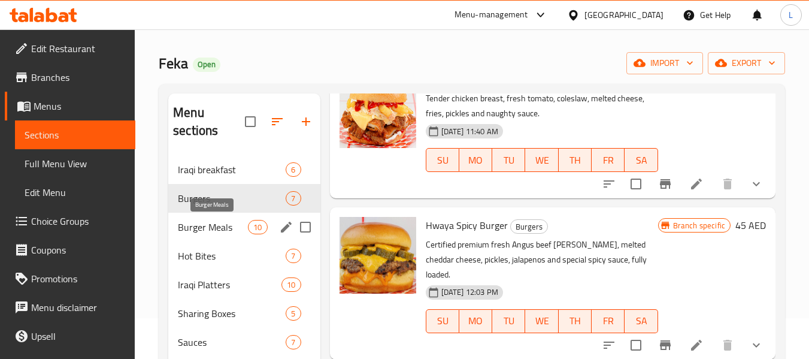
click at [207, 231] on span "Burger Meals" at bounding box center [213, 227] width 70 height 14
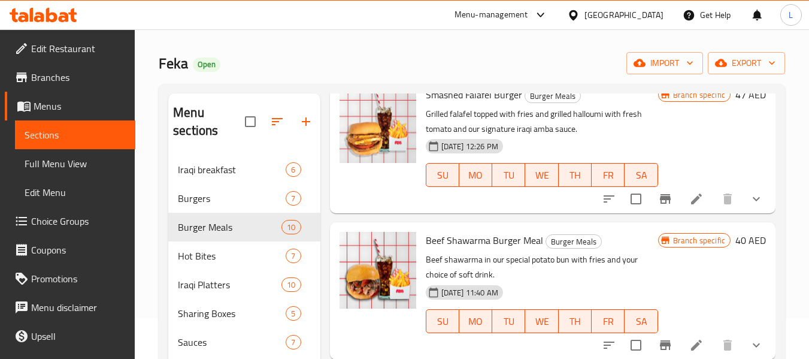
scroll to position [1079, 0]
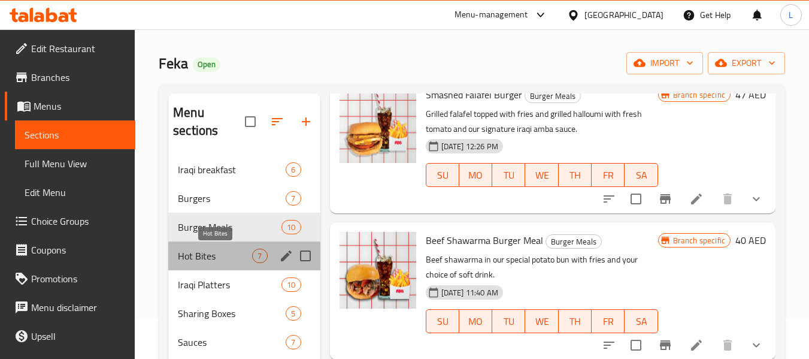
click at [223, 255] on span "Hot Bites" at bounding box center [215, 255] width 74 height 14
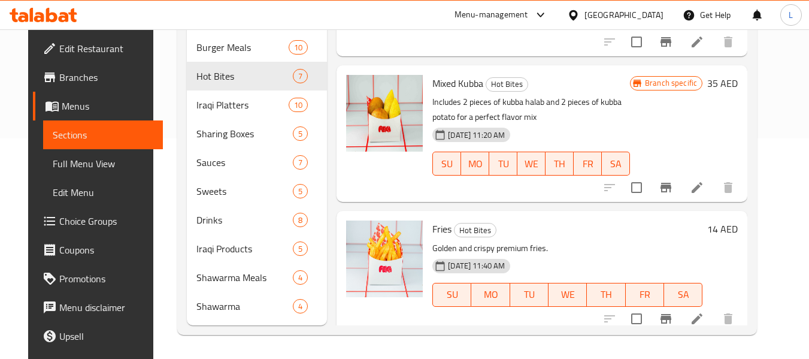
scroll to position [567, 0]
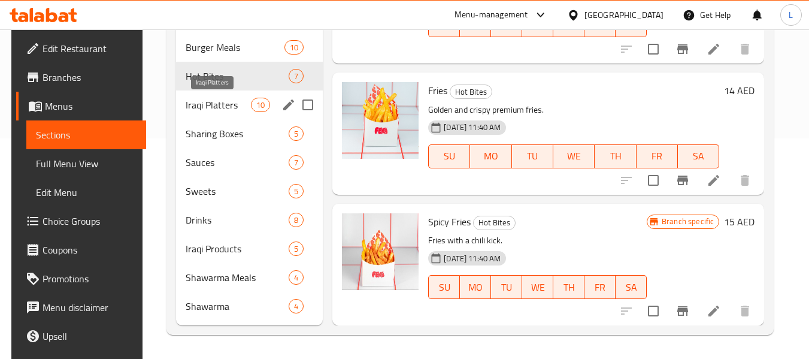
click at [203, 108] on span "Iraqi Platters" at bounding box center [218, 105] width 65 height 14
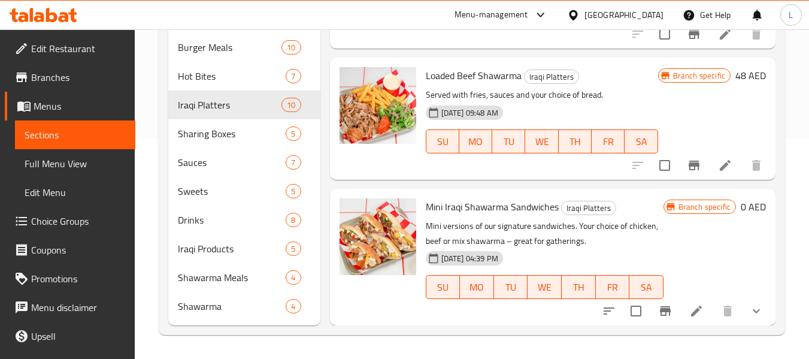
scroll to position [720, 0]
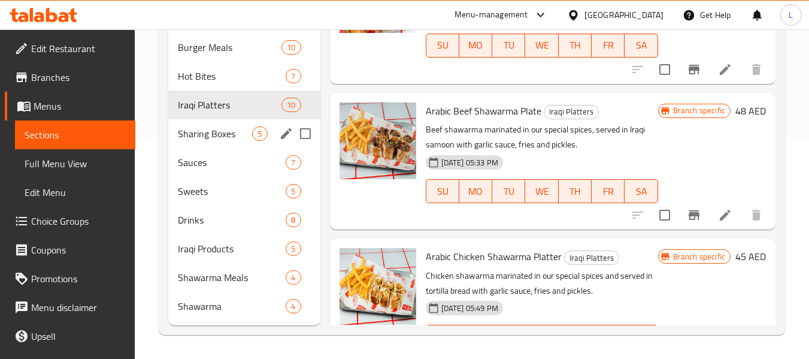
click at [232, 143] on div "Sharing Boxes 5" at bounding box center [243, 133] width 151 height 29
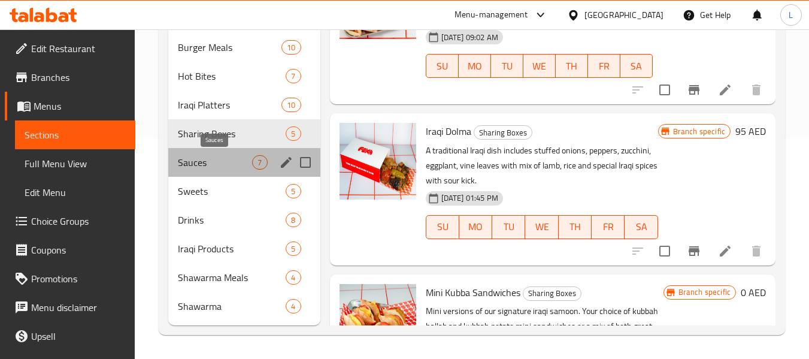
click at [199, 158] on span "Sauces" at bounding box center [215, 162] width 74 height 14
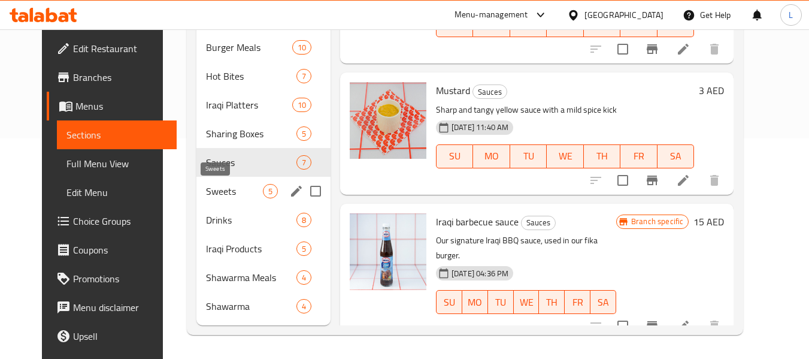
click at [208, 192] on span "Sweets" at bounding box center [234, 191] width 57 height 14
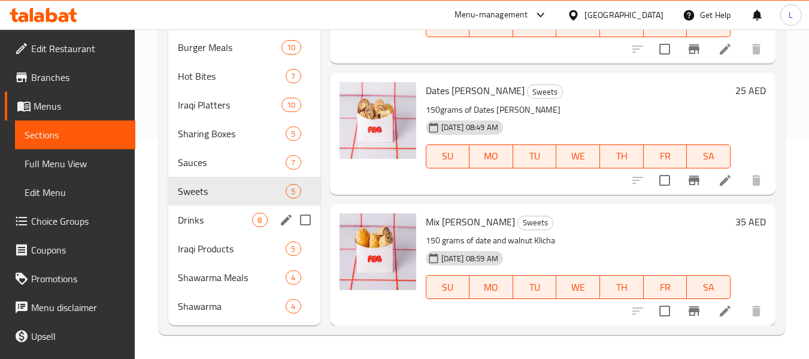
click at [213, 219] on span "Drinks" at bounding box center [215, 220] width 74 height 14
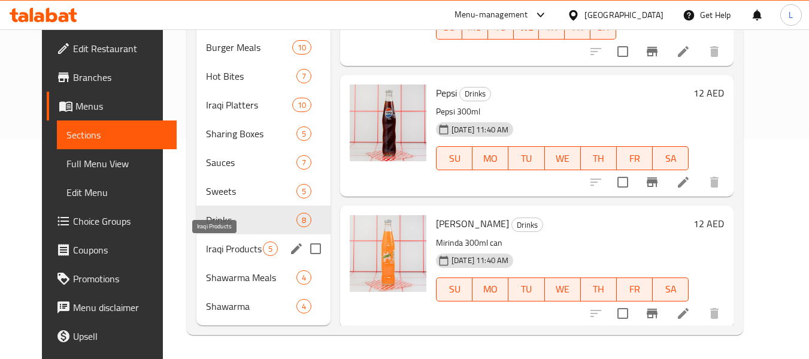
click at [219, 249] on span "Iraqi Products" at bounding box center [234, 248] width 57 height 14
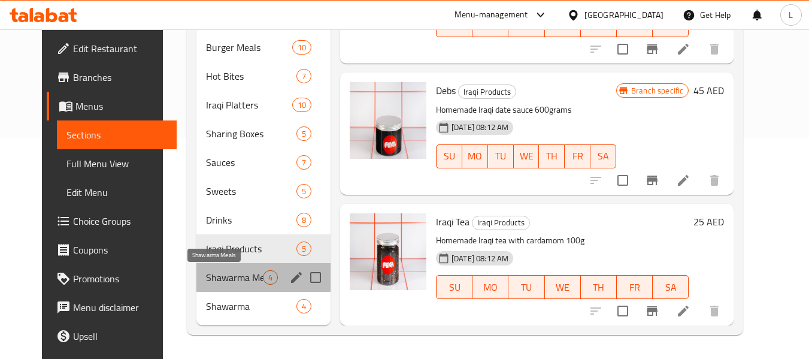
click at [243, 281] on span "Shawarma Meals" at bounding box center [234, 277] width 57 height 14
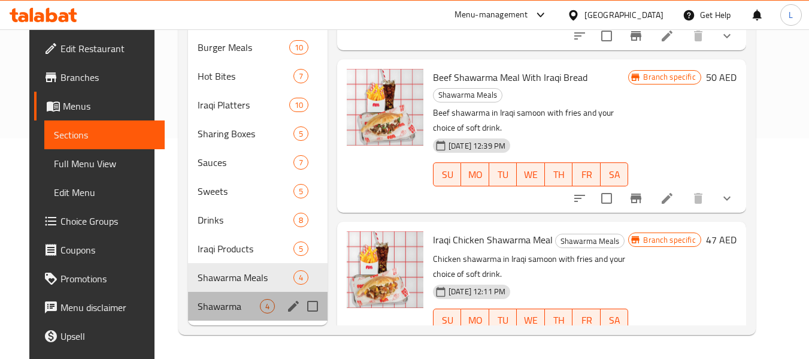
click at [218, 296] on div "Shawarma 4" at bounding box center [257, 306] width 139 height 29
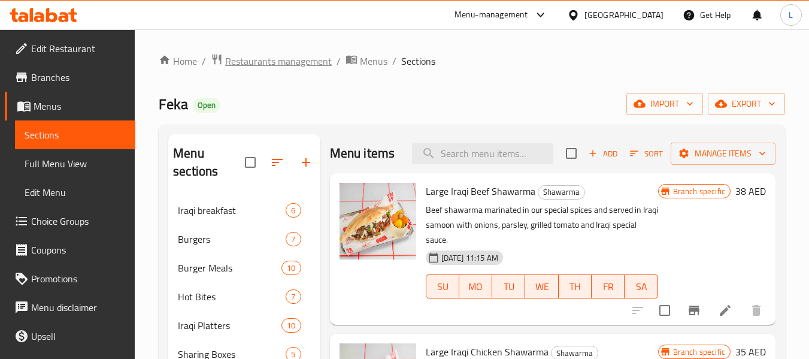
click at [284, 59] on span "Restaurants management" at bounding box center [278, 61] width 107 height 14
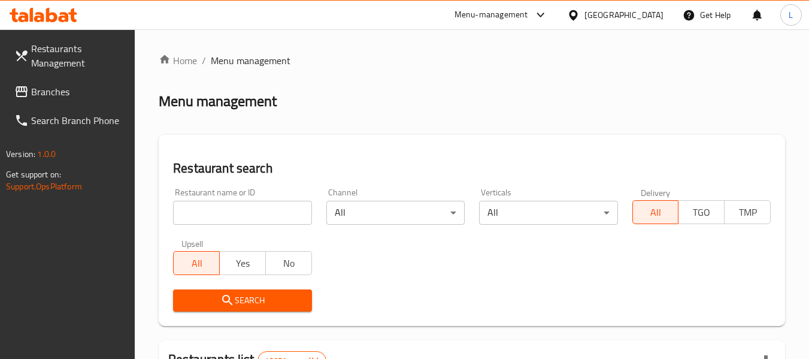
click at [214, 213] on input "search" at bounding box center [242, 213] width 138 height 24
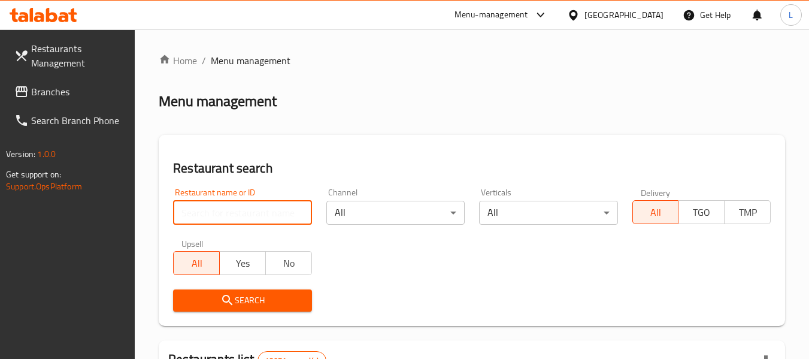
paste input "697173"
type input "697173"
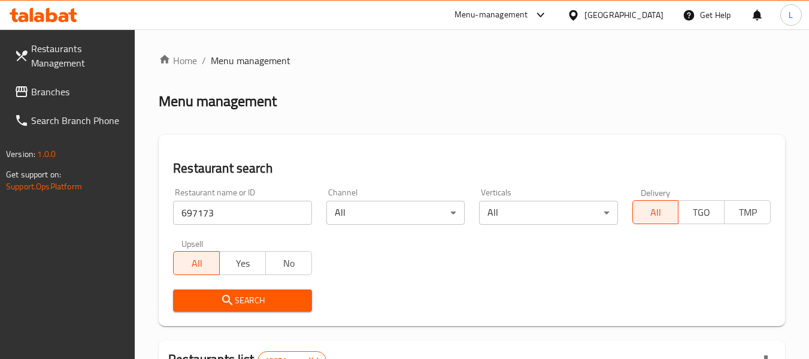
click at [290, 293] on span "Search" at bounding box center [242, 300] width 119 height 15
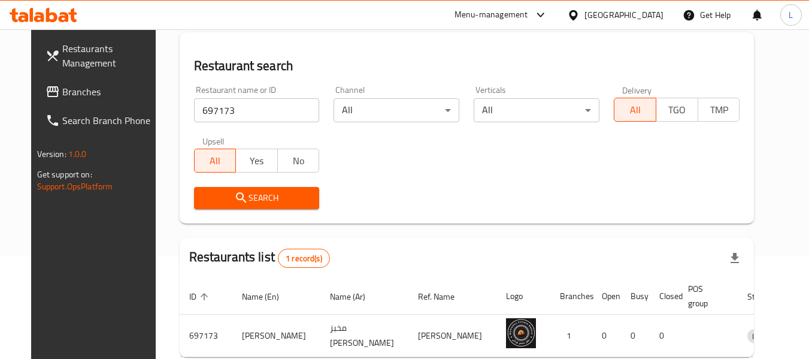
scroll to position [160, 0]
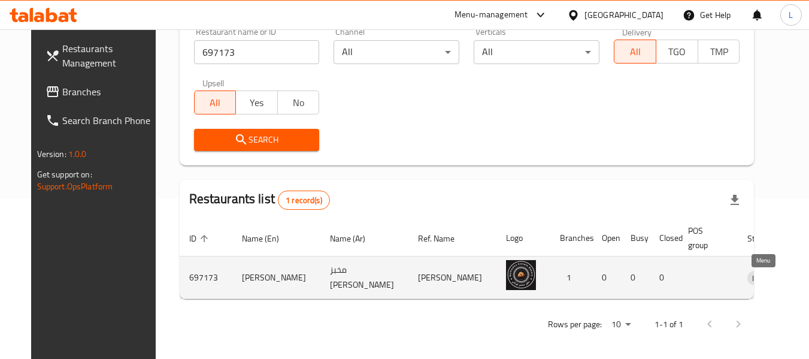
click at [812, 281] on icon "enhanced table" at bounding box center [819, 277] width 14 height 14
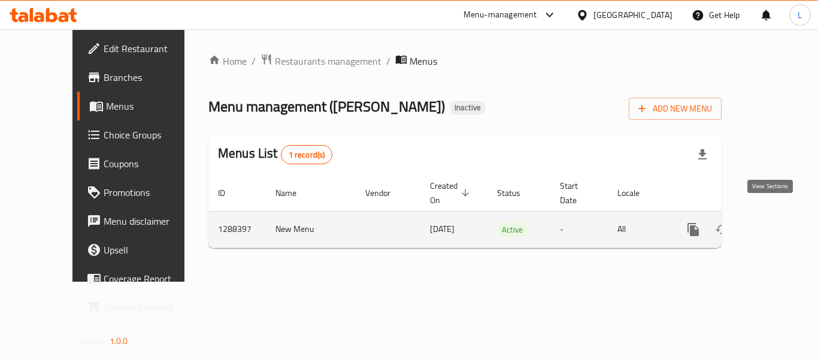
click at [772, 222] on icon "enhanced table" at bounding box center [779, 229] width 14 height 14
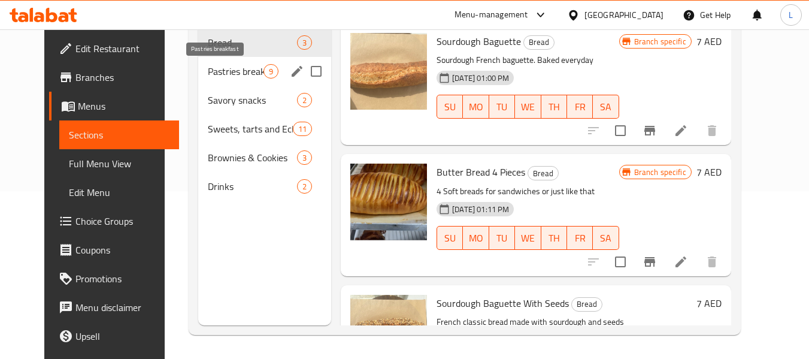
click at [224, 69] on span "Pastries breakfast" at bounding box center [236, 71] width 56 height 14
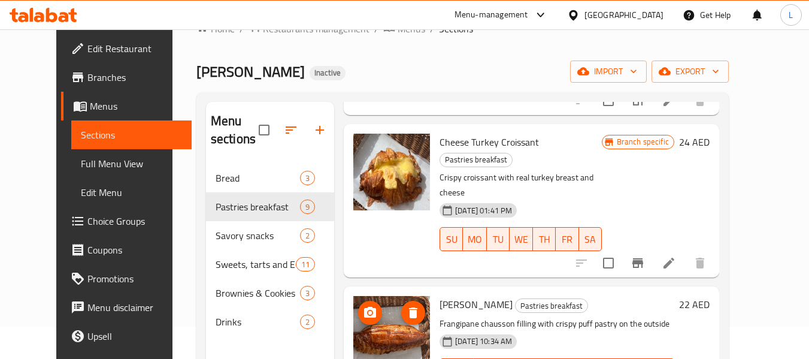
scroll to position [60, 0]
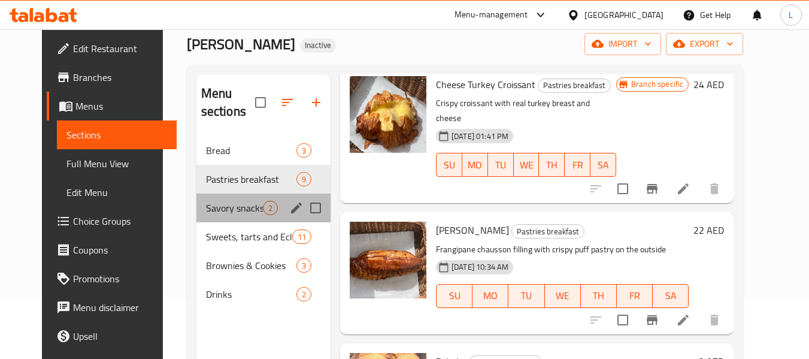
click at [196, 199] on div "Savory snacks 2" at bounding box center [263, 207] width 134 height 29
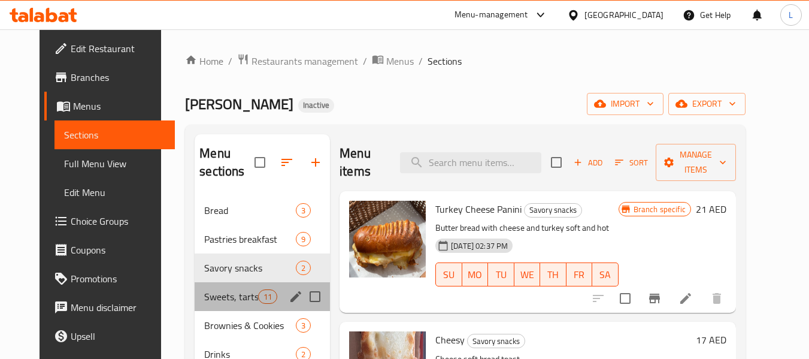
click at [213, 305] on div "Sweets, tarts and Eclairs 11" at bounding box center [262, 296] width 135 height 29
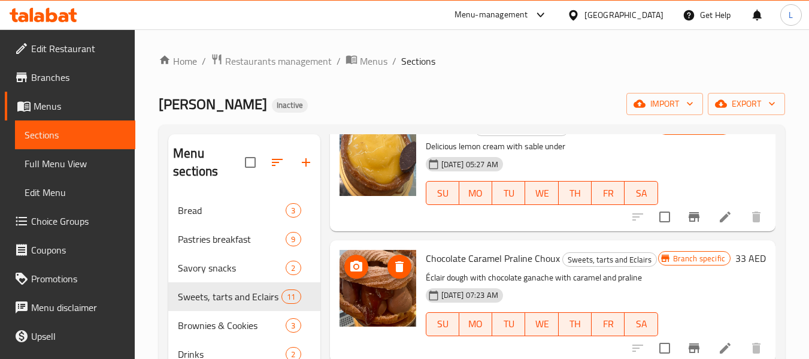
scroll to position [168, 0]
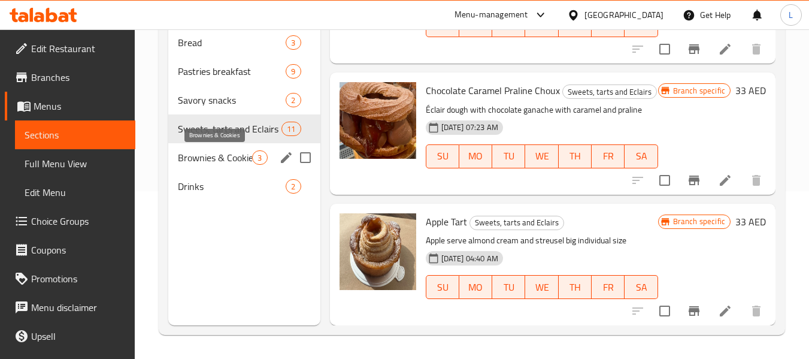
click at [241, 158] on span "Brownies & Cookies" at bounding box center [215, 157] width 74 height 14
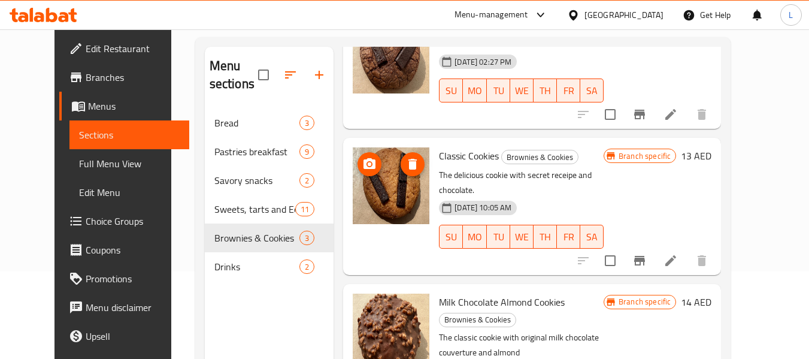
scroll to position [168, 0]
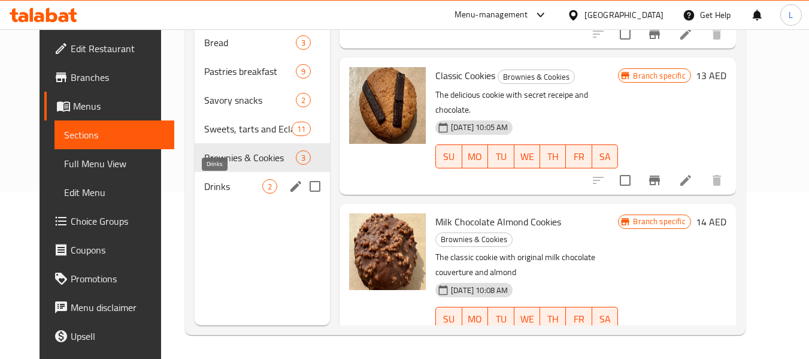
click at [208, 186] on span "Drinks" at bounding box center [233, 186] width 58 height 14
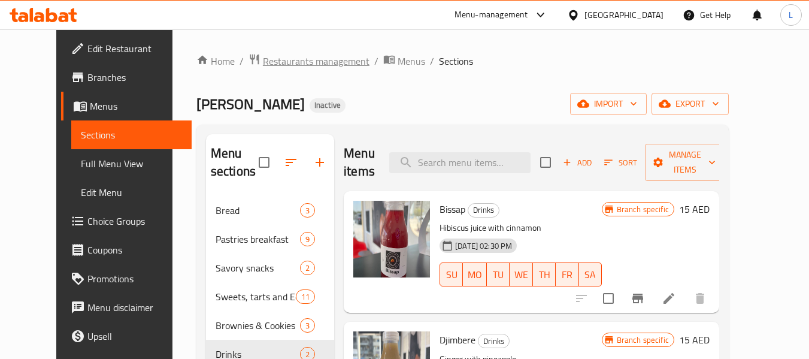
click at [281, 60] on span "Restaurants management" at bounding box center [316, 61] width 107 height 14
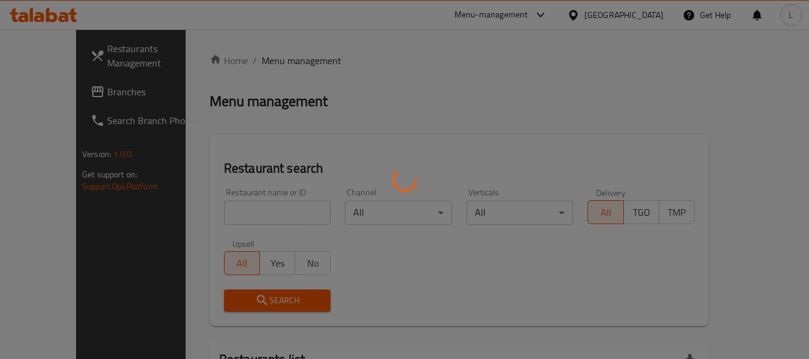
click at [213, 215] on div at bounding box center [404, 179] width 809 height 359
click at [196, 213] on div at bounding box center [404, 179] width 809 height 359
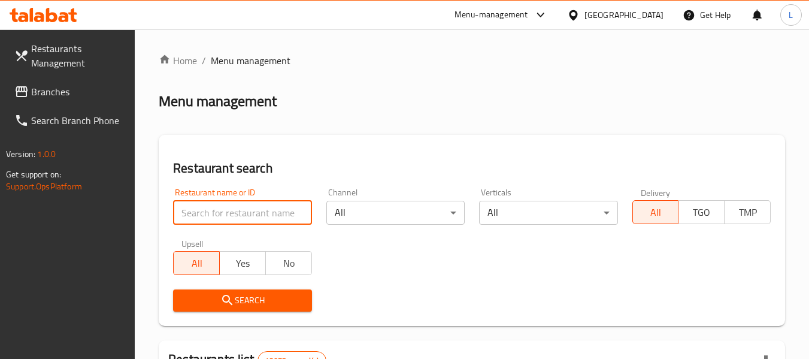
click at [196, 213] on input "search" at bounding box center [242, 213] width 138 height 24
paste input "697174"
type input "697174"
click button "Search" at bounding box center [242, 300] width 138 height 22
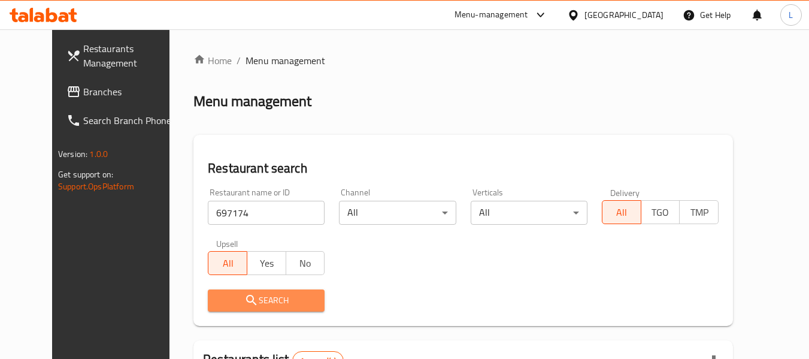
click at [236, 297] on span "Search" at bounding box center [266, 300] width 98 height 15
click at [271, 305] on span "Search" at bounding box center [266, 300] width 98 height 15
